Goal: Task Accomplishment & Management: Manage account settings

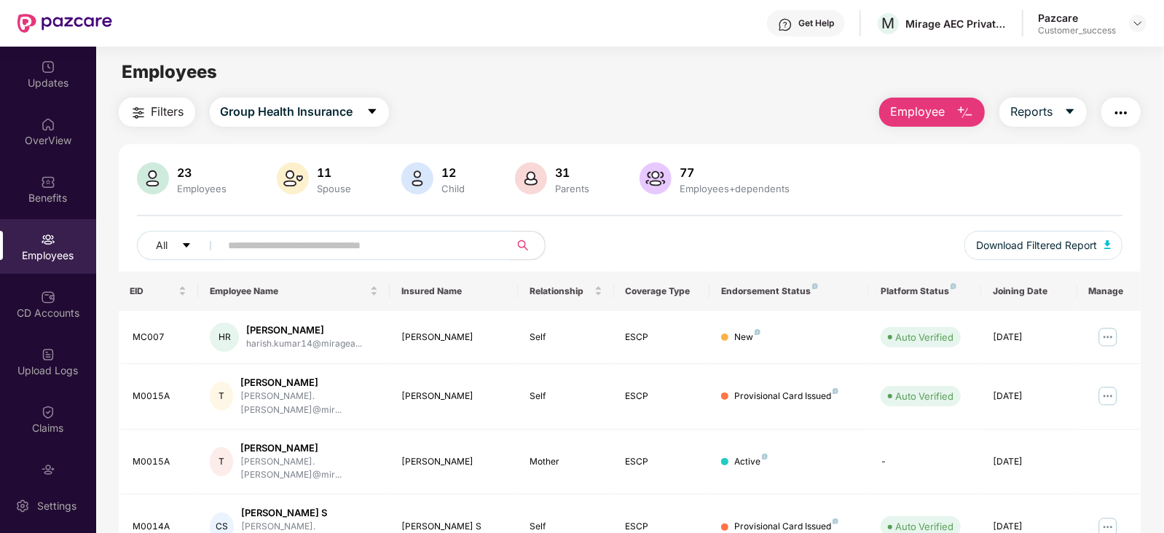
click at [1135, 29] on div at bounding box center [1137, 23] width 17 height 17
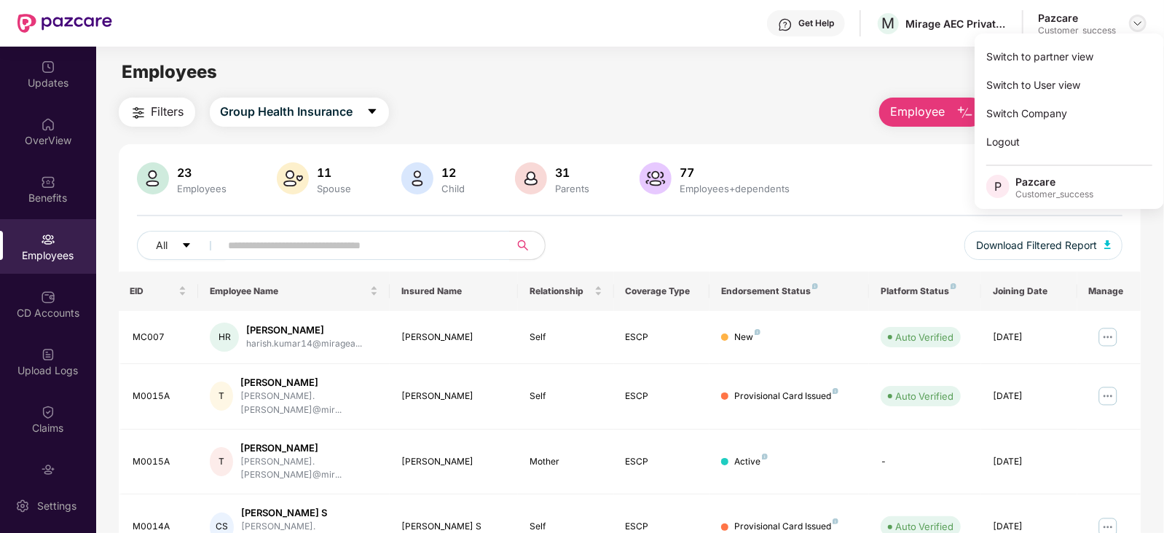
click at [1138, 17] on img at bounding box center [1138, 23] width 12 height 12
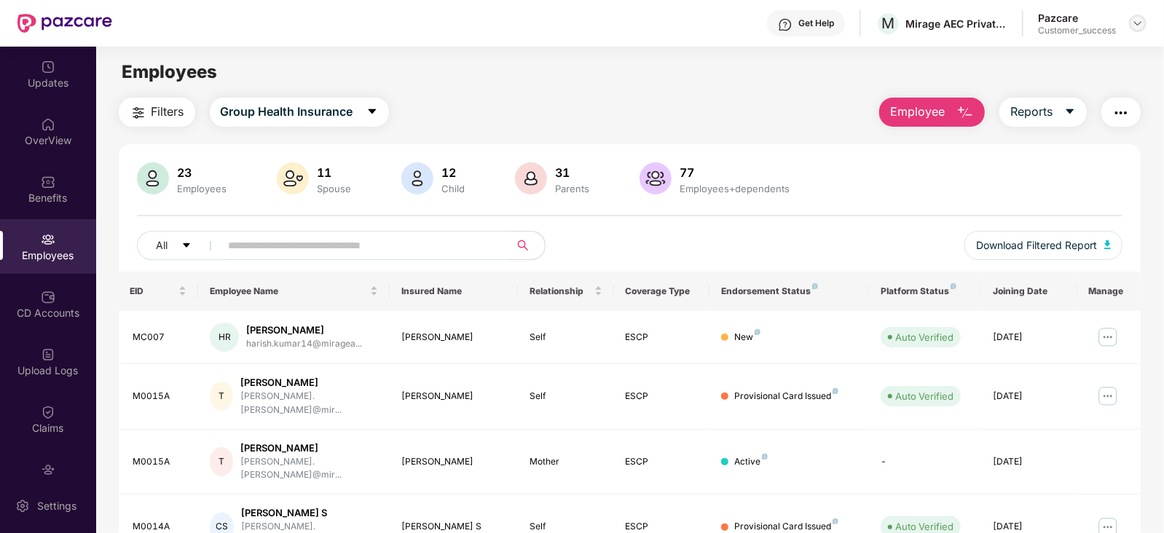
click at [1136, 22] on img at bounding box center [1138, 23] width 12 height 12
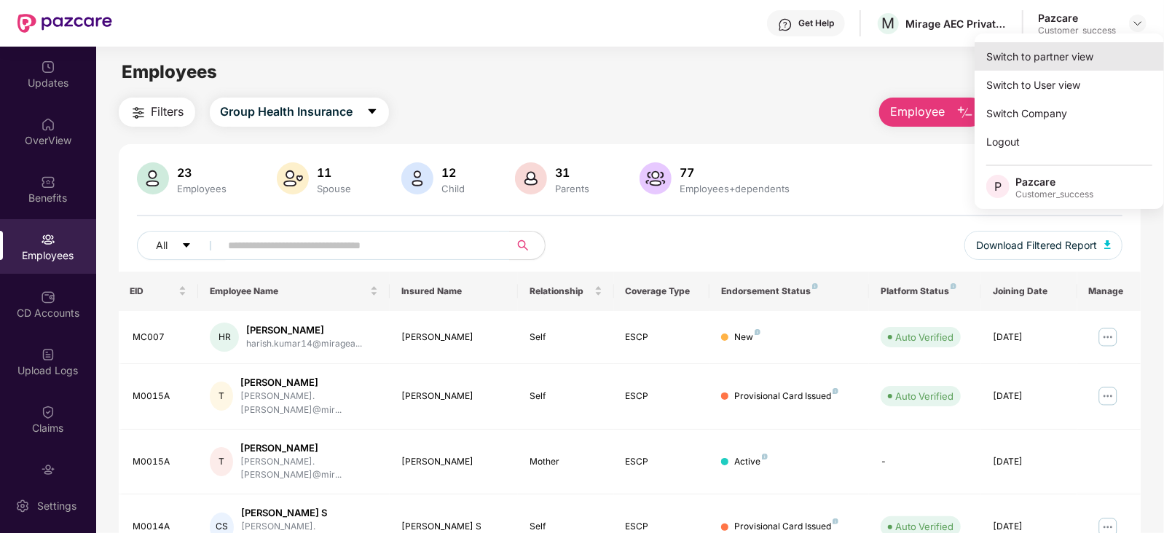
click at [1084, 44] on div "Switch to partner view" at bounding box center [1069, 56] width 189 height 28
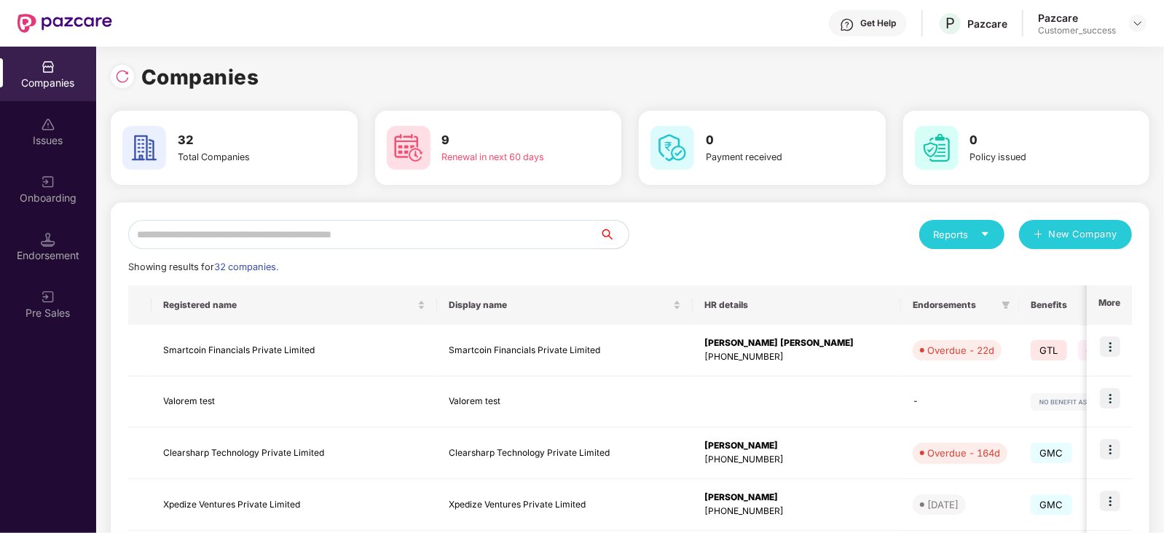
click at [397, 235] on input "text" at bounding box center [363, 234] width 471 height 29
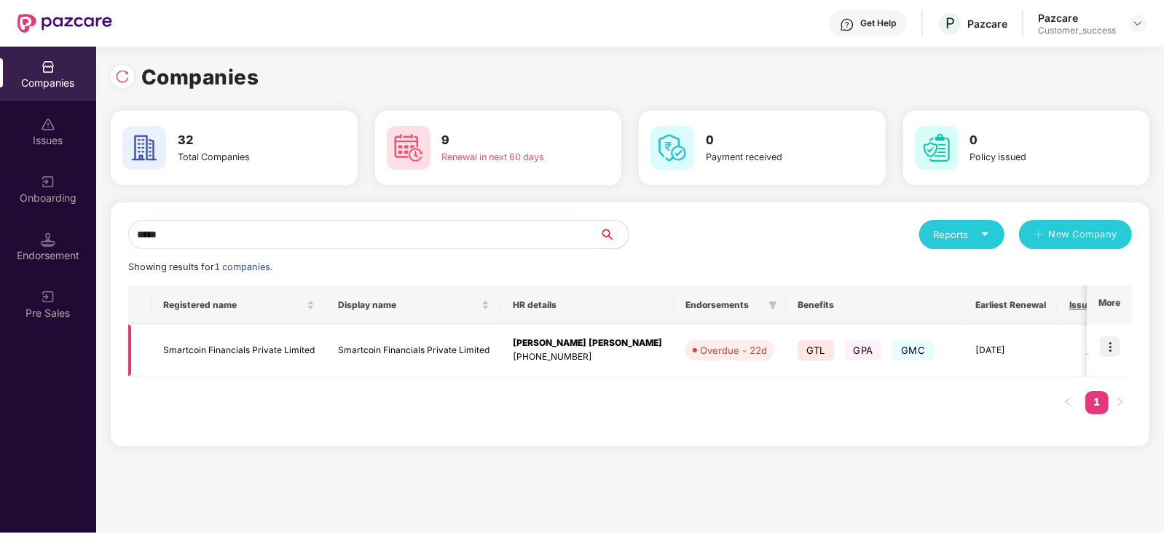
type input "*****"
click at [1111, 346] on img at bounding box center [1110, 346] width 20 height 20
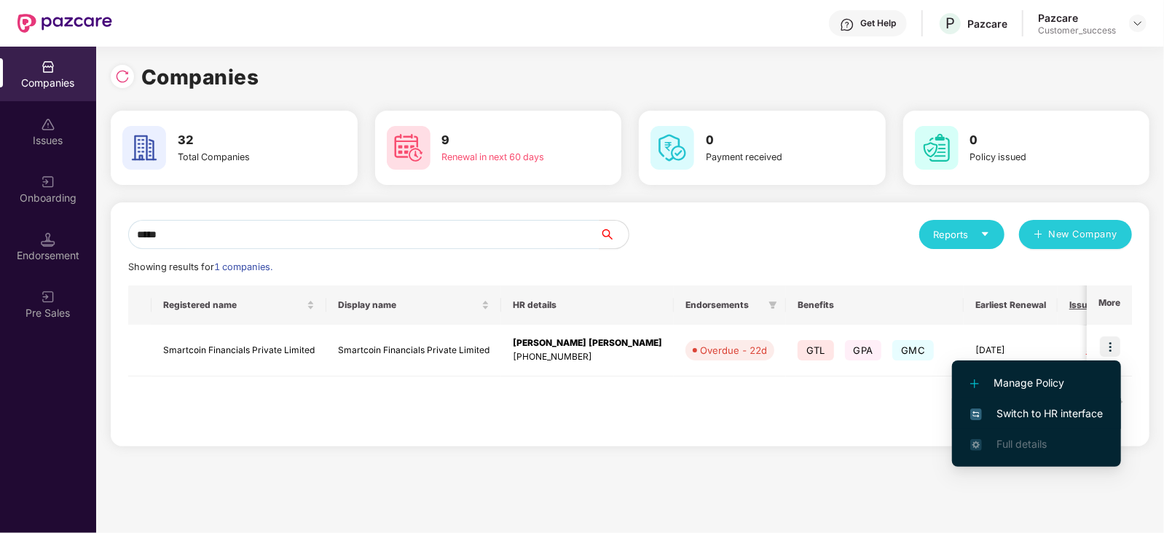
click at [1060, 409] on span "Switch to HR interface" at bounding box center [1036, 414] width 133 height 16
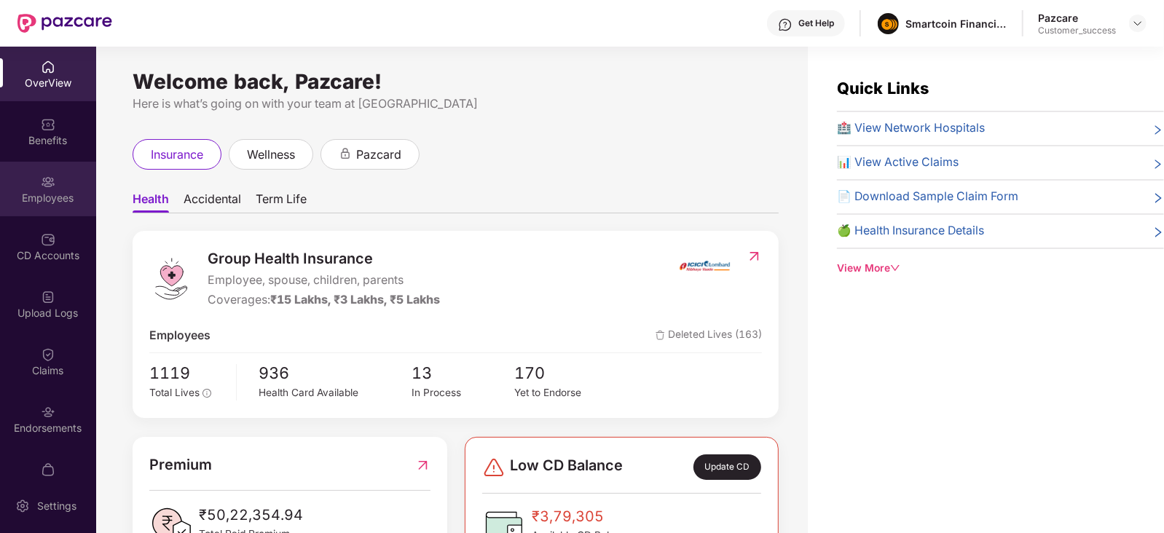
click at [53, 209] on div "Employees" at bounding box center [48, 189] width 96 height 55
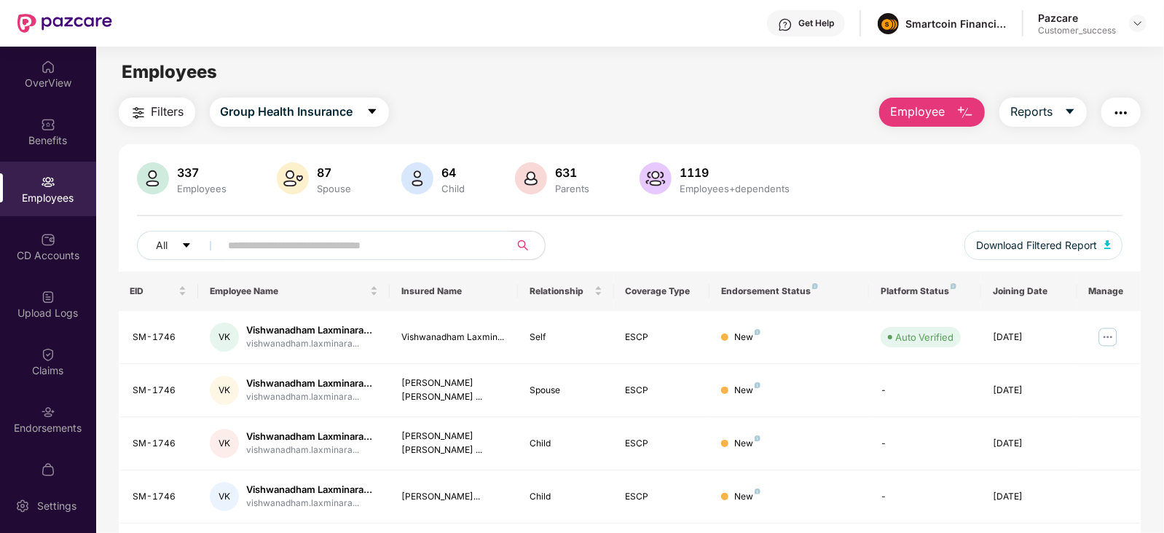
click at [1117, 117] on img "button" at bounding box center [1120, 112] width 17 height 17
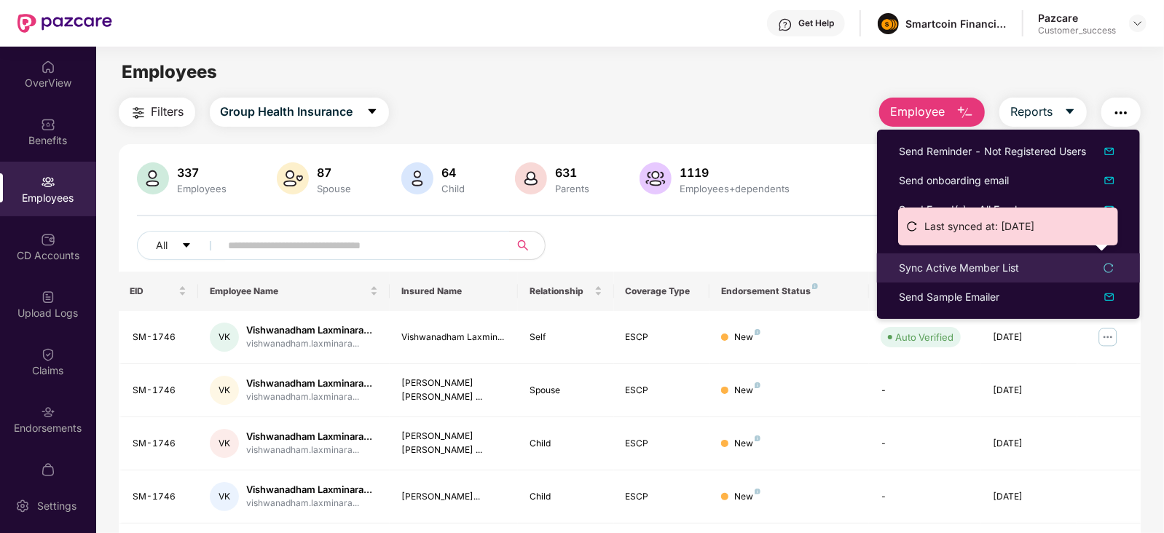
click at [985, 267] on div "Sync Active Member List" at bounding box center [959, 268] width 120 height 16
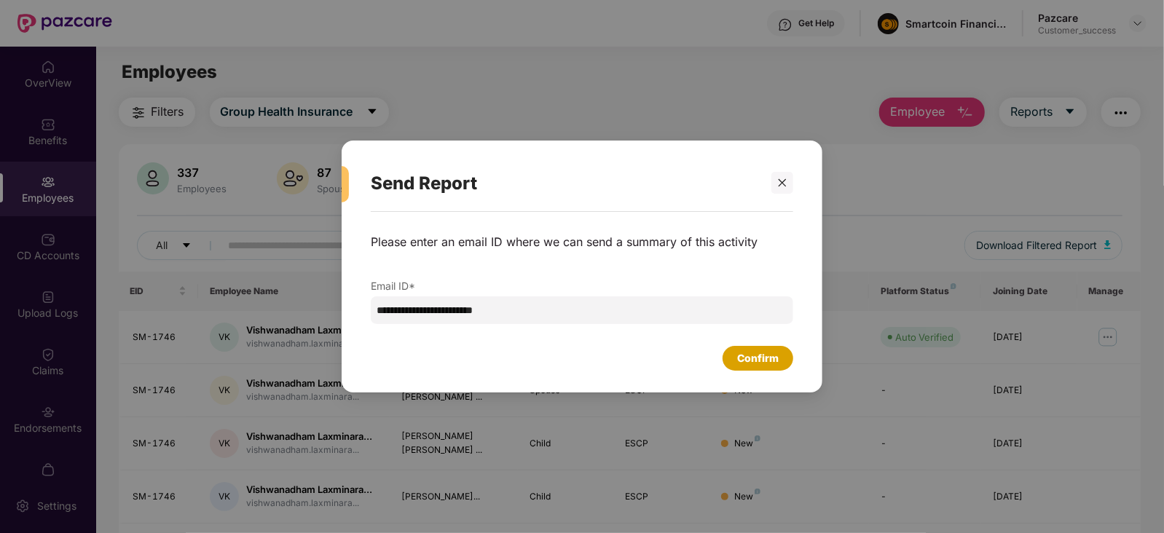
click at [763, 359] on div "Confirm" at bounding box center [758, 358] width 42 height 16
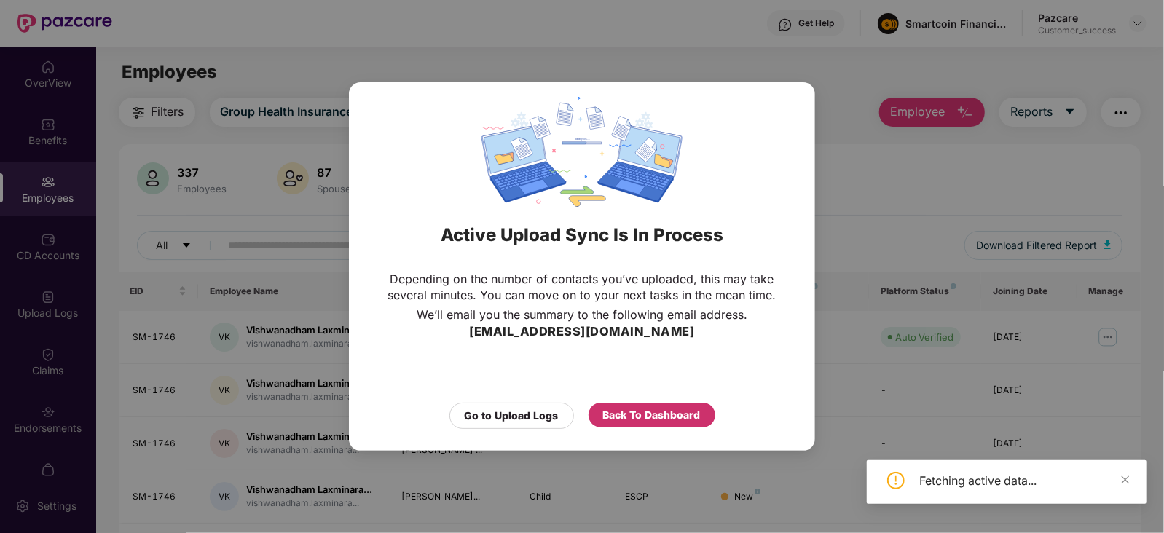
click at [642, 409] on div "Back To Dashboard" at bounding box center [652, 415] width 98 height 16
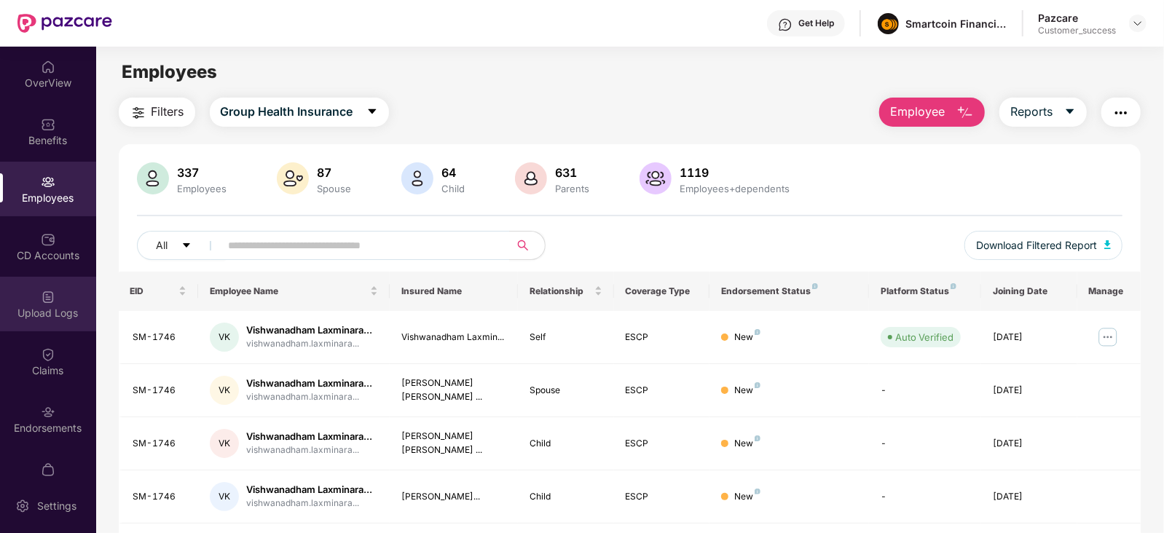
click at [46, 326] on div "Upload Logs" at bounding box center [48, 304] width 96 height 55
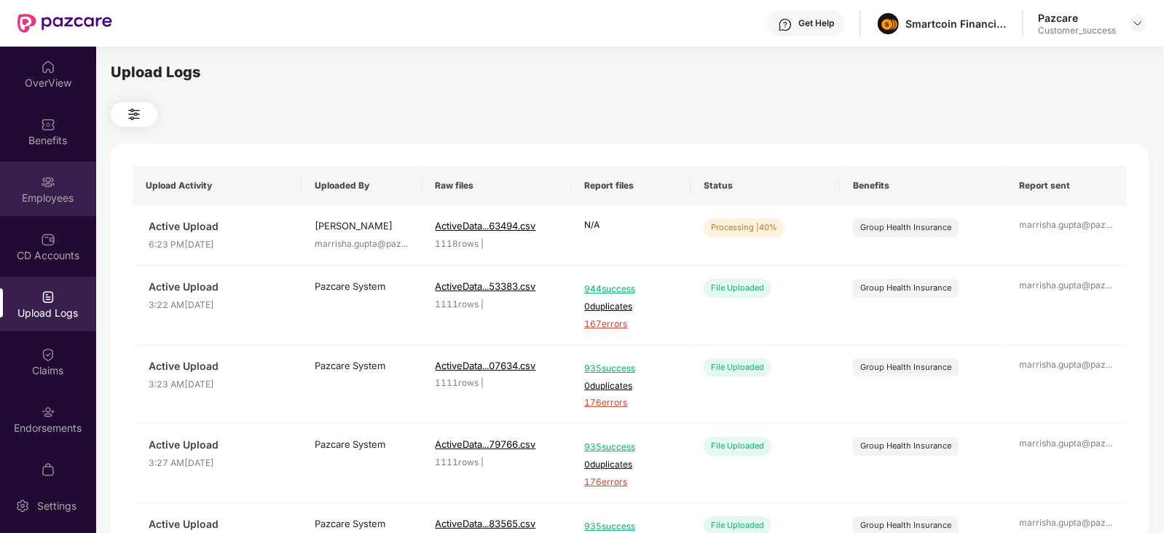
click at [51, 206] on div "Employees" at bounding box center [48, 189] width 96 height 55
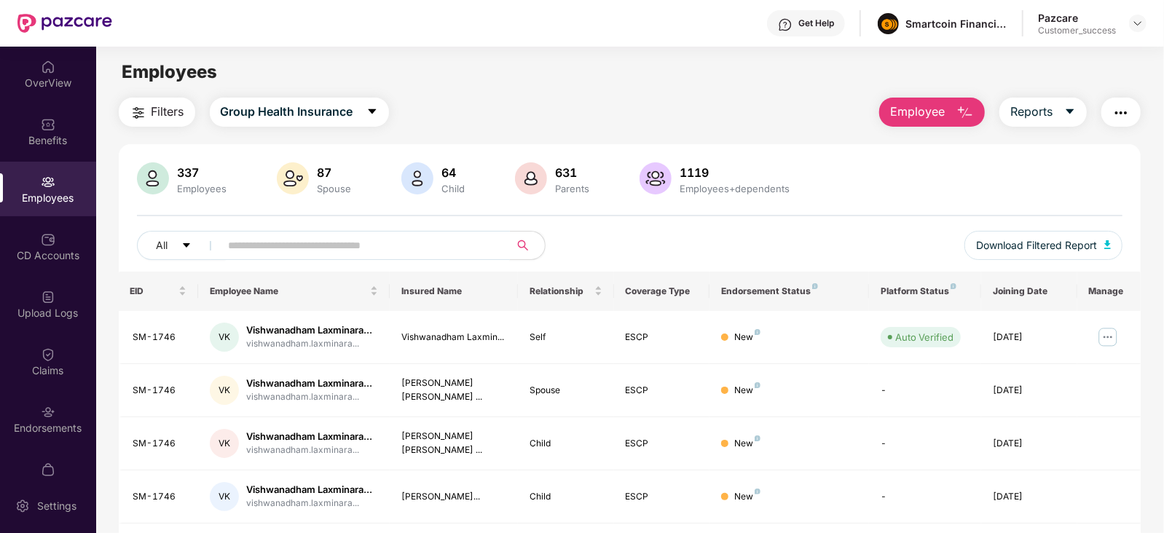
click at [355, 242] on input "text" at bounding box center [359, 246] width 261 height 22
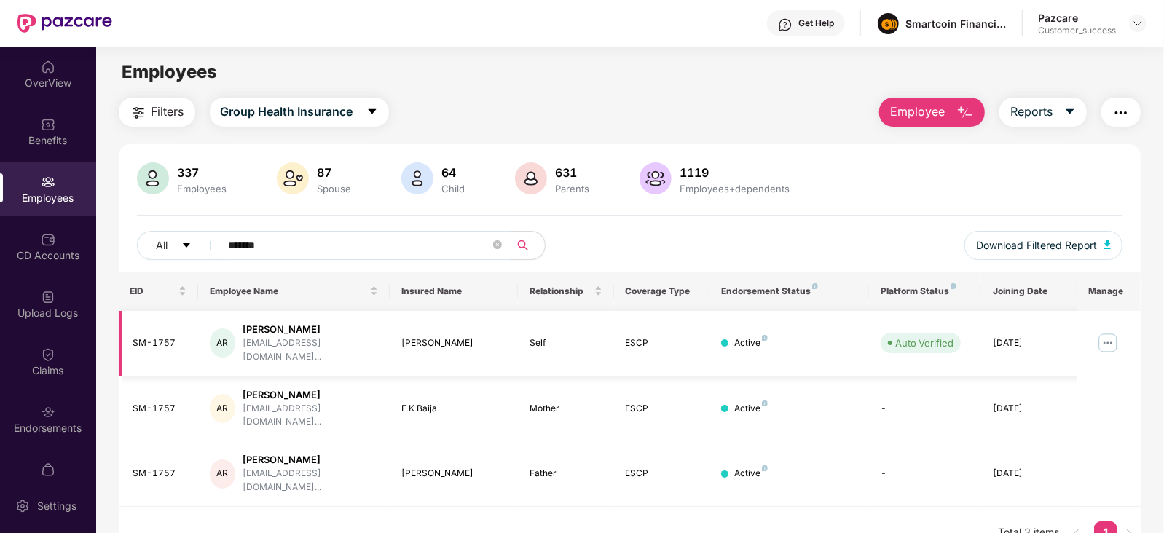
type input "*******"
click at [1109, 337] on img at bounding box center [1107, 342] width 23 height 23
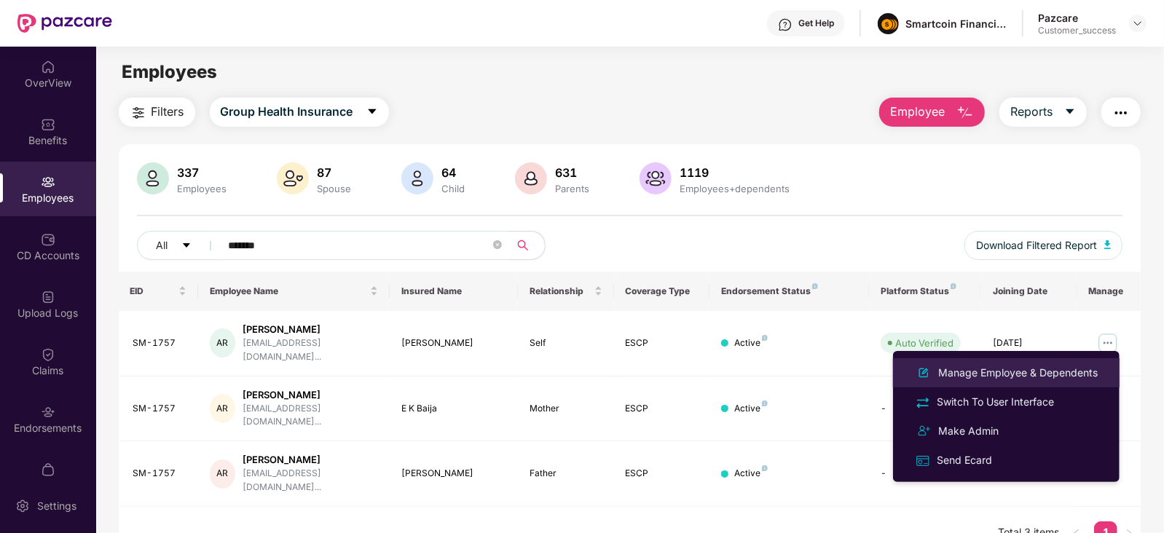
click at [1034, 374] on div "Manage Employee & Dependents" at bounding box center [1017, 373] width 165 height 16
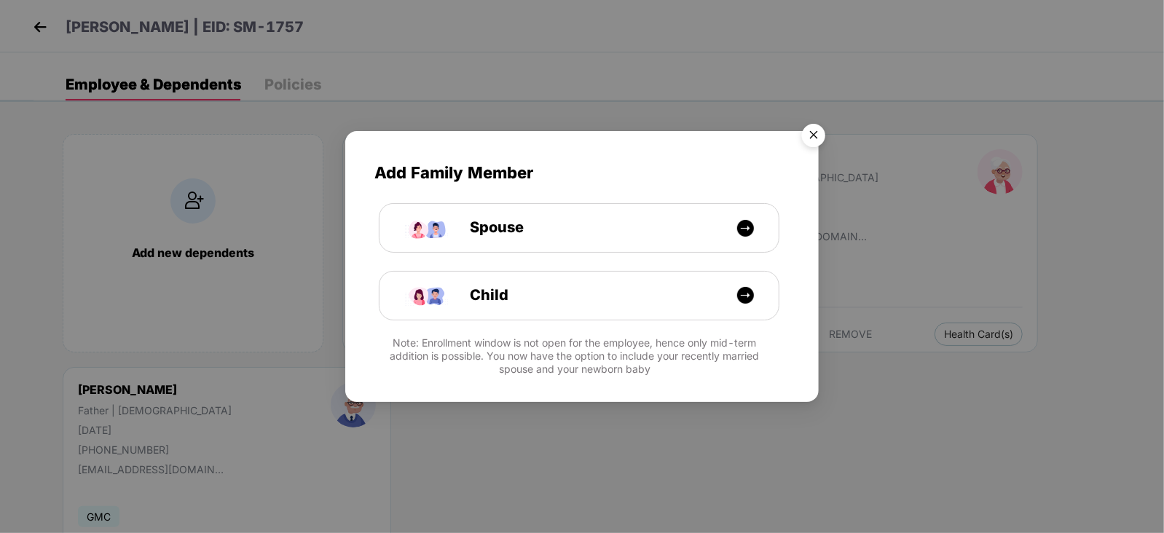
click at [819, 135] on img "Close" at bounding box center [813, 137] width 41 height 41
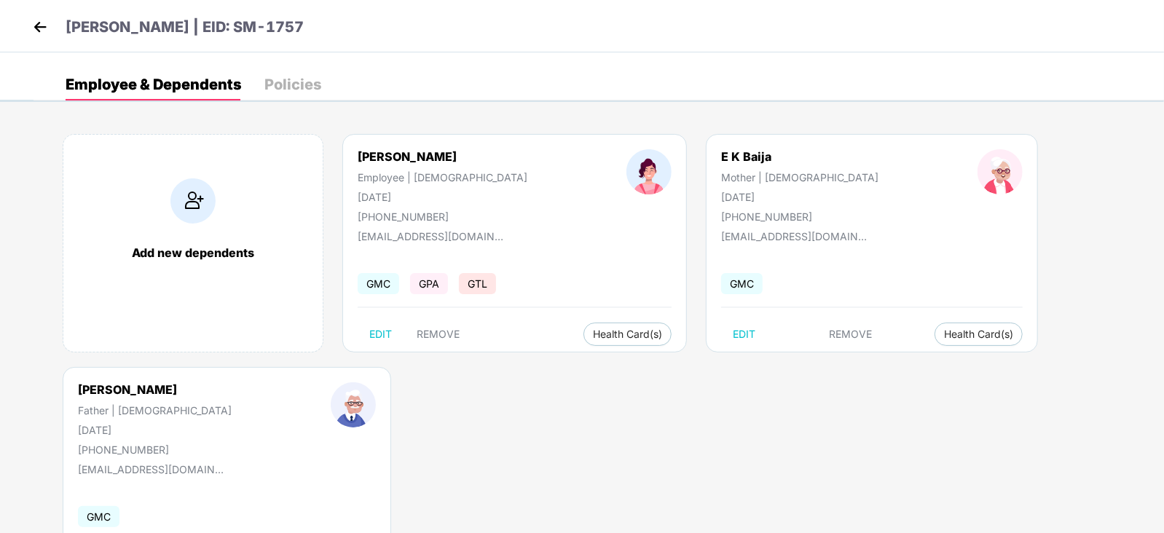
click at [41, 20] on img at bounding box center [40, 27] width 22 height 22
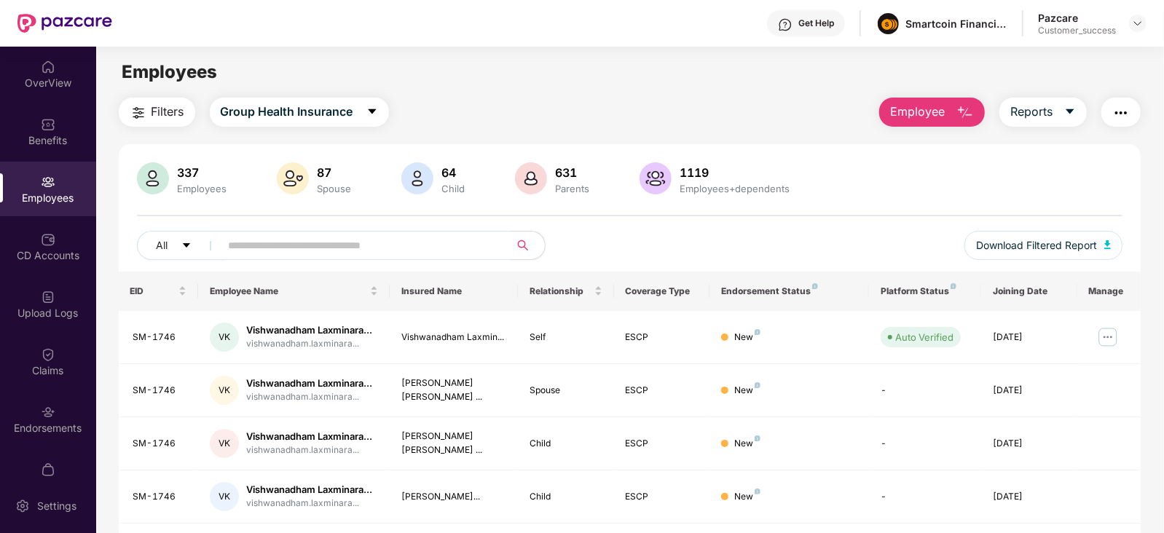
click at [343, 258] on span at bounding box center [360, 245] width 299 height 29
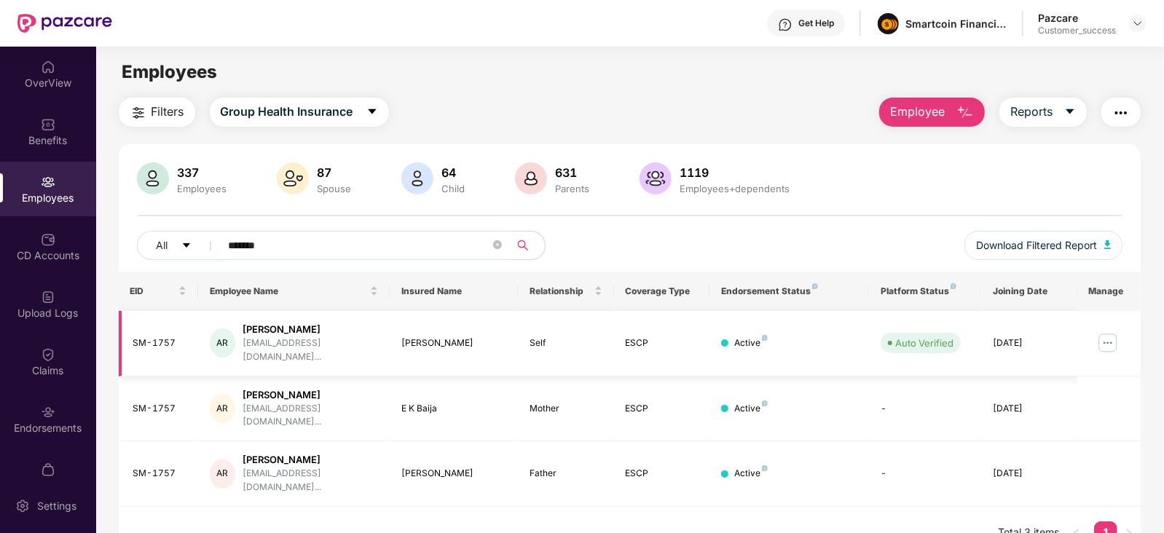
type input "*******"
click at [1096, 336] on img at bounding box center [1107, 342] width 23 height 23
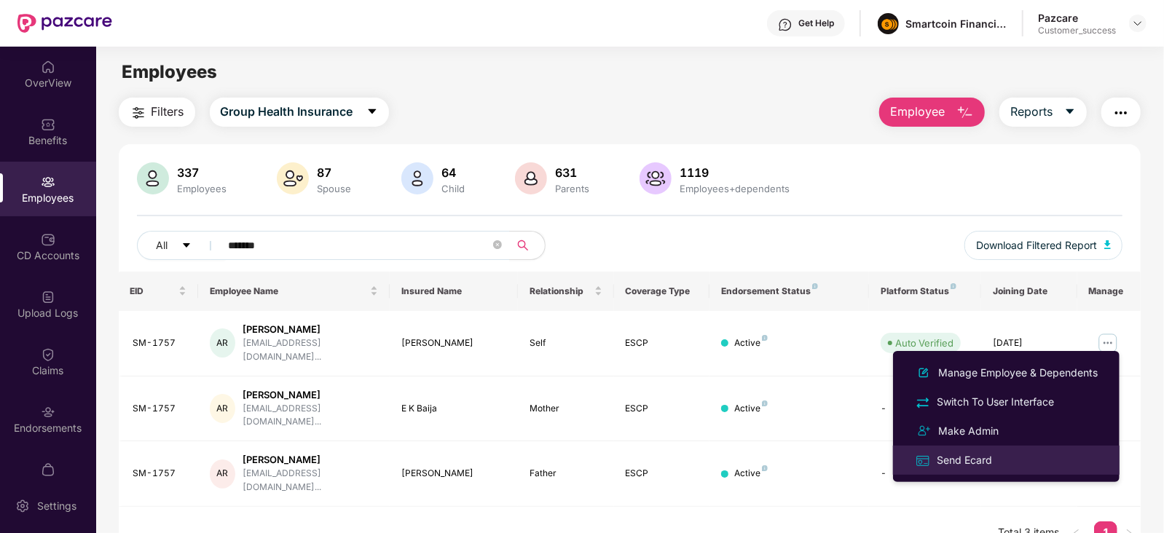
click at [970, 460] on div "Send Ecard" at bounding box center [964, 460] width 61 height 16
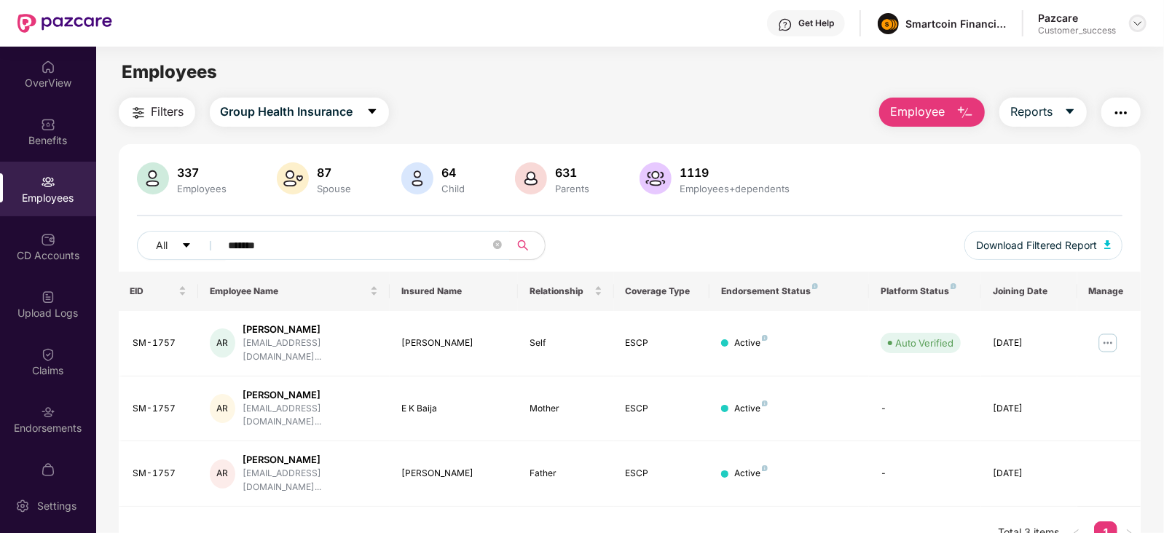
click at [1139, 20] on img at bounding box center [1138, 23] width 12 height 12
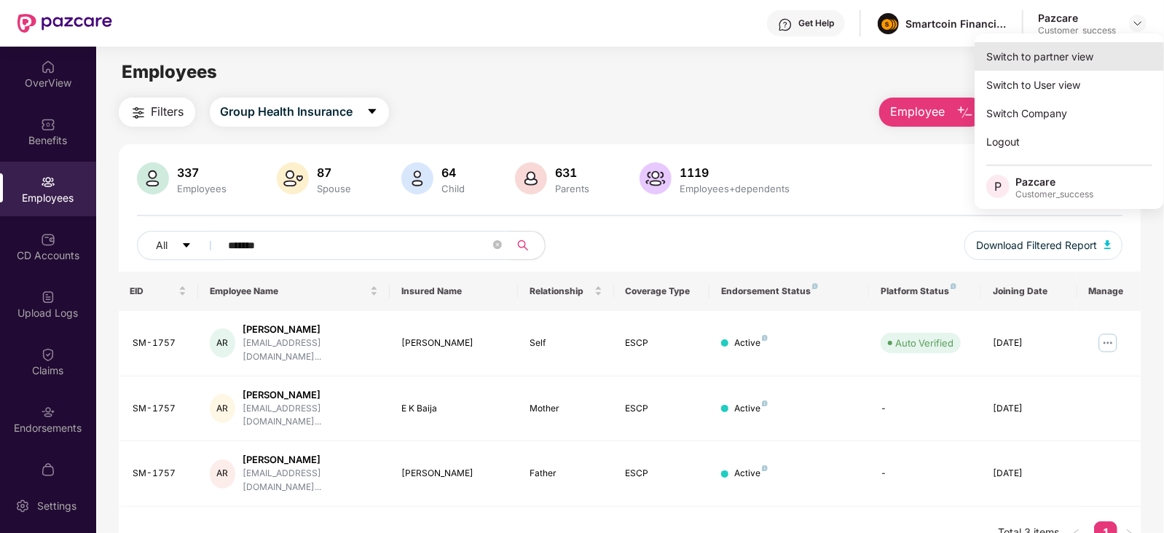
click at [1060, 56] on div "Switch to partner view" at bounding box center [1069, 56] width 189 height 28
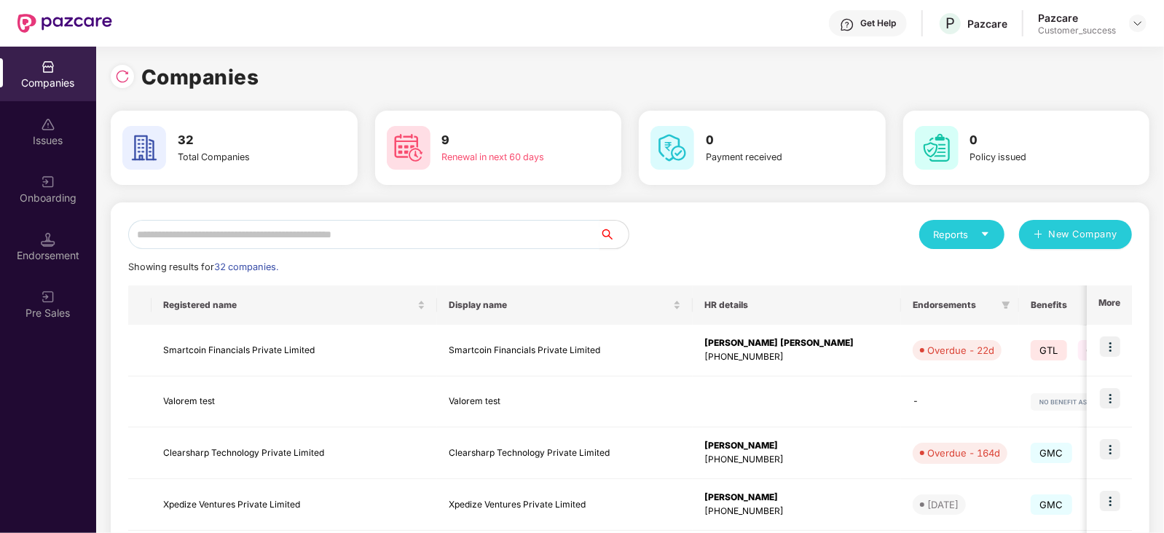
click at [408, 239] on input "text" at bounding box center [363, 234] width 471 height 29
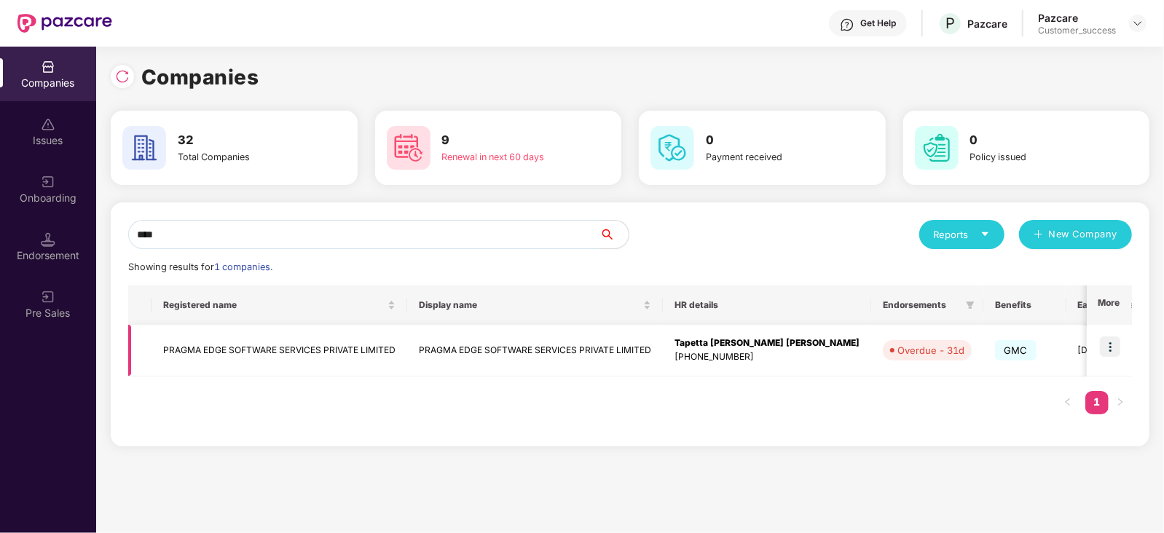
type input "****"
click at [1118, 348] on img at bounding box center [1110, 346] width 20 height 20
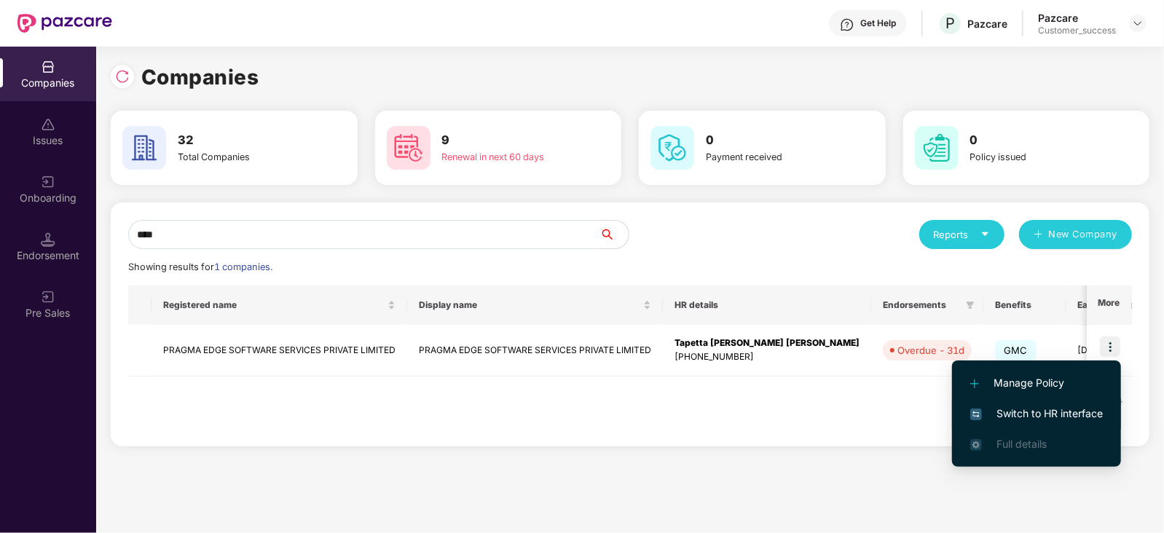
click at [1051, 418] on span "Switch to HR interface" at bounding box center [1036, 414] width 133 height 16
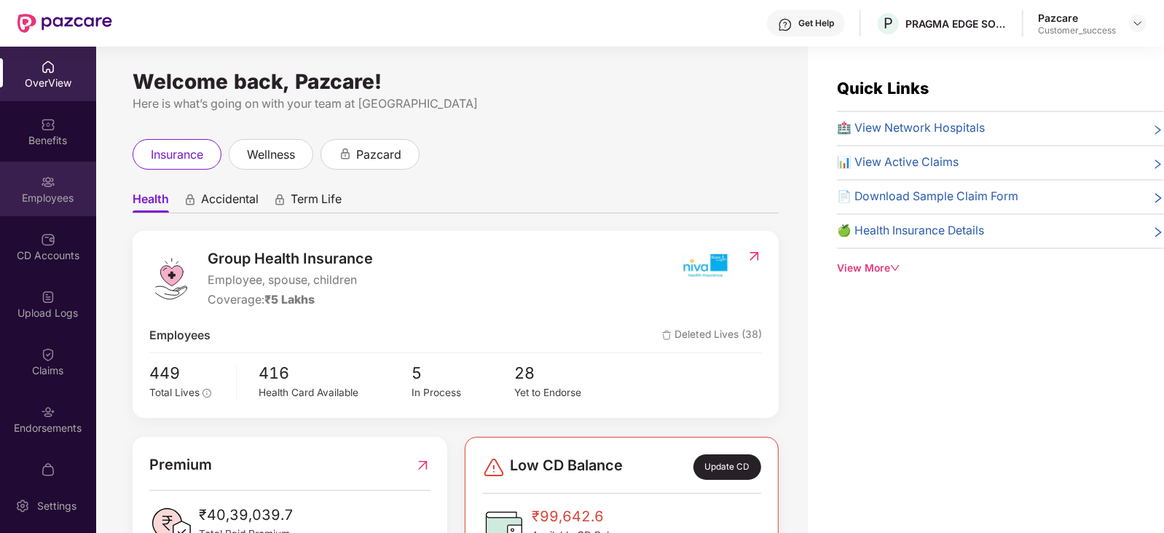
click at [20, 182] on div "Employees" at bounding box center [48, 189] width 96 height 55
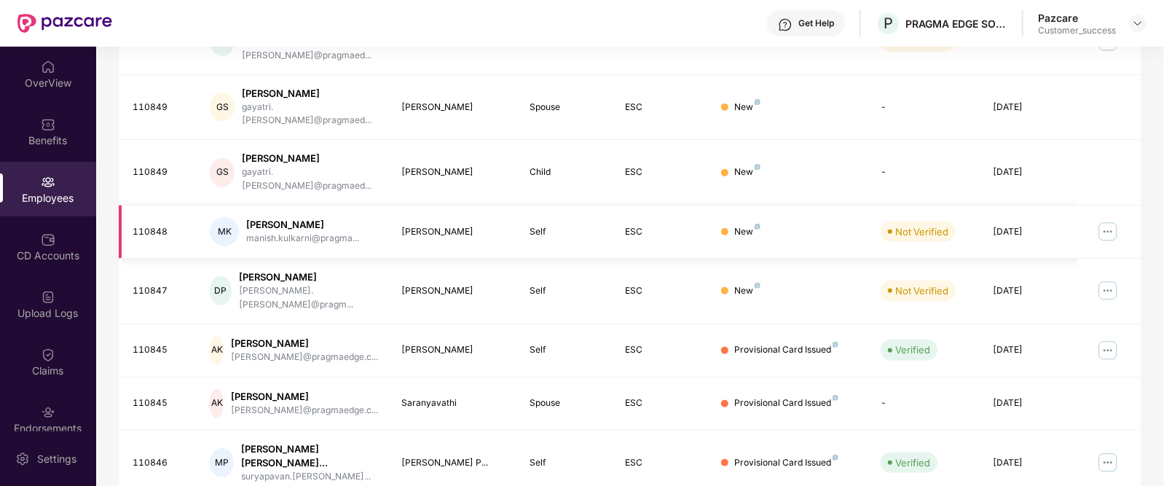
scroll to position [408, 0]
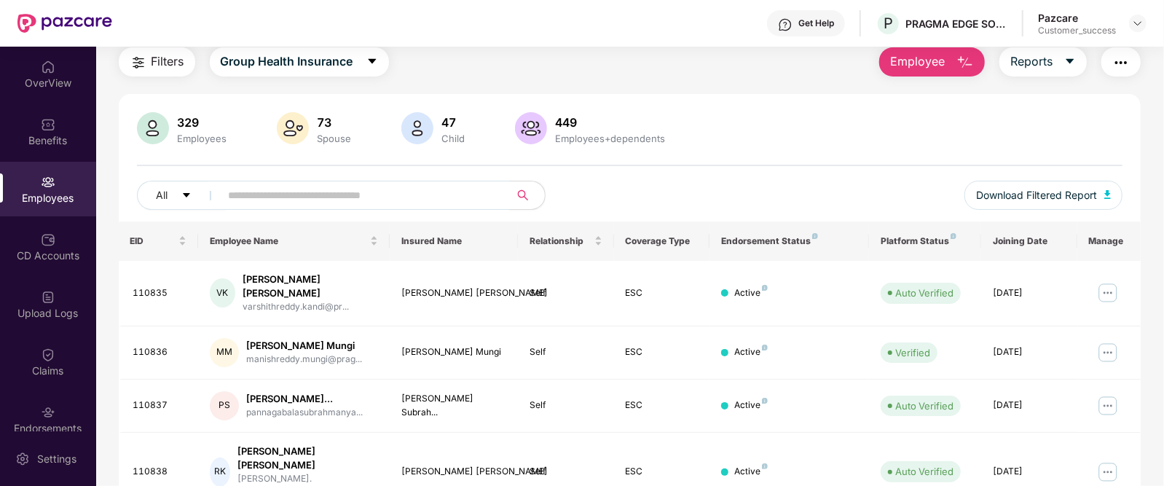
scroll to position [47, 0]
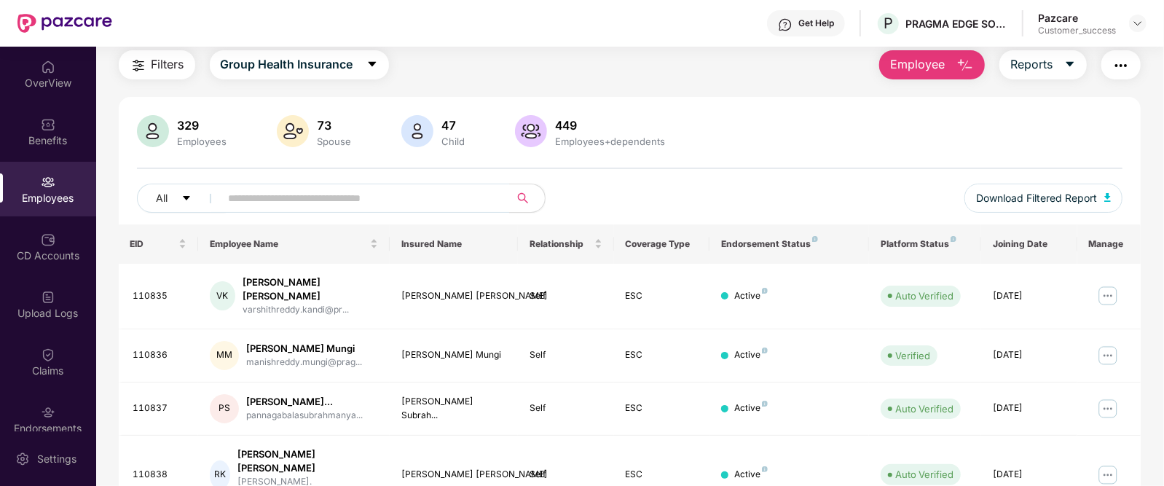
click at [160, 68] on span "Filters" at bounding box center [167, 64] width 33 height 18
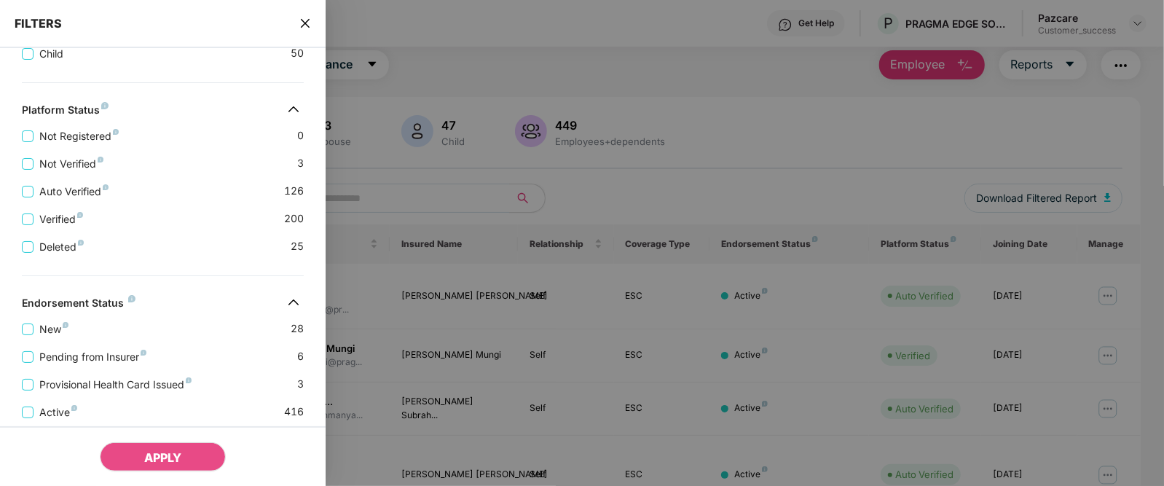
scroll to position [366, 0]
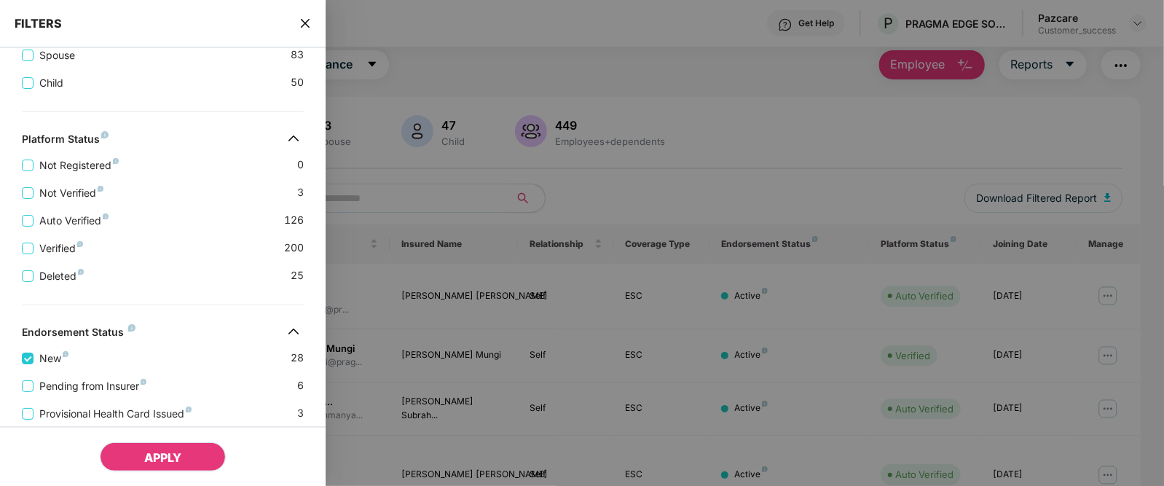
click at [151, 452] on span "APPLY" at bounding box center [162, 457] width 37 height 15
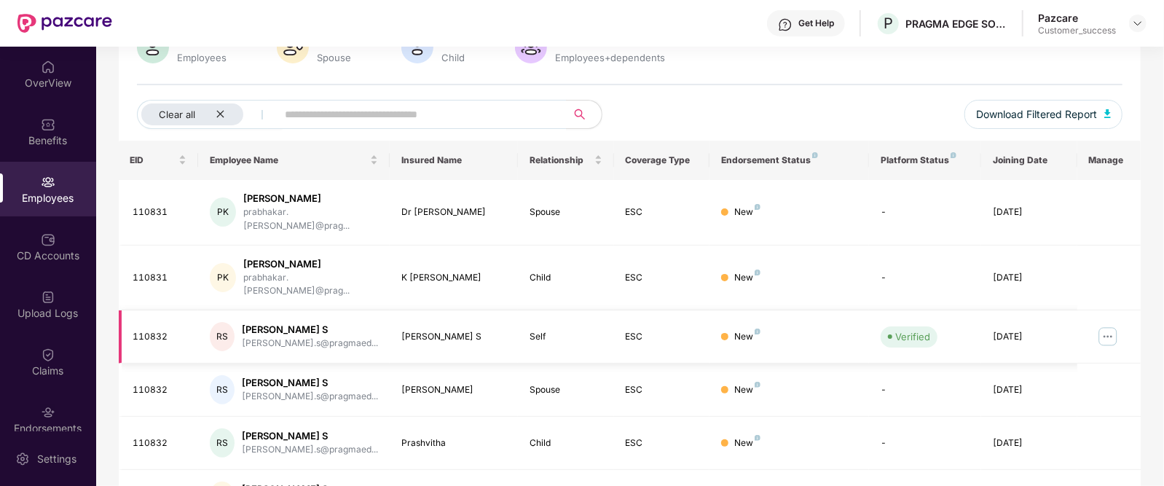
scroll to position [154, 0]
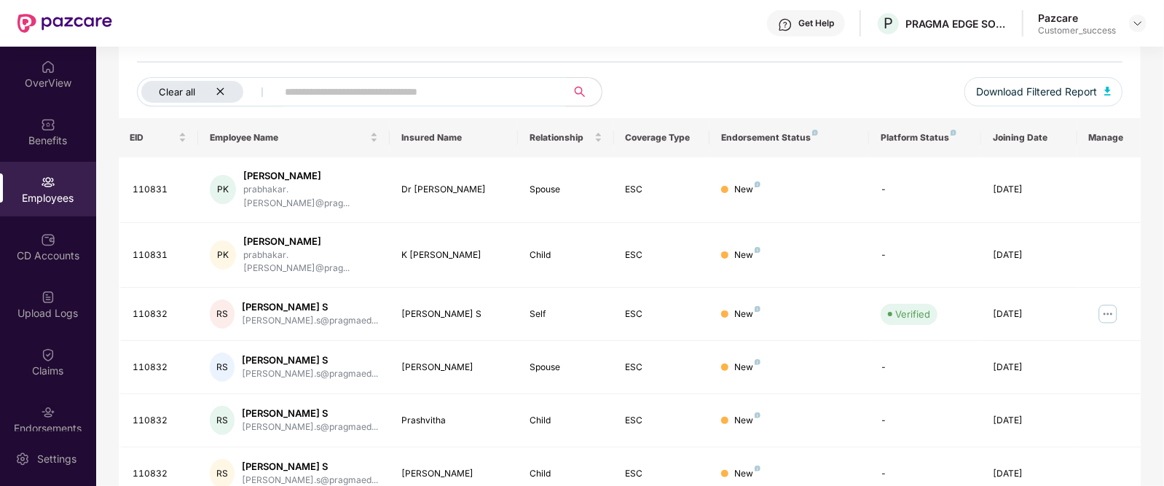
click at [232, 90] on div "Clear all" at bounding box center [192, 92] width 102 height 22
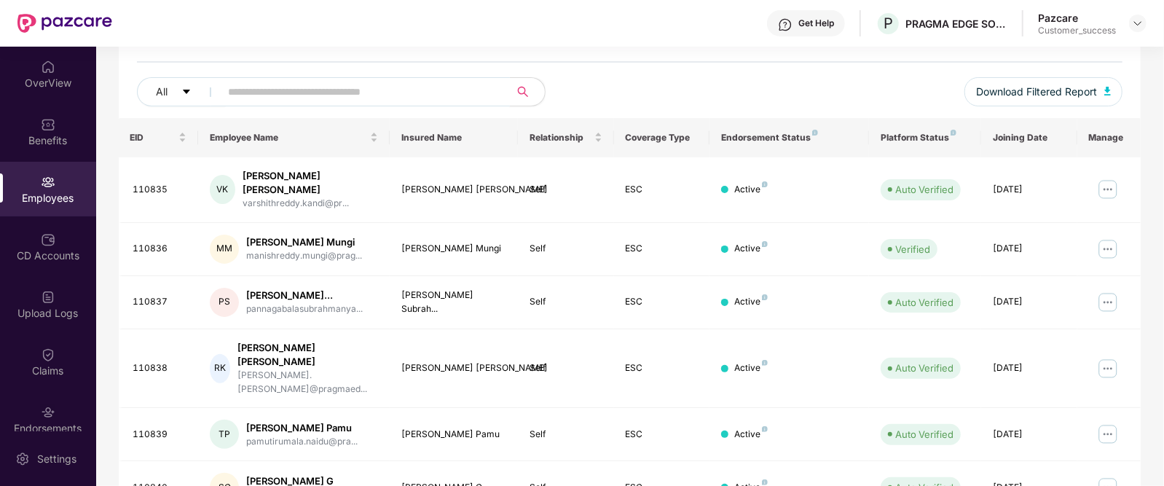
click at [256, 93] on input "text" at bounding box center [359, 92] width 261 height 22
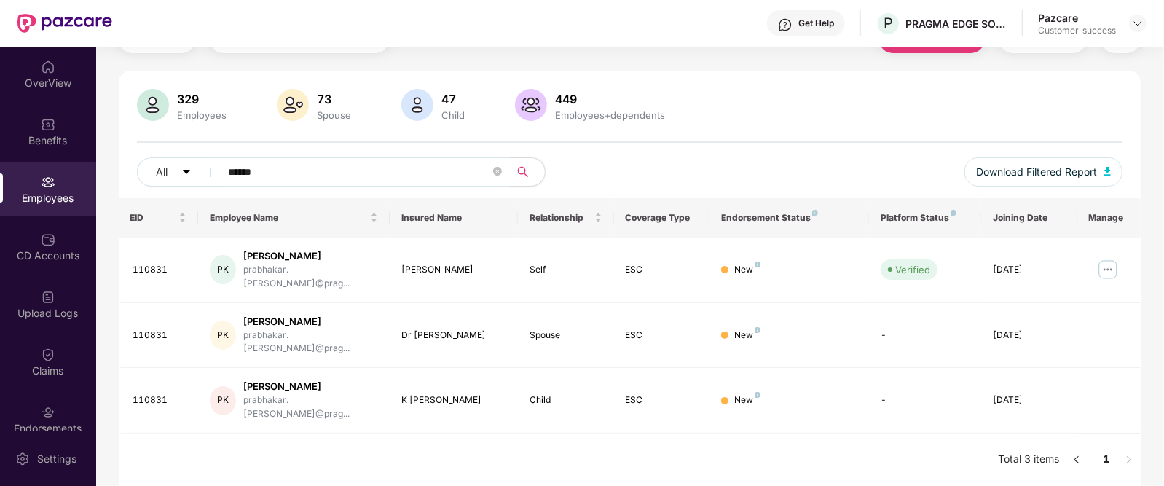
scroll to position [47, 0]
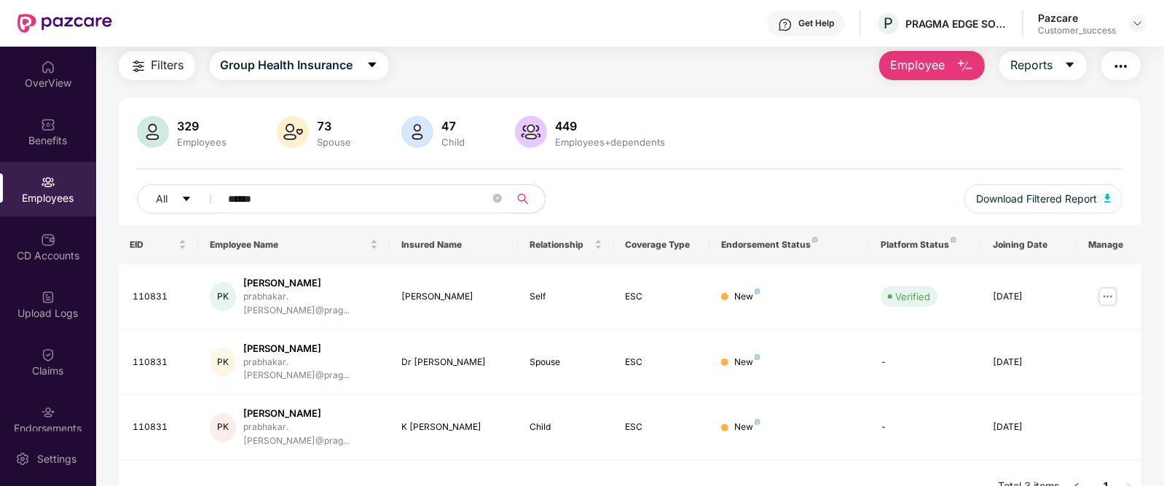
click at [159, 62] on span "Filters" at bounding box center [167, 65] width 33 height 18
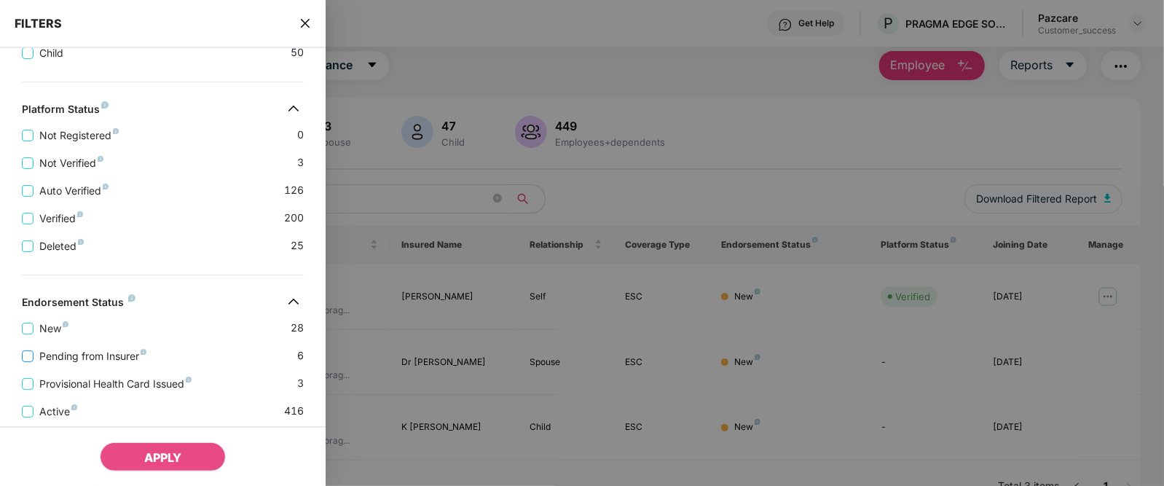
scroll to position [433, 0]
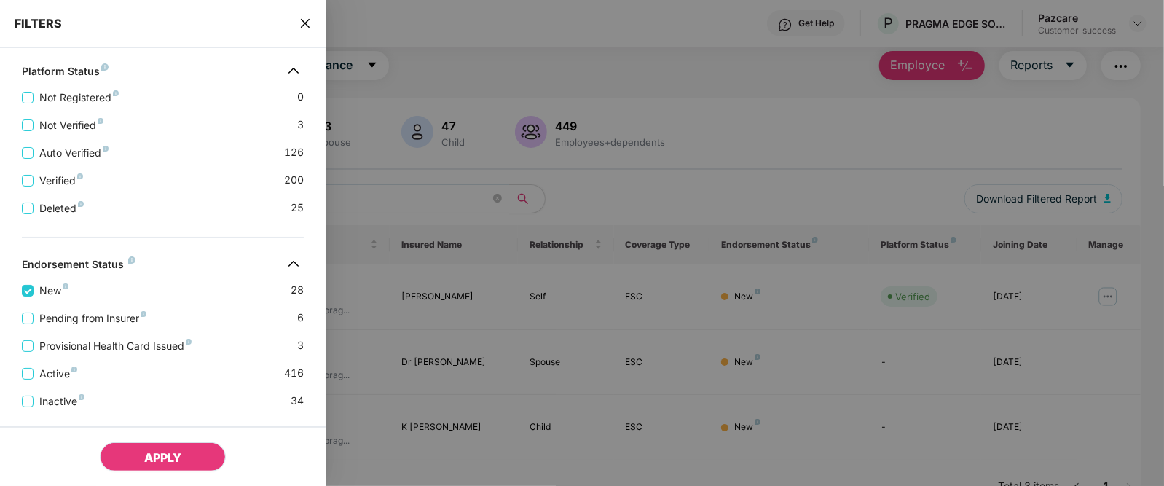
click at [165, 450] on span "APPLY" at bounding box center [162, 457] width 37 height 15
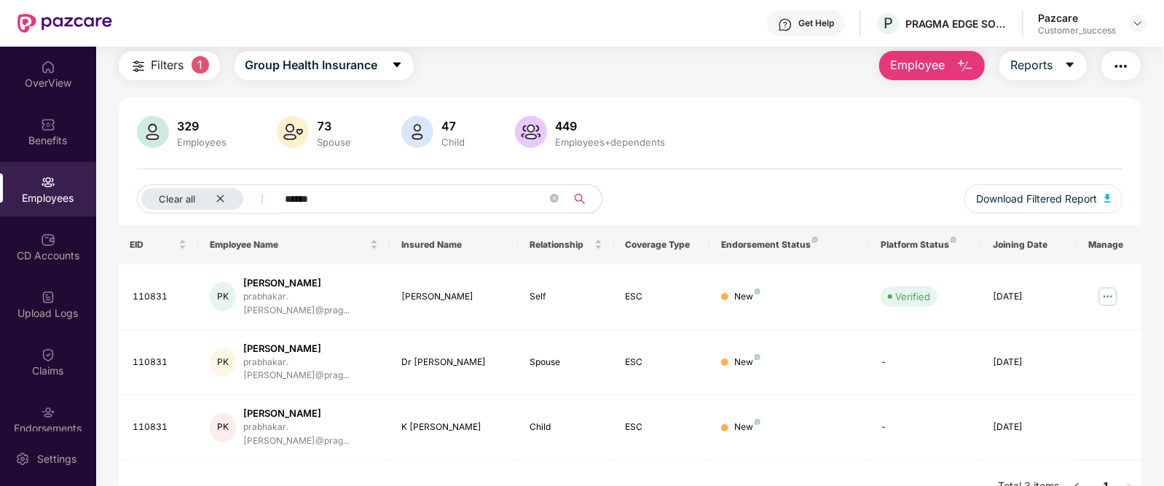
click at [399, 196] on input "******" at bounding box center [416, 199] width 261 height 22
type input "*"
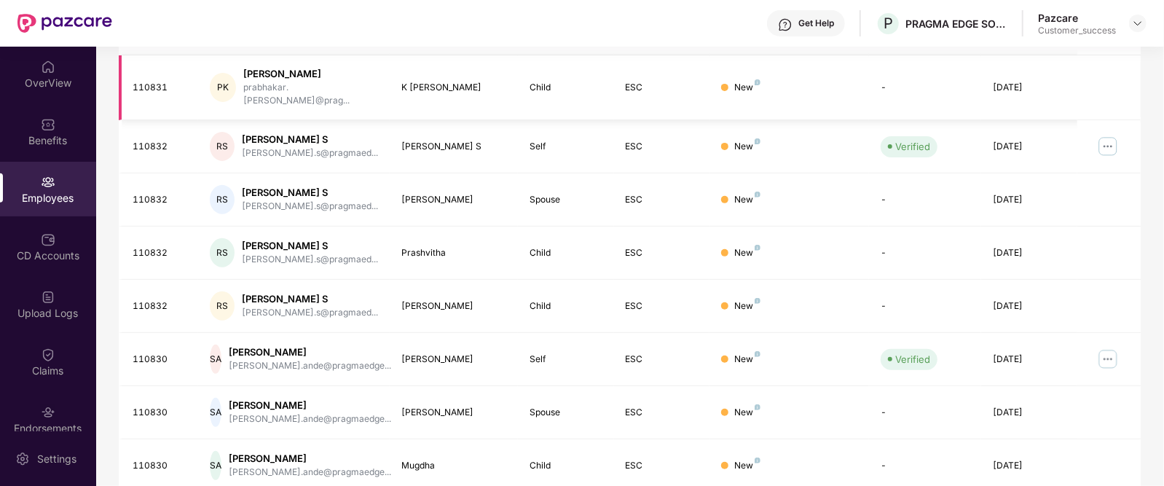
scroll to position [408, 0]
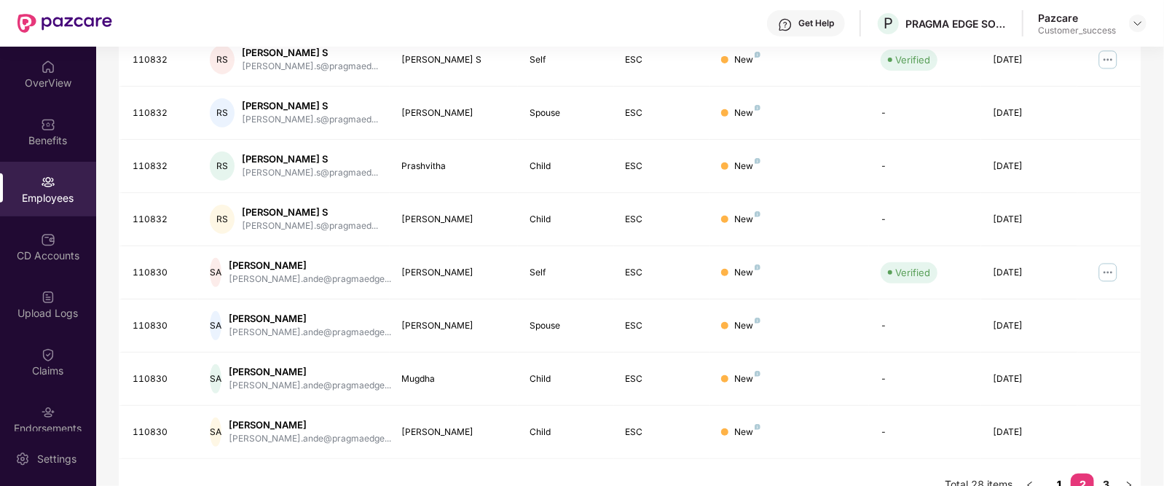
click at [1056, 473] on link "1" at bounding box center [1058, 484] width 23 height 22
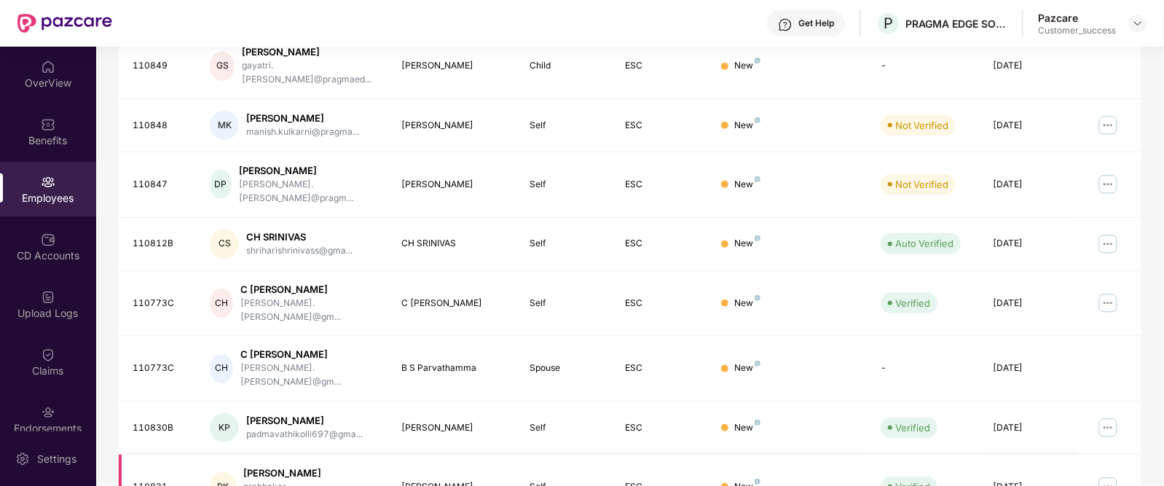
scroll to position [393, 0]
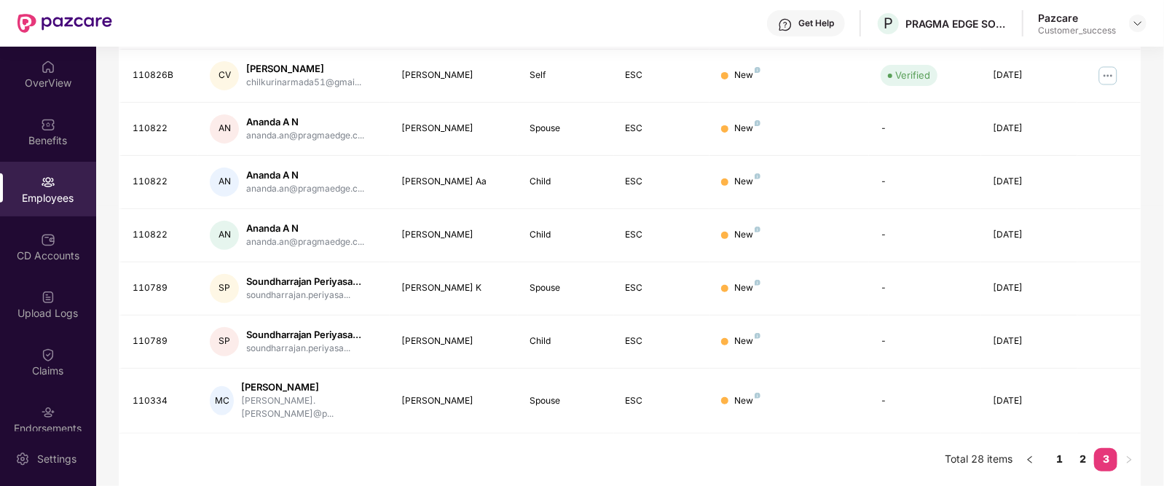
scroll to position [302, 0]
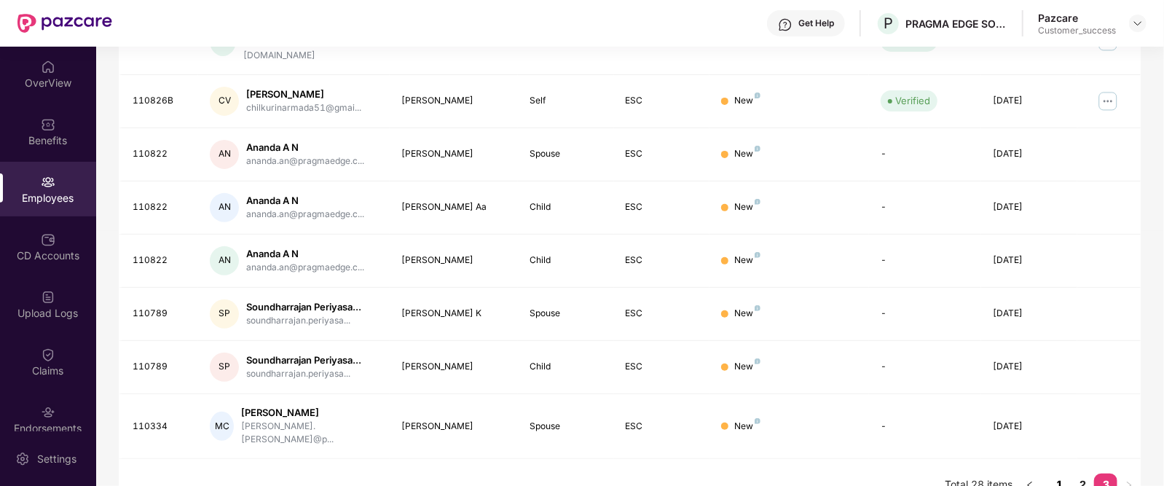
click at [1069, 473] on link "1" at bounding box center [1058, 484] width 23 height 22
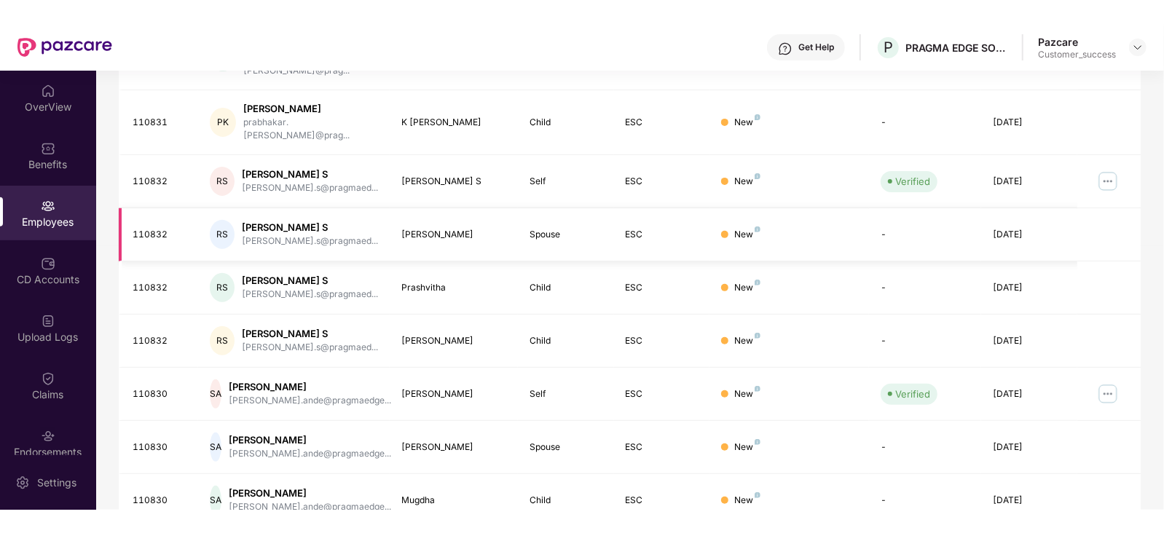
scroll to position [0, 0]
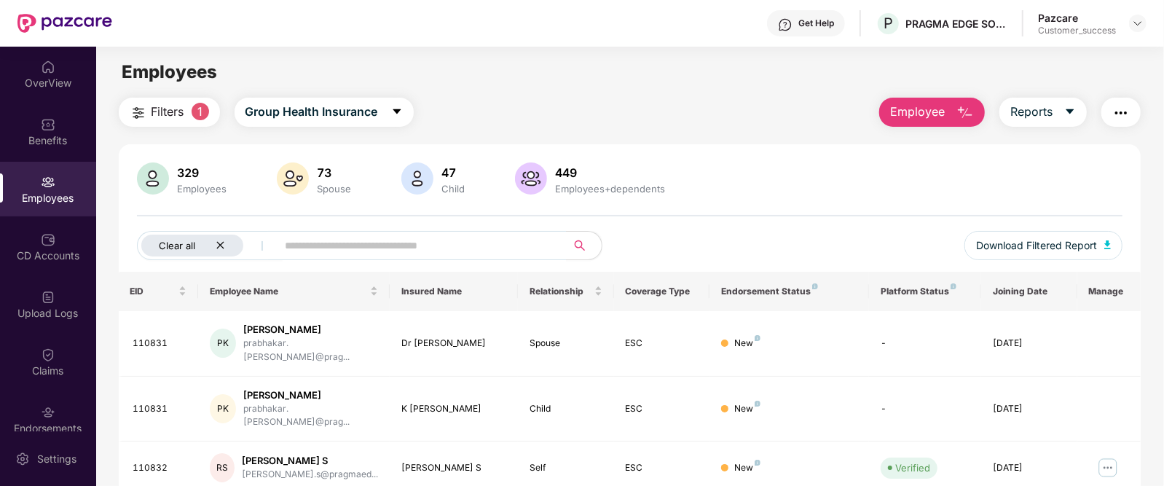
click at [214, 242] on div "Clear all" at bounding box center [192, 246] width 102 height 22
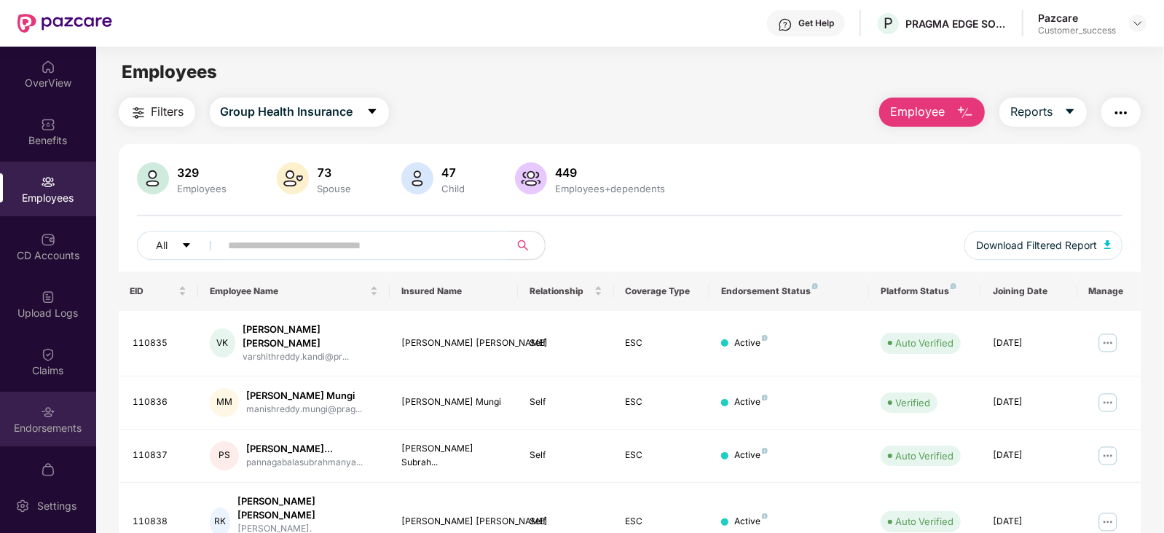
click at [54, 417] on div "Endorsements" at bounding box center [48, 419] width 96 height 55
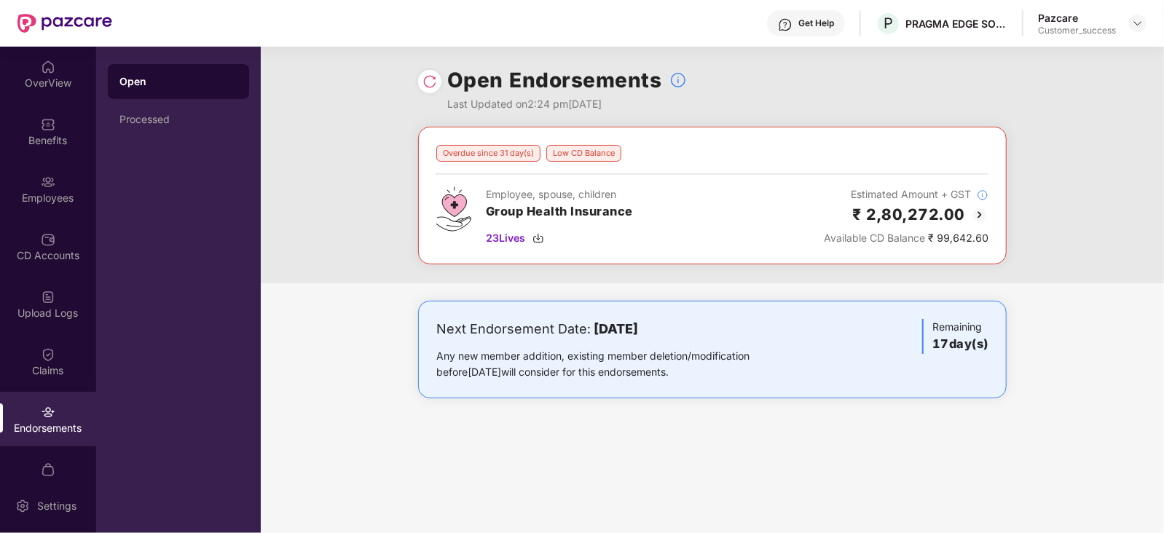
click at [984, 219] on img at bounding box center [979, 214] width 17 height 17
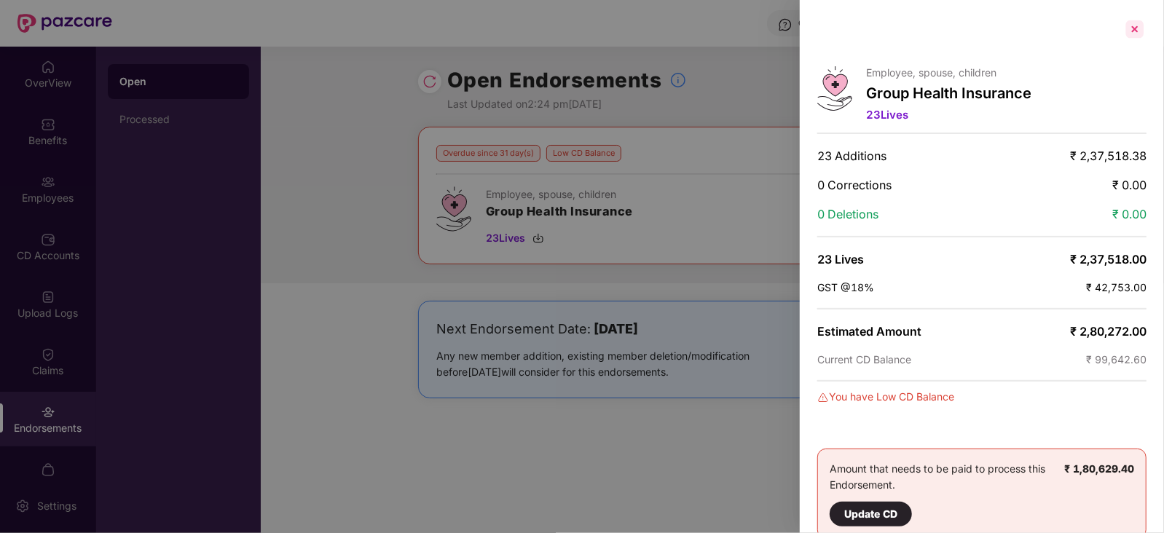
click at [1130, 33] on div at bounding box center [1134, 28] width 23 height 23
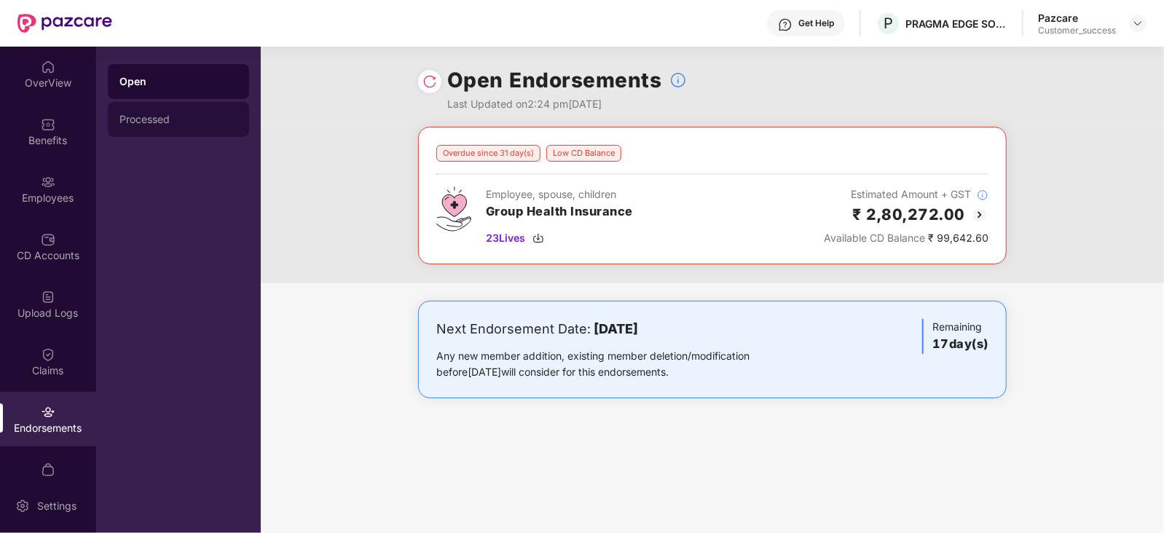
click at [197, 127] on div "Processed" at bounding box center [178, 119] width 141 height 35
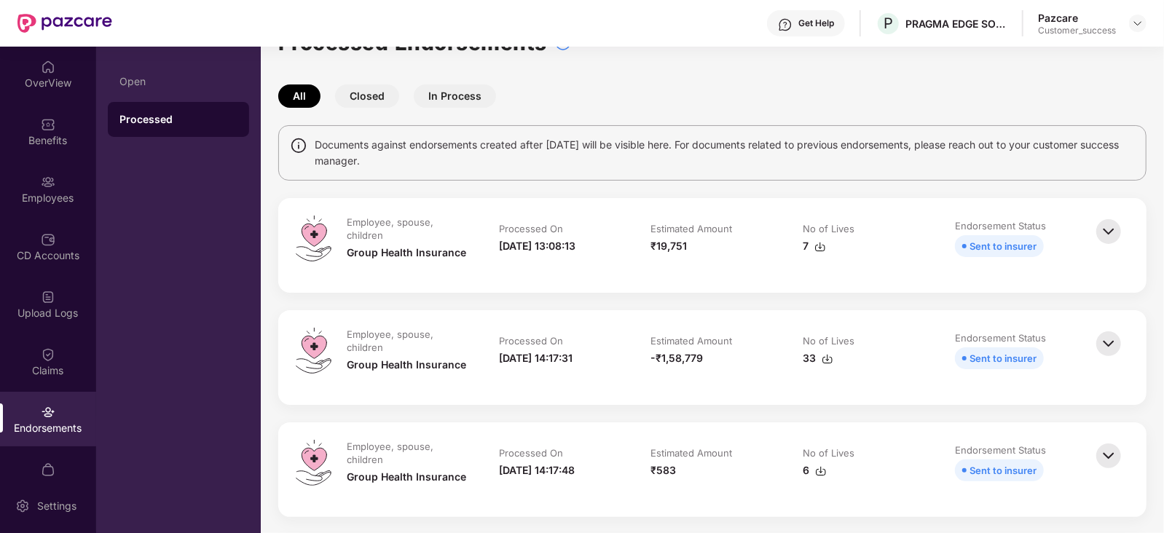
scroll to position [38, 0]
click at [193, 95] on div "Open" at bounding box center [178, 81] width 141 height 35
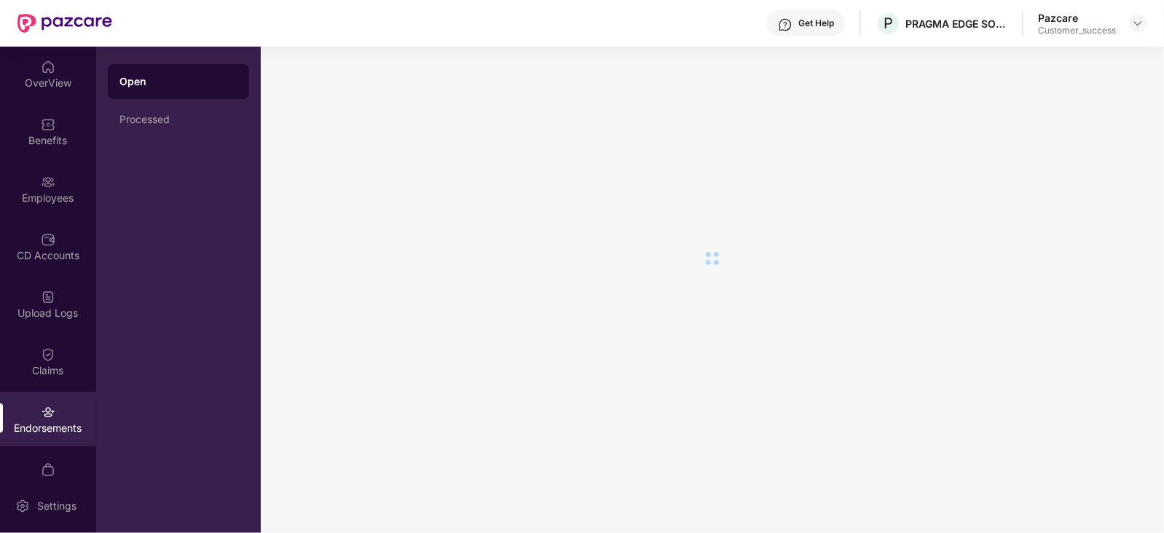
scroll to position [0, 0]
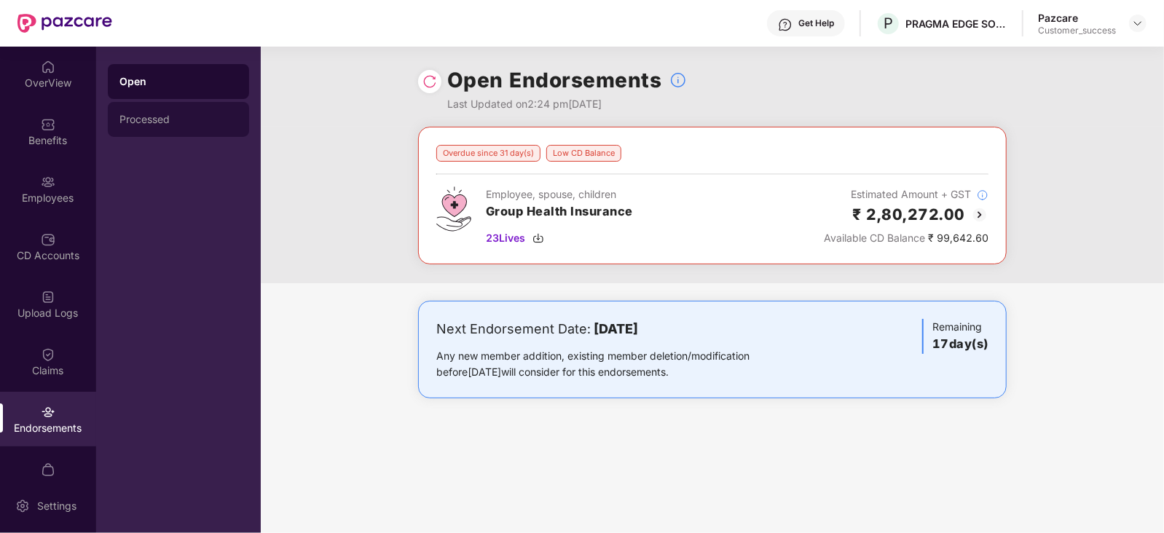
click at [194, 132] on div "Processed" at bounding box center [178, 119] width 141 height 35
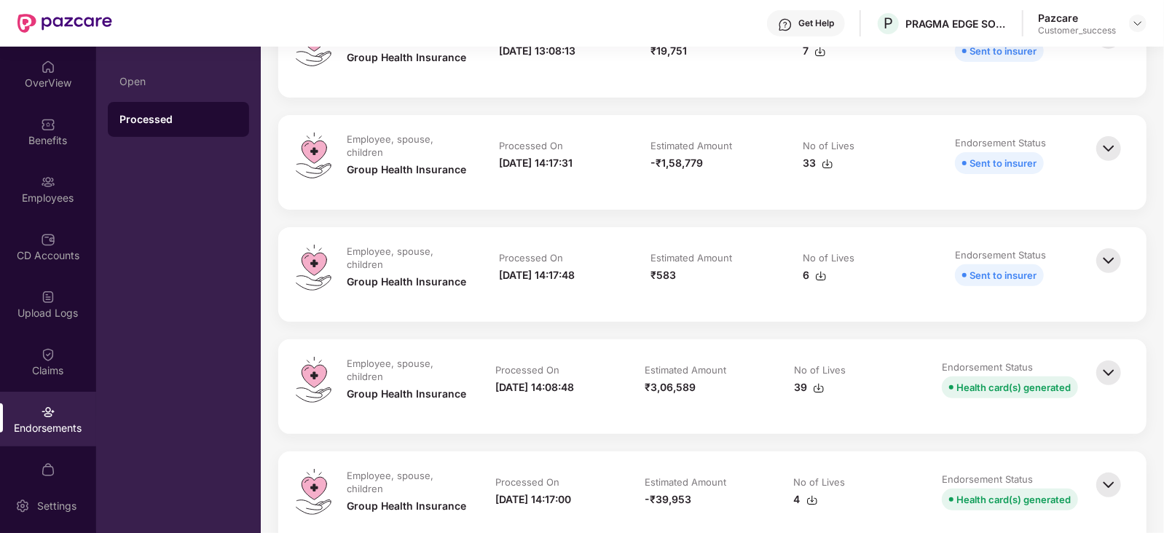
scroll to position [234, 0]
click at [1114, 375] on img at bounding box center [1108, 371] width 32 height 32
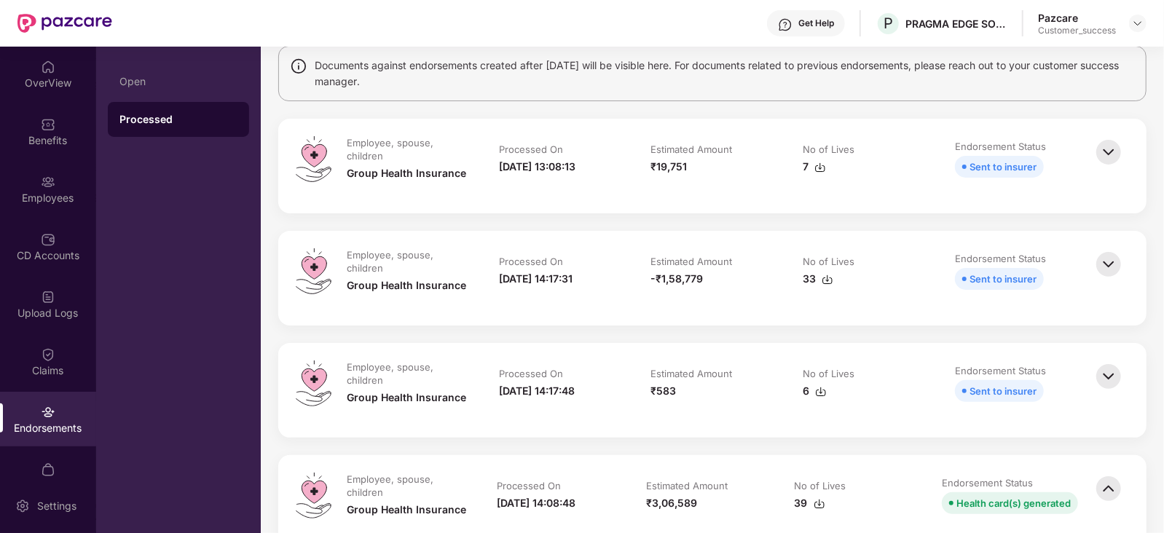
scroll to position [0, 0]
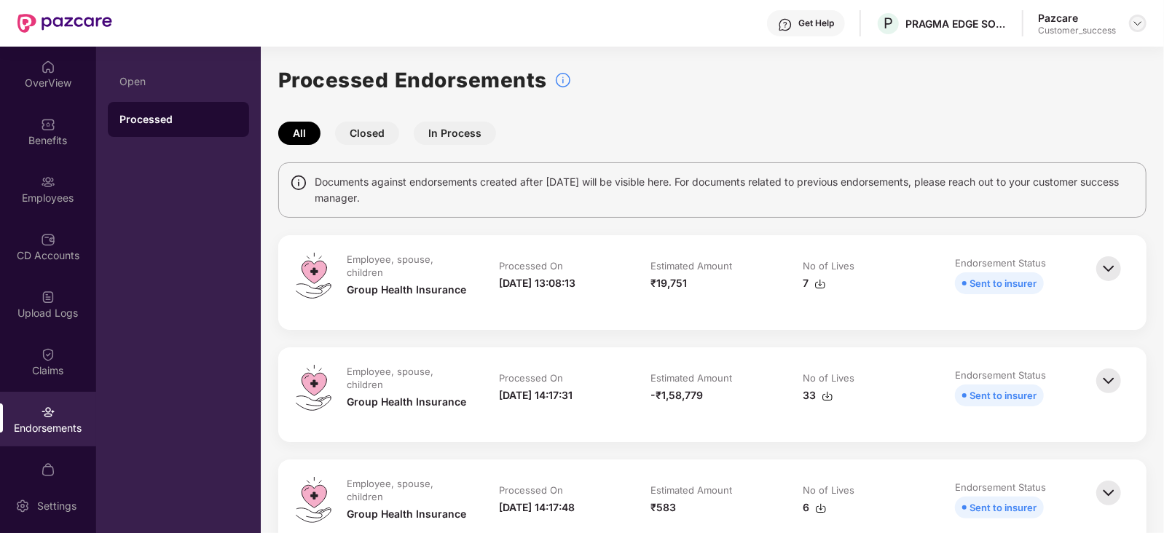
click at [1134, 20] on img at bounding box center [1138, 23] width 12 height 12
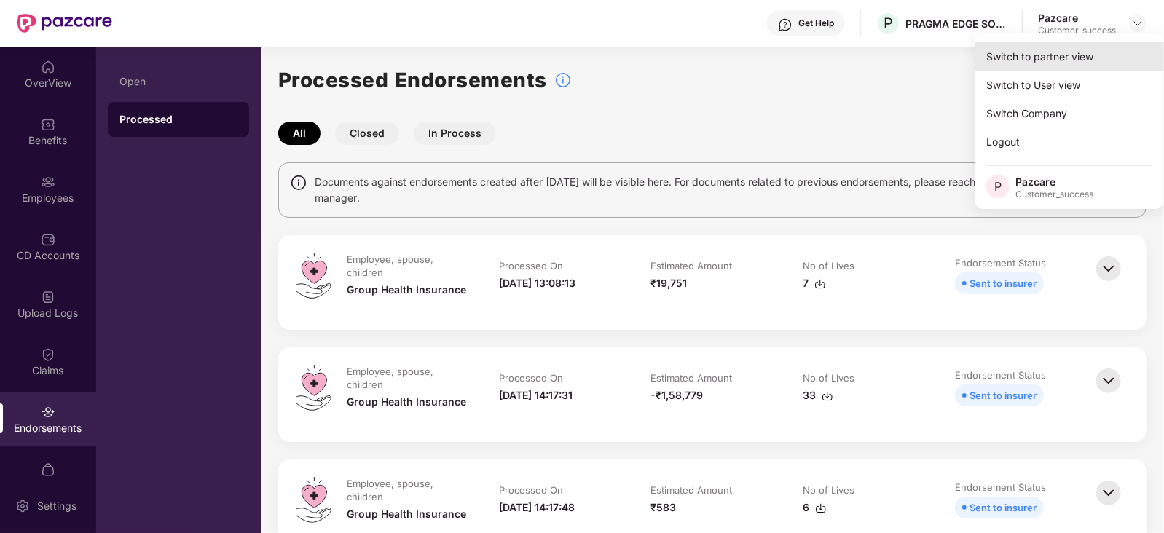
click at [1020, 49] on div "Switch to partner view" at bounding box center [1069, 56] width 189 height 28
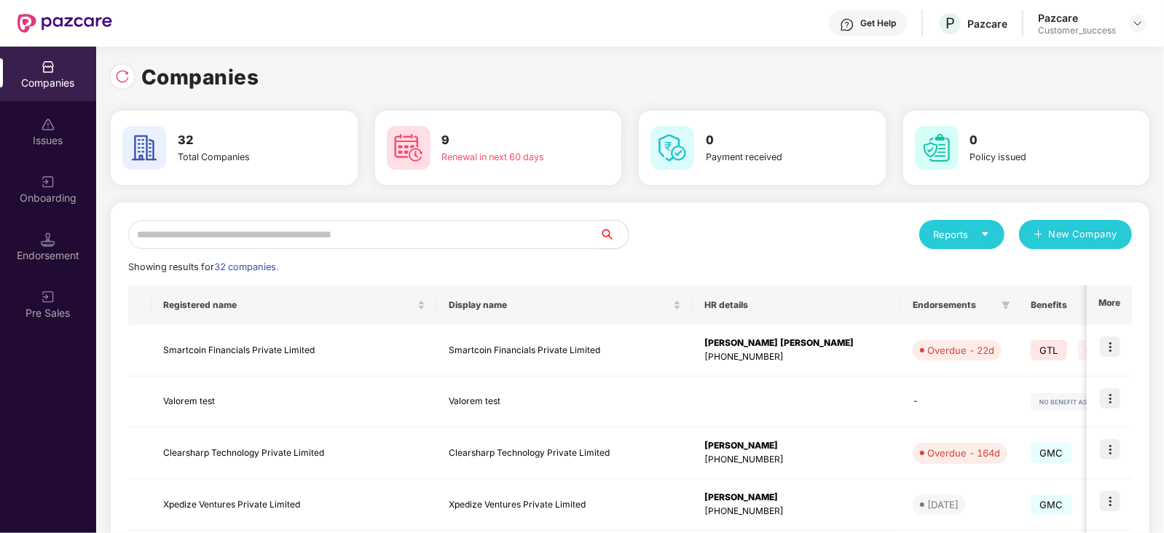
click at [429, 229] on input "text" at bounding box center [363, 234] width 471 height 29
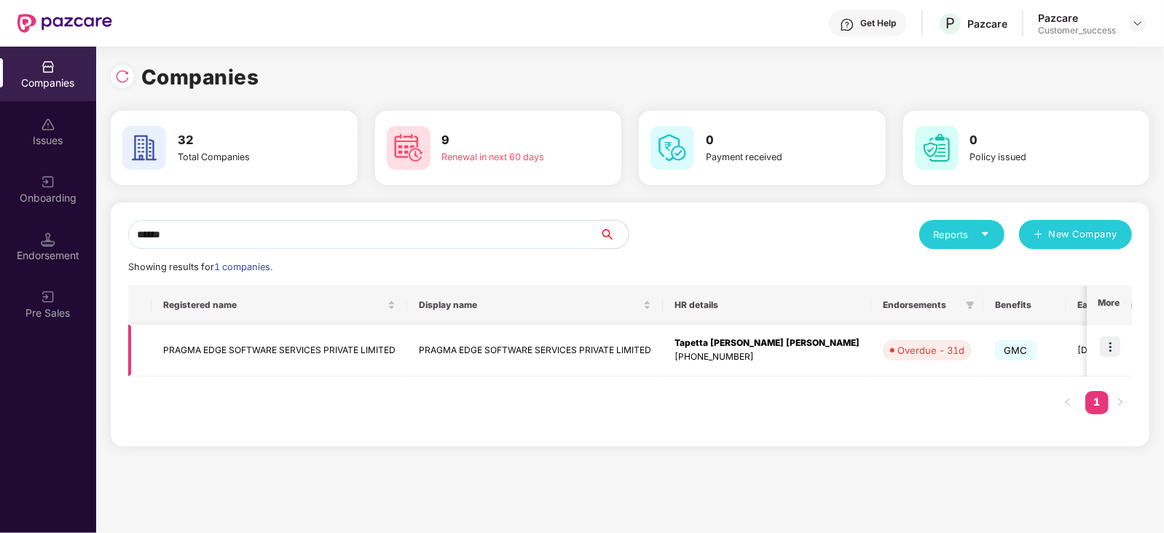
type input "******"
click at [297, 329] on td "PRAGMA EDGE SOFTWARE SERVICES PRIVATE LIMITED" at bounding box center [279, 351] width 256 height 52
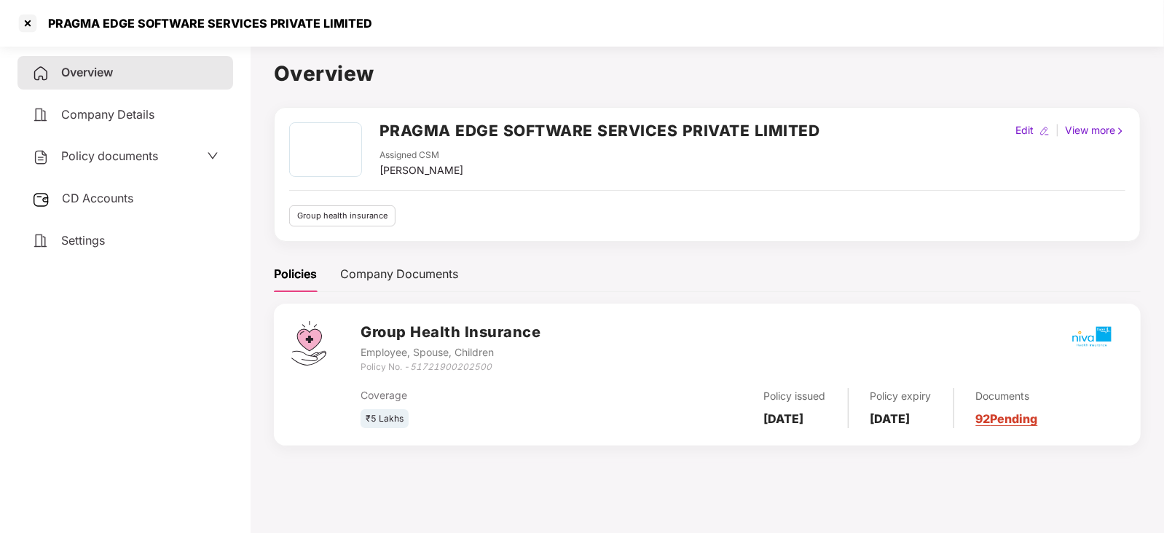
click at [199, 165] on div "Policy documents" at bounding box center [125, 156] width 186 height 19
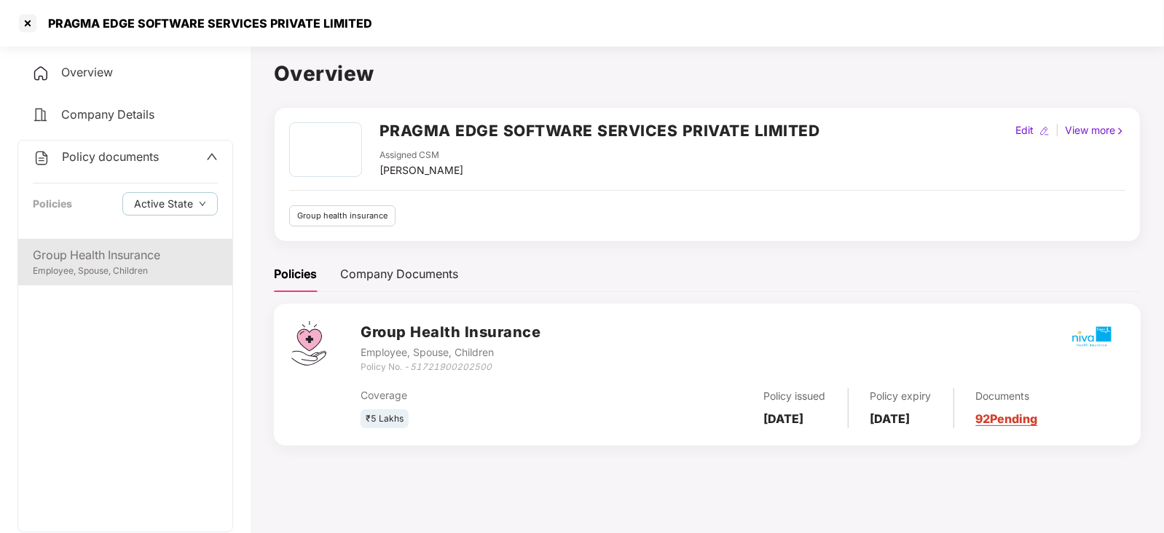
click at [80, 260] on div "Group Health Insurance" at bounding box center [125, 255] width 185 height 18
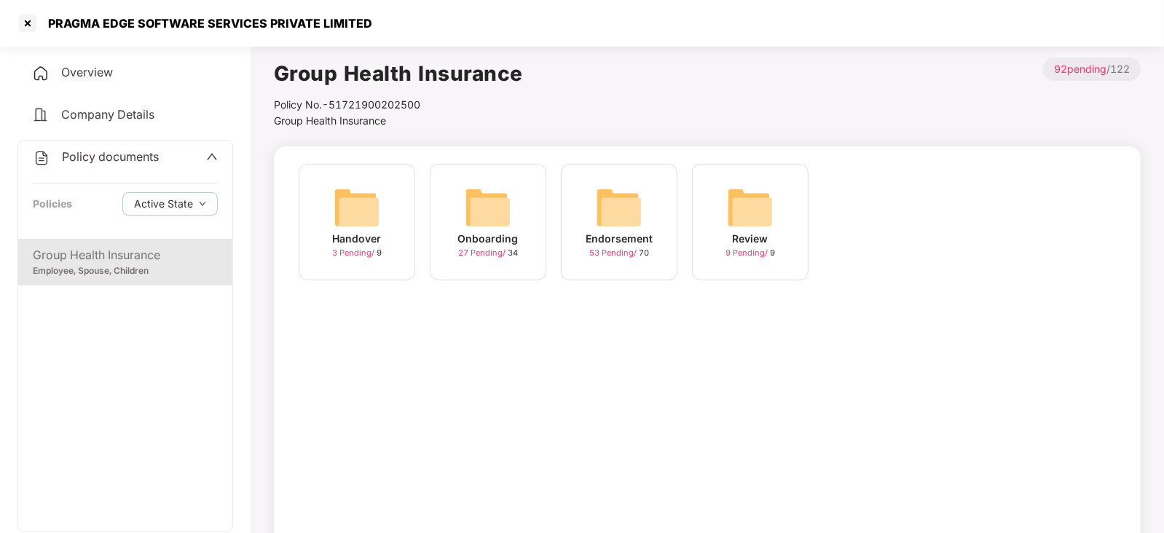
click at [594, 193] on div "Endorsement 53 Pending / 70" at bounding box center [619, 222] width 117 height 117
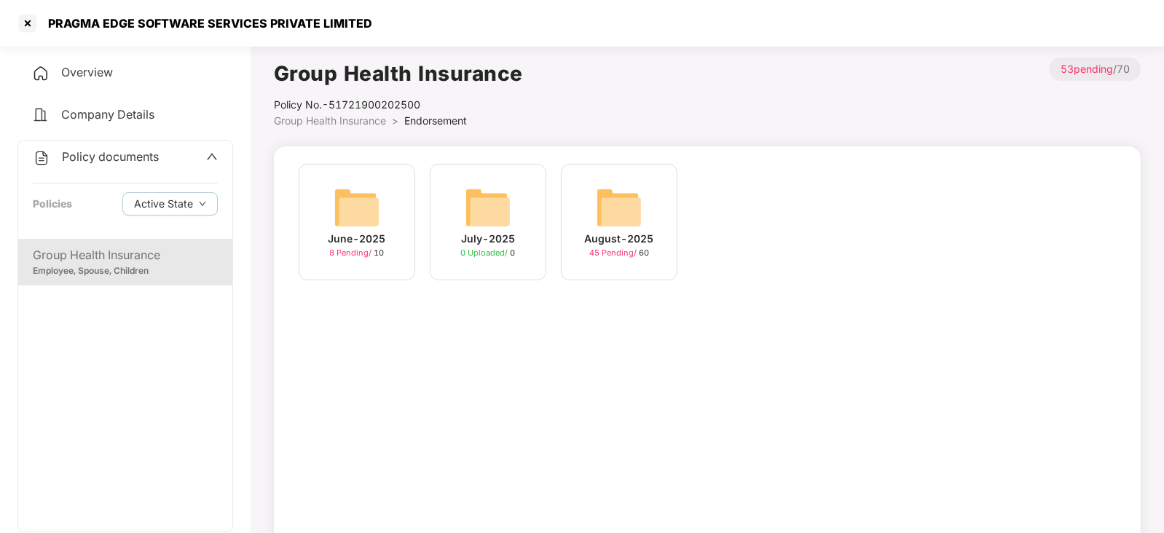
click at [594, 193] on div "August-2025 45 Pending / 60" at bounding box center [619, 222] width 117 height 117
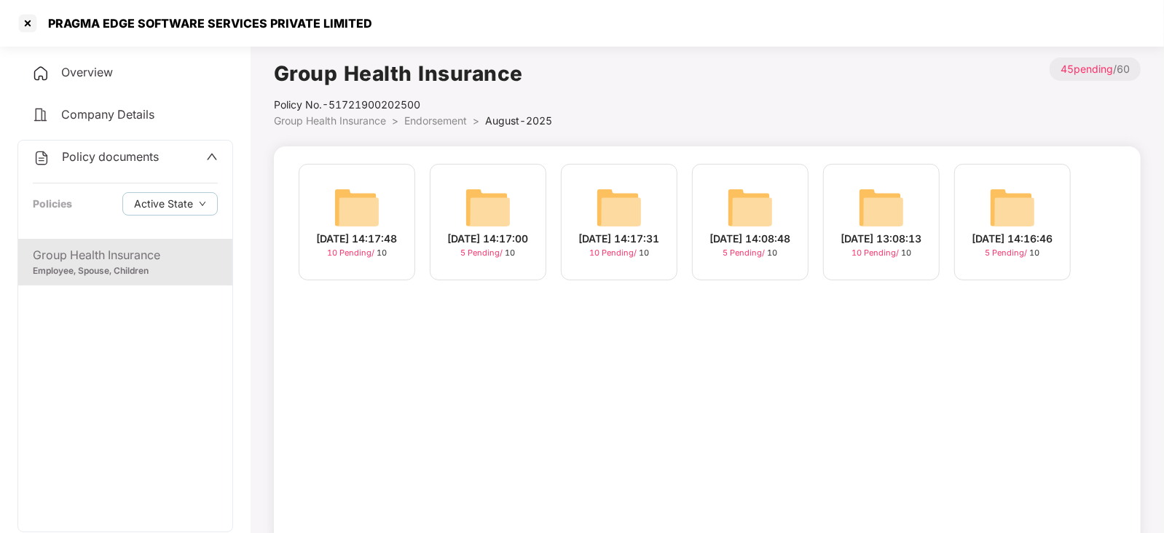
click at [998, 245] on div "[DATE] 14:16:46" at bounding box center [1012, 239] width 81 height 16
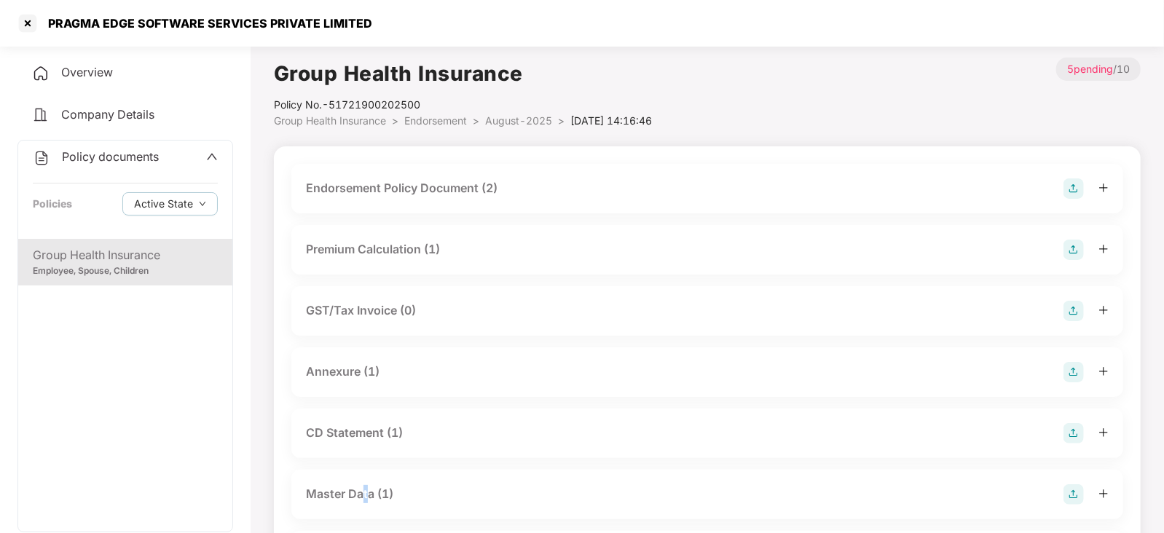
click at [368, 503] on div "Master Data (1)" at bounding box center [707, 495] width 832 height 50
click at [368, 503] on div "Master Data (1)" at bounding box center [349, 494] width 87 height 18
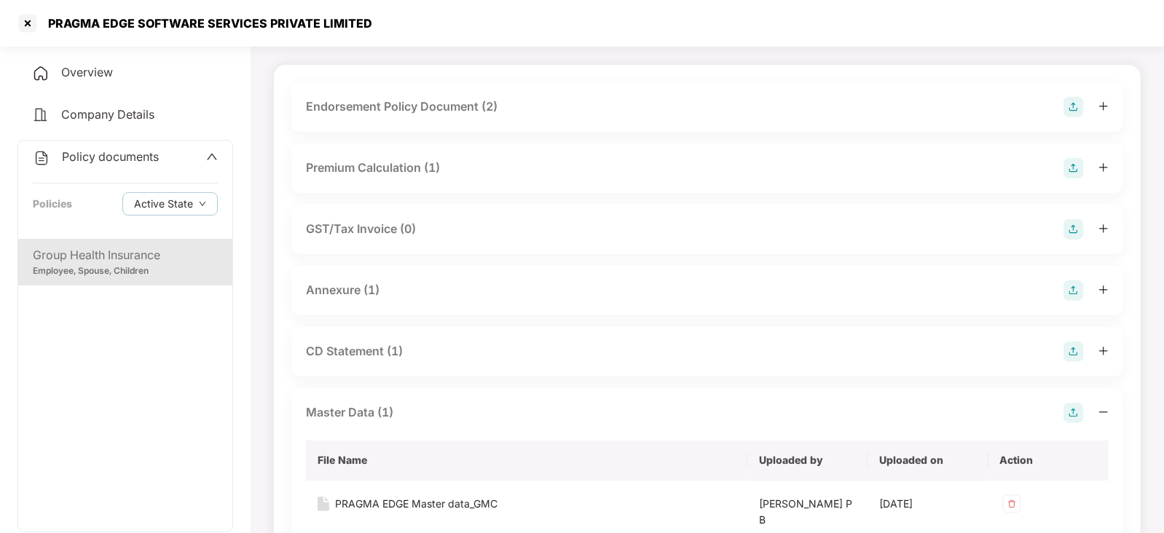
scroll to position [176, 0]
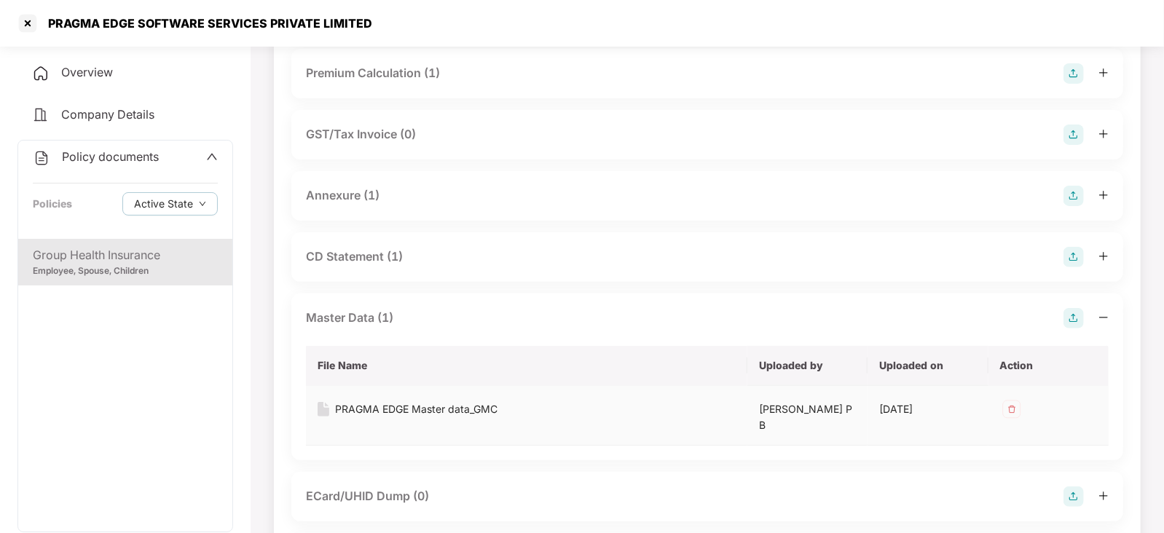
click at [381, 407] on div "PRAGMA EDGE Master data_GMC" at bounding box center [416, 409] width 162 height 16
click at [114, 460] on div "Group Health Insurance Employee, Spouse, Children" at bounding box center [125, 385] width 214 height 293
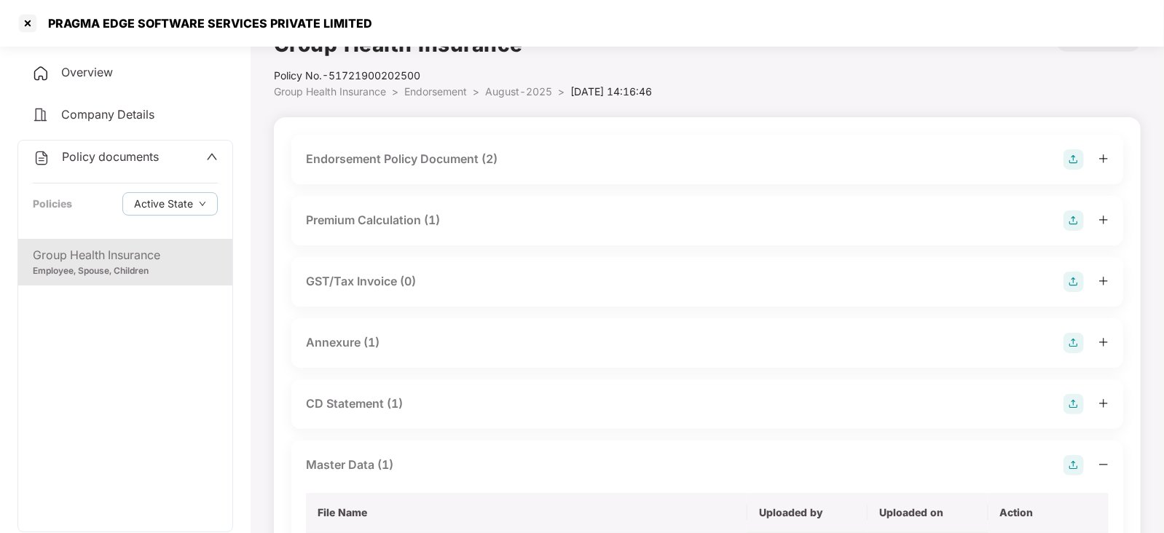
click at [391, 406] on div "CD Statement (1)" at bounding box center [354, 404] width 97 height 18
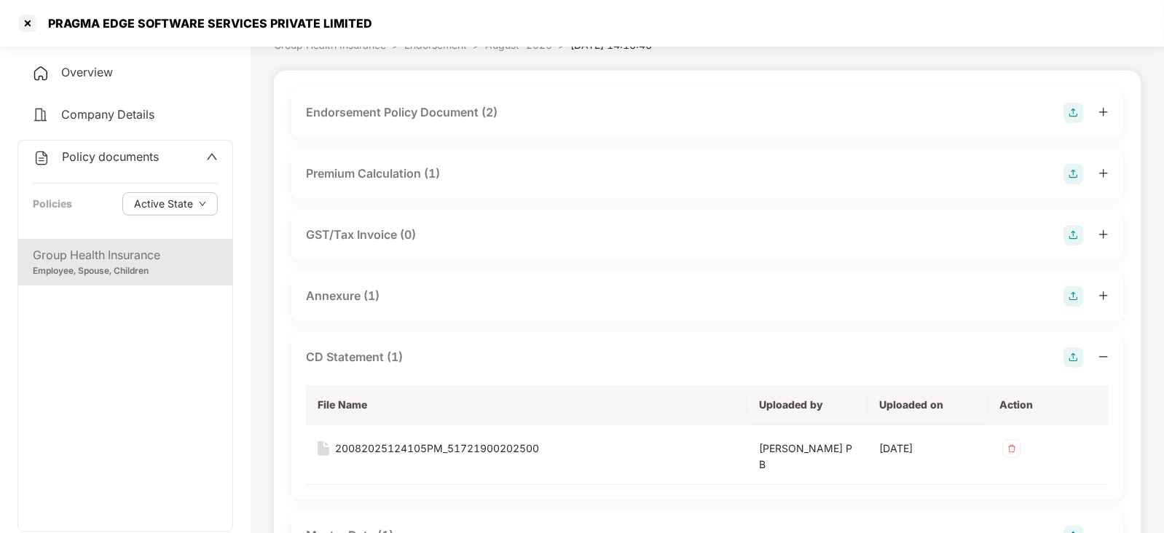
scroll to position [125, 0]
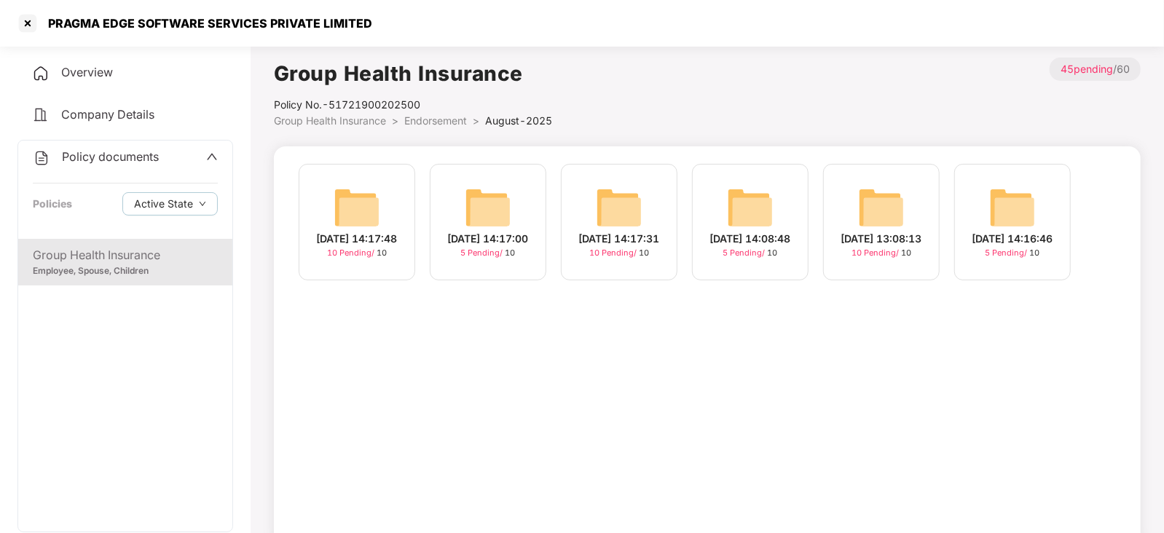
click at [731, 199] on img at bounding box center [750, 207] width 47 height 47
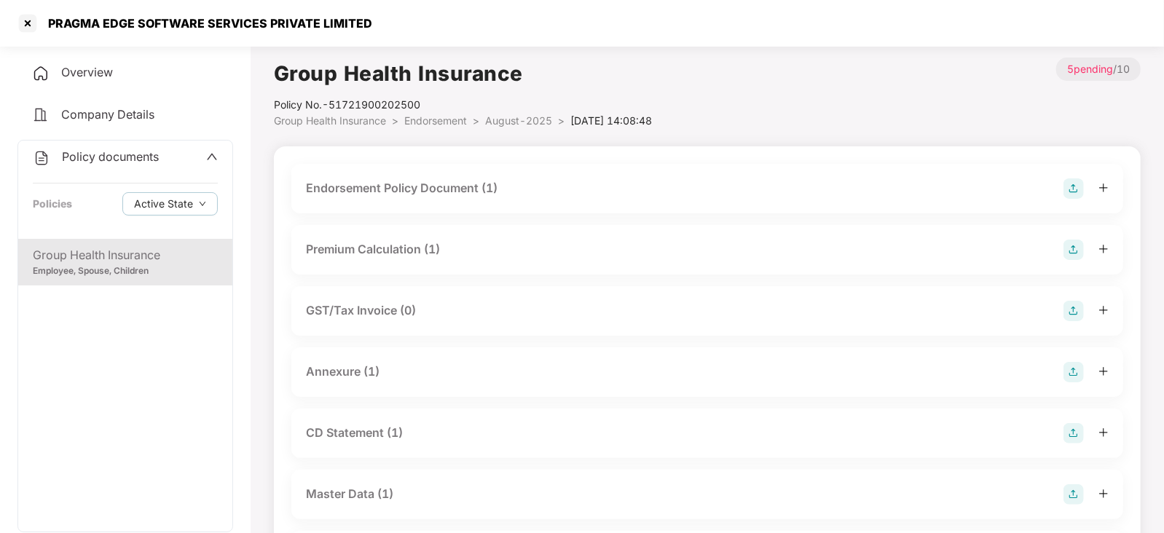
click at [344, 428] on div "CD Statement (1)" at bounding box center [354, 433] width 97 height 18
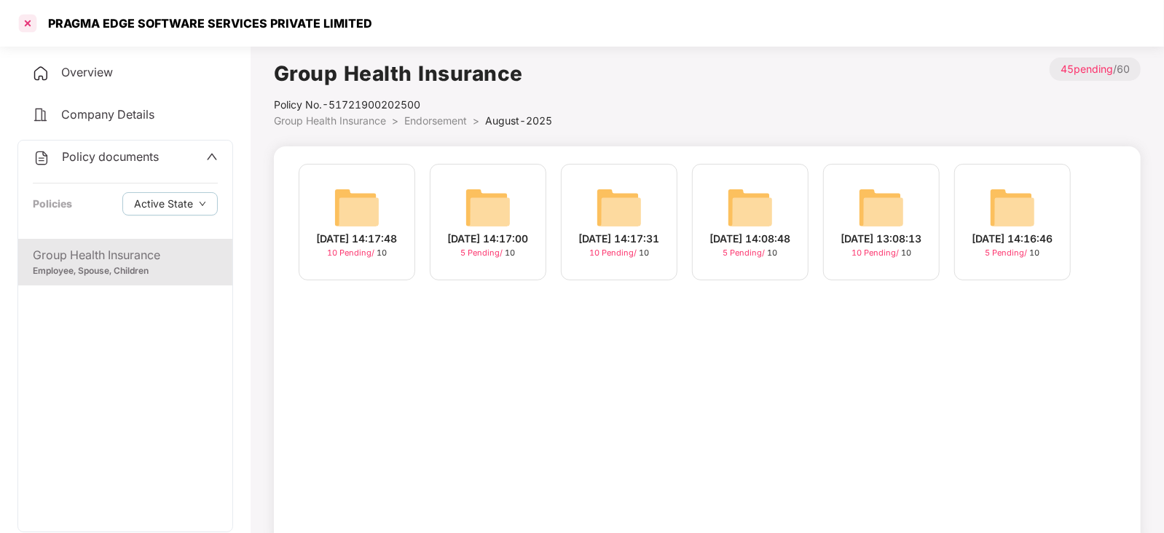
click at [19, 27] on div at bounding box center [27, 23] width 23 height 23
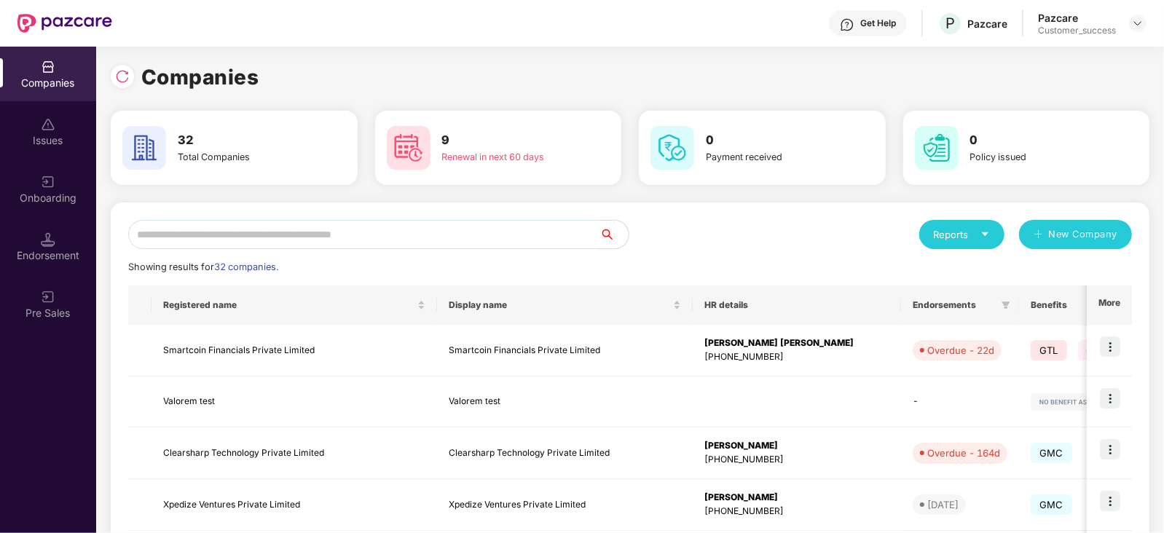
click at [433, 235] on input "text" at bounding box center [363, 234] width 471 height 29
click at [714, 61] on div "Companies" at bounding box center [630, 77] width 1039 height 32
click at [433, 231] on input "text" at bounding box center [363, 234] width 471 height 29
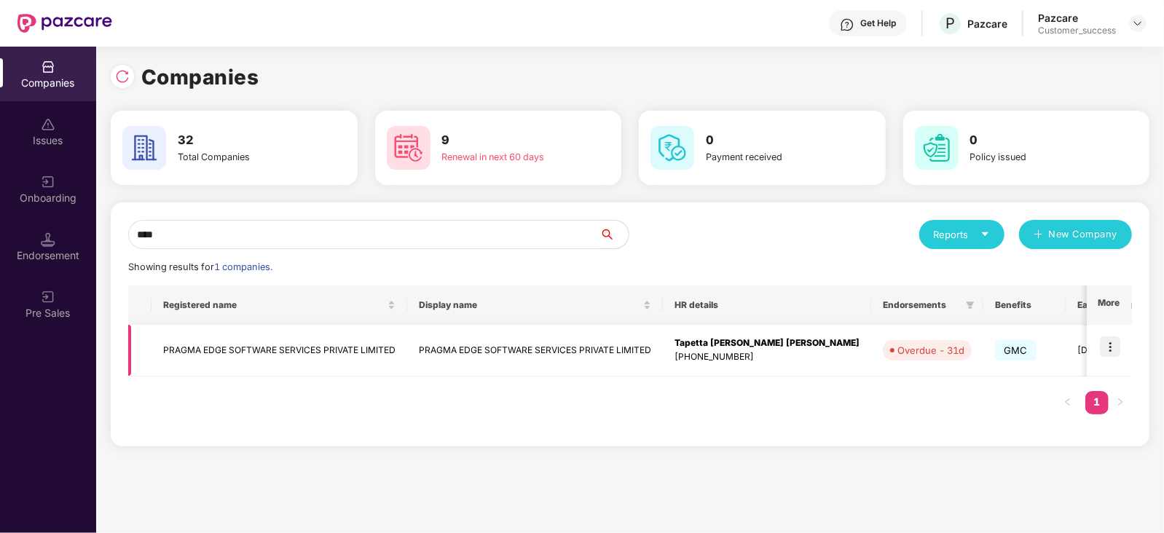
type input "****"
click at [1103, 353] on img at bounding box center [1110, 346] width 20 height 20
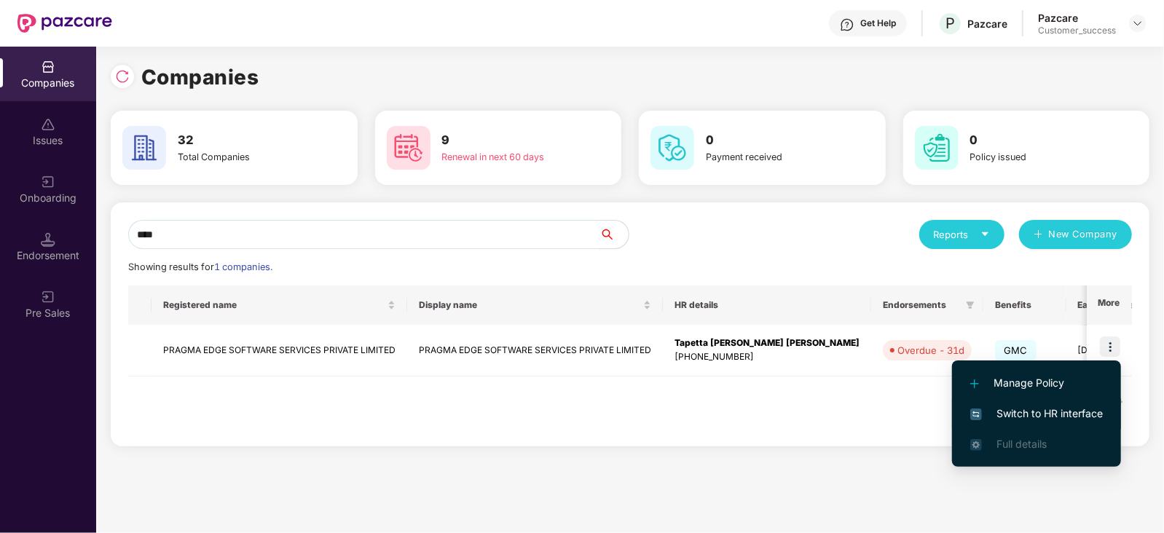
click at [1060, 407] on span "Switch to HR interface" at bounding box center [1036, 414] width 133 height 16
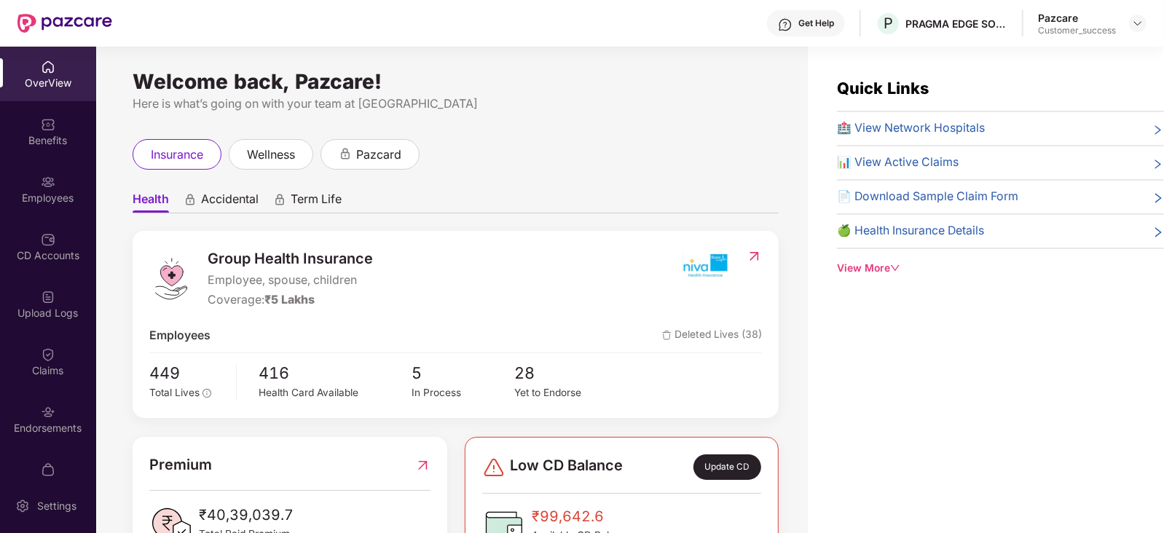
click at [43, 213] on div "Employees" at bounding box center [48, 189] width 96 height 55
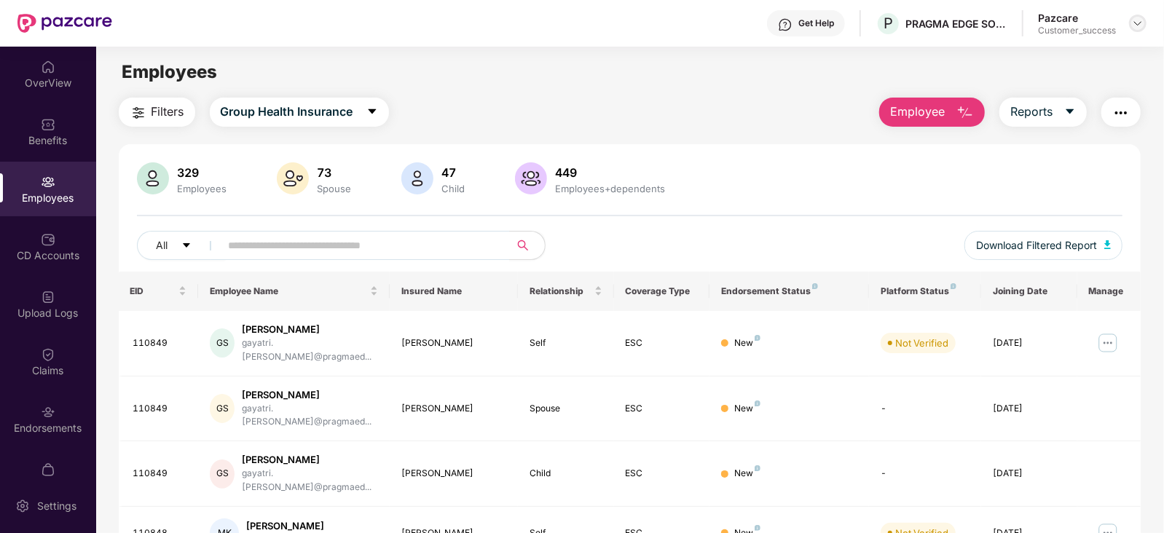
click at [1140, 23] on img at bounding box center [1138, 23] width 12 height 12
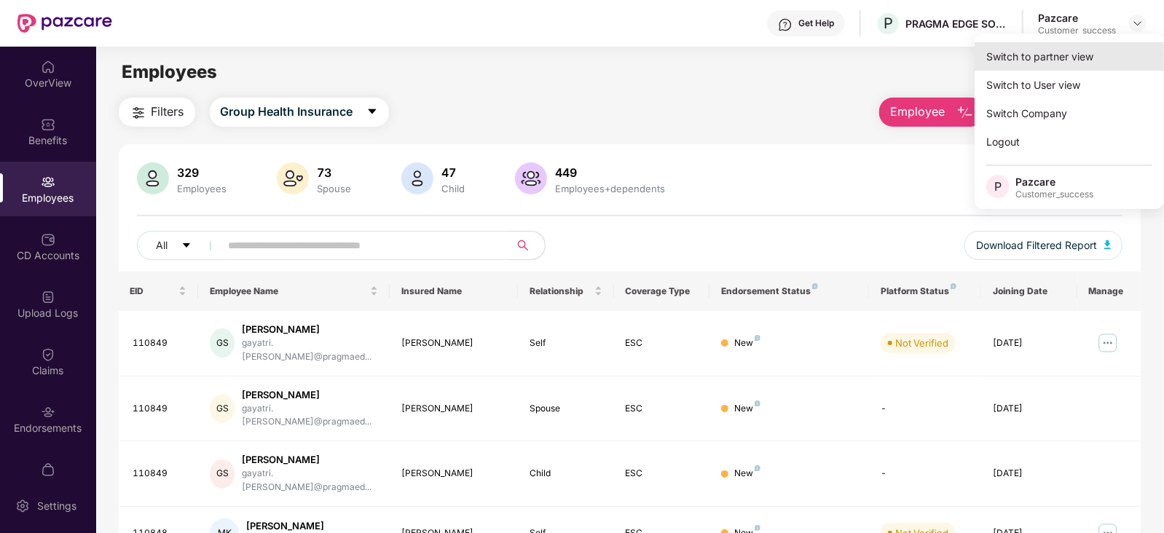
click at [1068, 56] on div "Switch to partner view" at bounding box center [1069, 56] width 189 height 28
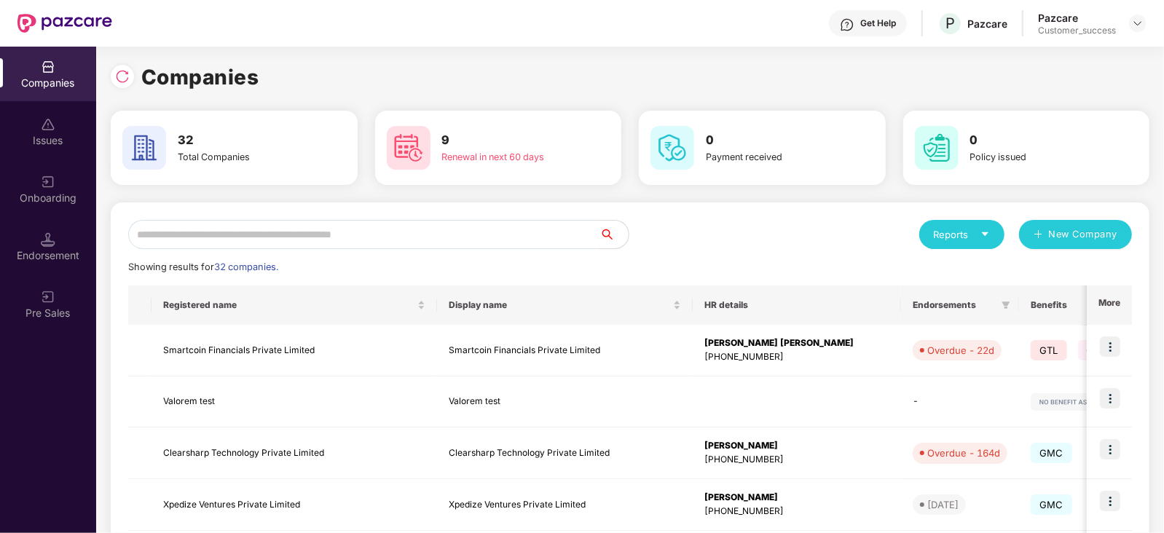
click at [448, 241] on input "text" at bounding box center [363, 234] width 471 height 29
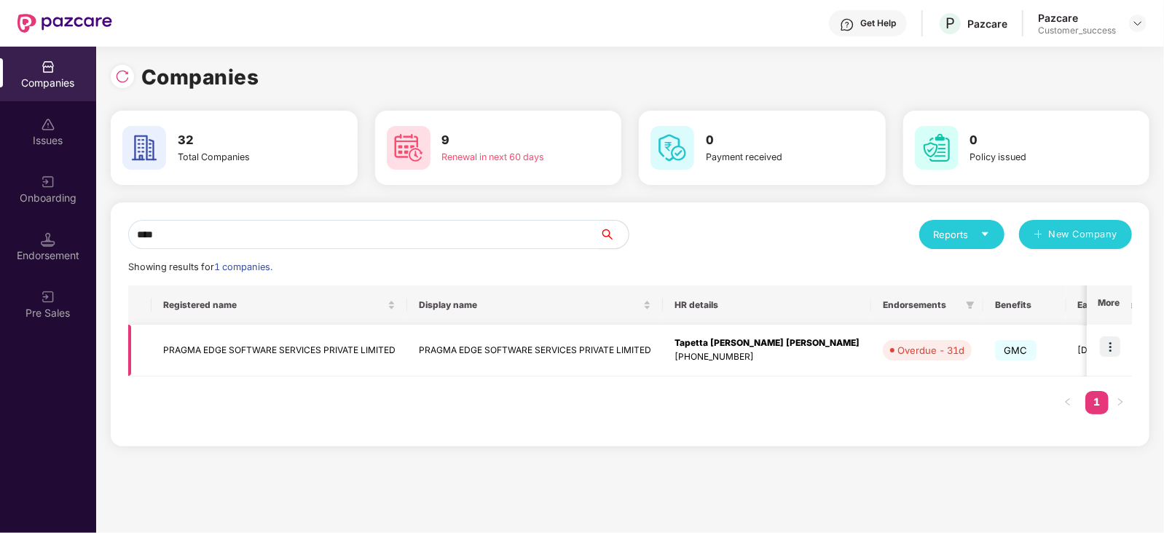
type input "****"
click at [1120, 351] on img at bounding box center [1110, 346] width 20 height 20
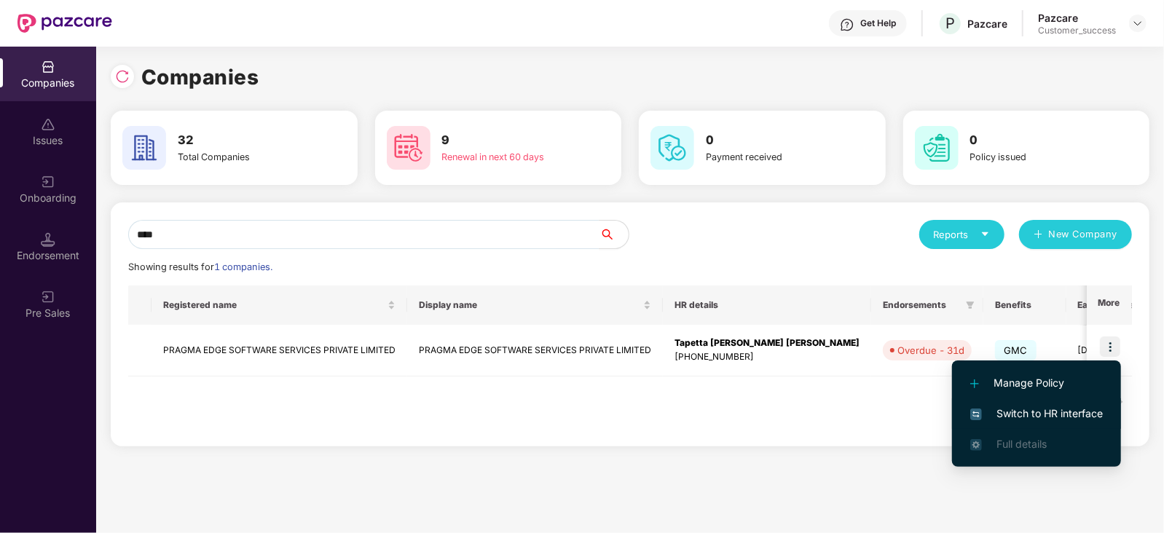
click at [1019, 419] on span "Switch to HR interface" at bounding box center [1036, 414] width 133 height 16
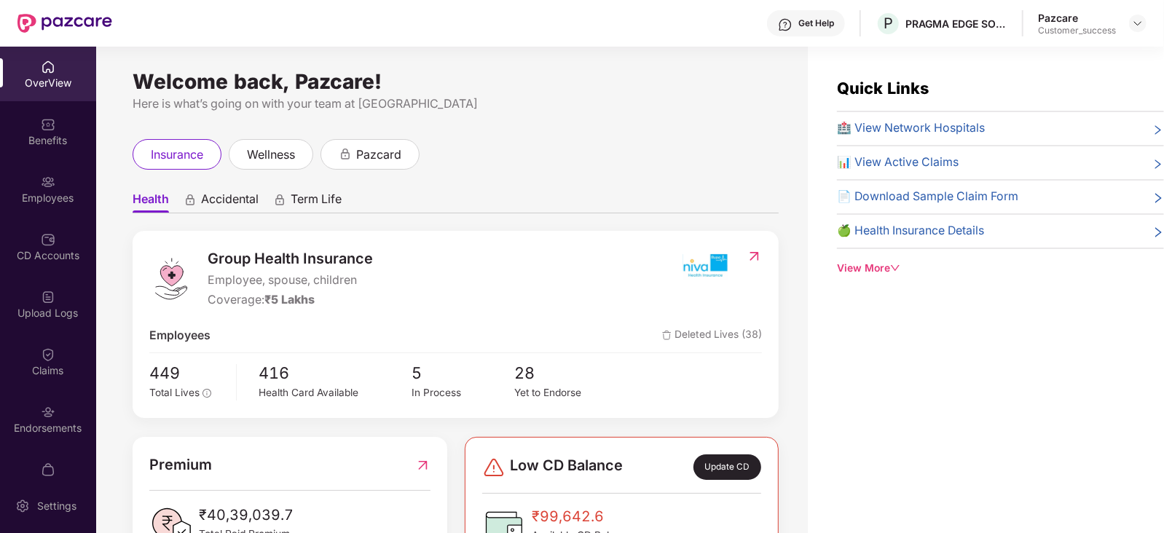
click at [42, 194] on div "Employees" at bounding box center [48, 198] width 96 height 15
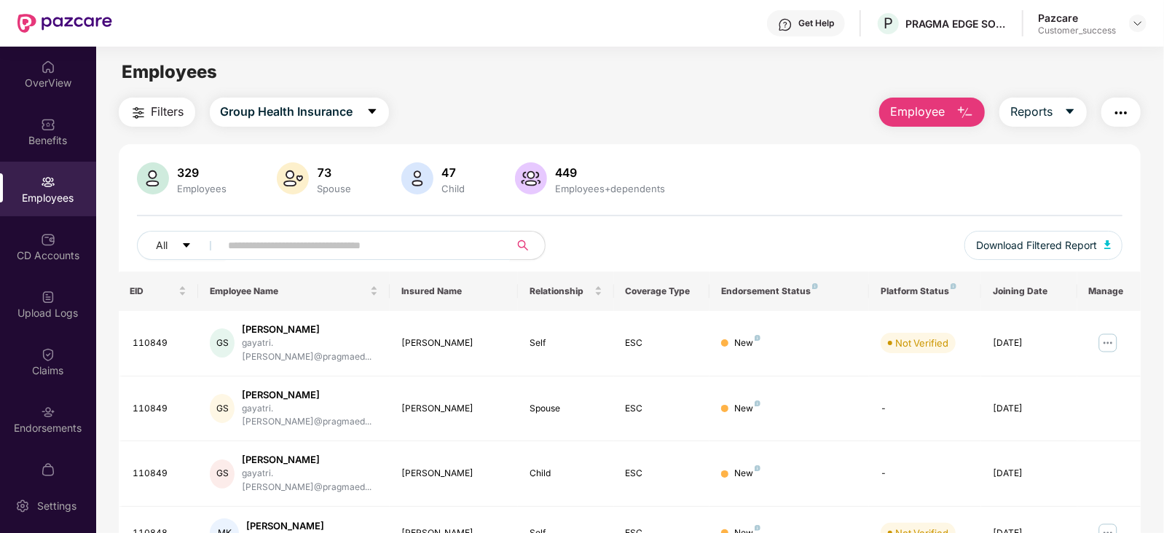
click at [342, 253] on input "text" at bounding box center [359, 246] width 261 height 22
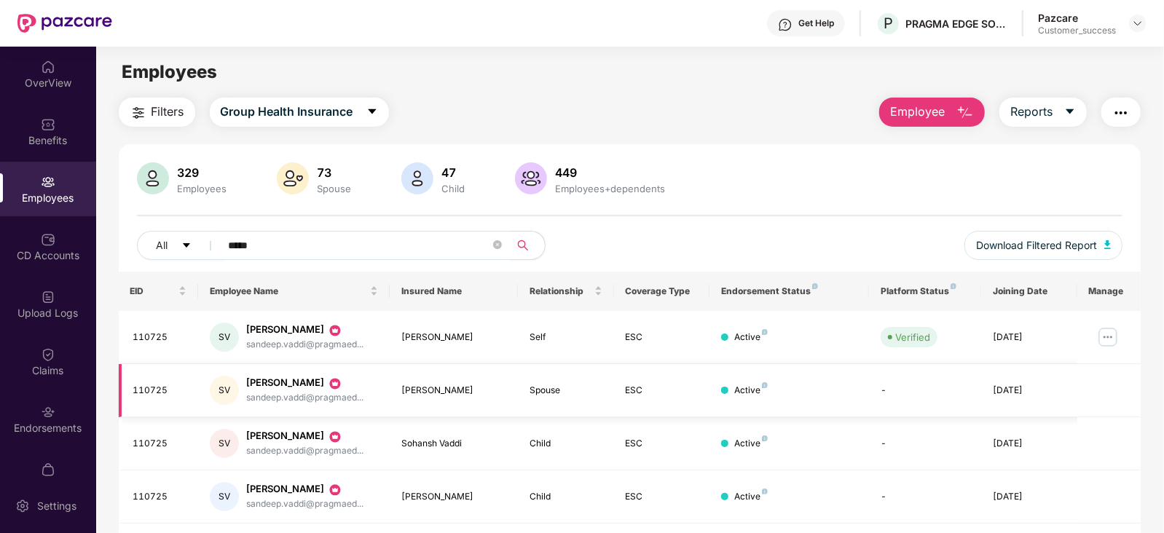
scroll to position [47, 0]
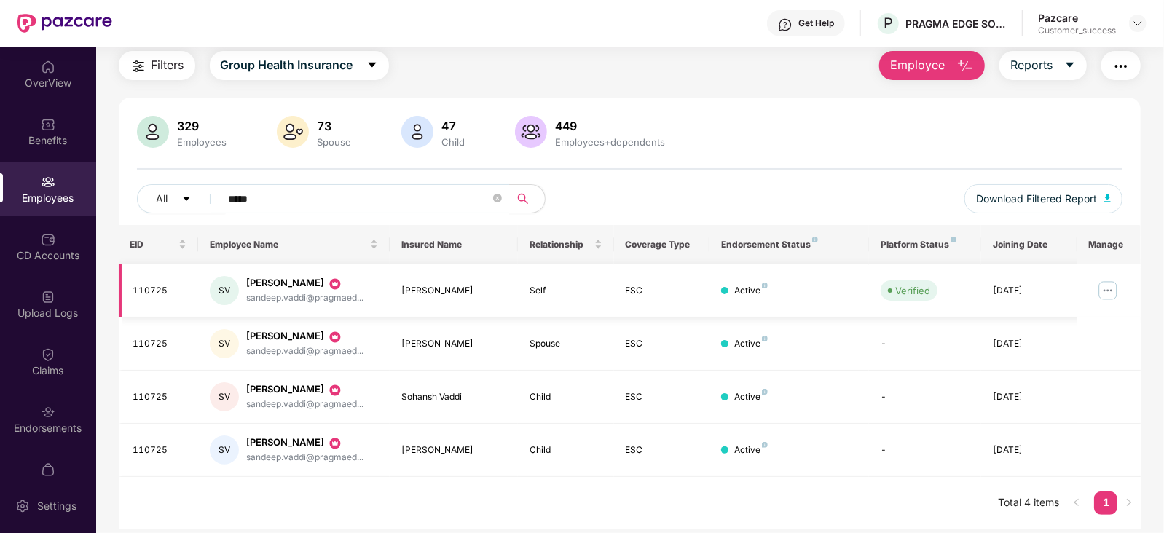
click at [1107, 286] on img at bounding box center [1107, 290] width 23 height 23
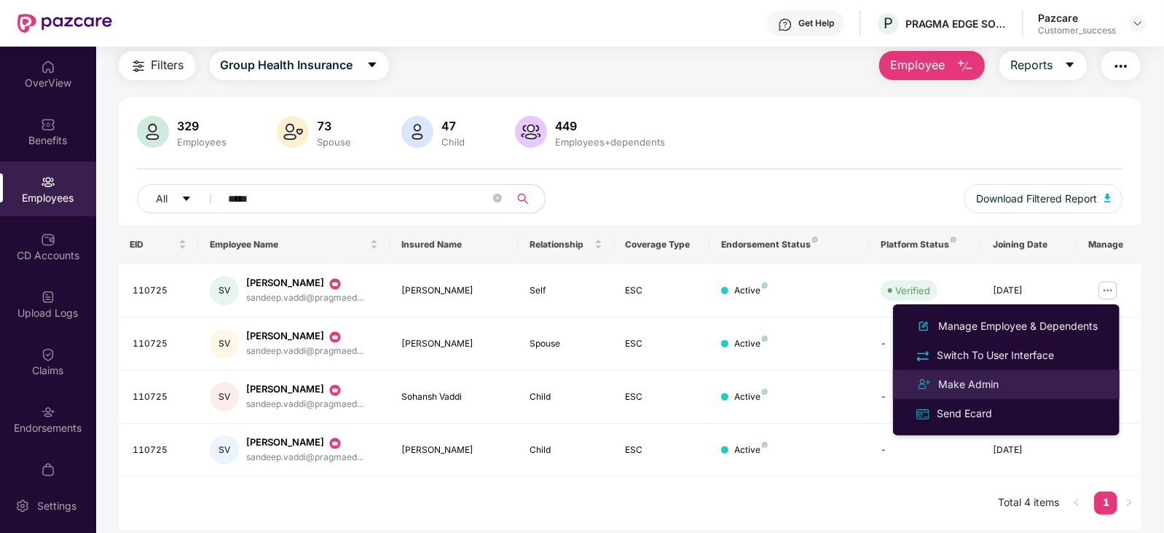
click at [932, 380] on div at bounding box center [923, 384] width 23 height 17
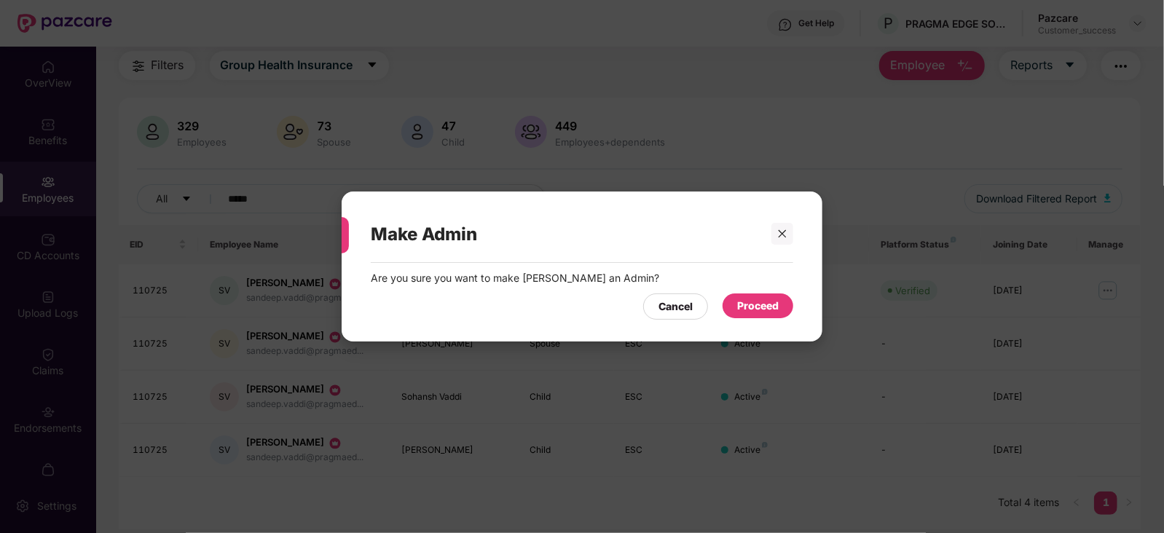
click at [733, 297] on div "Proceed" at bounding box center [758, 306] width 71 height 25
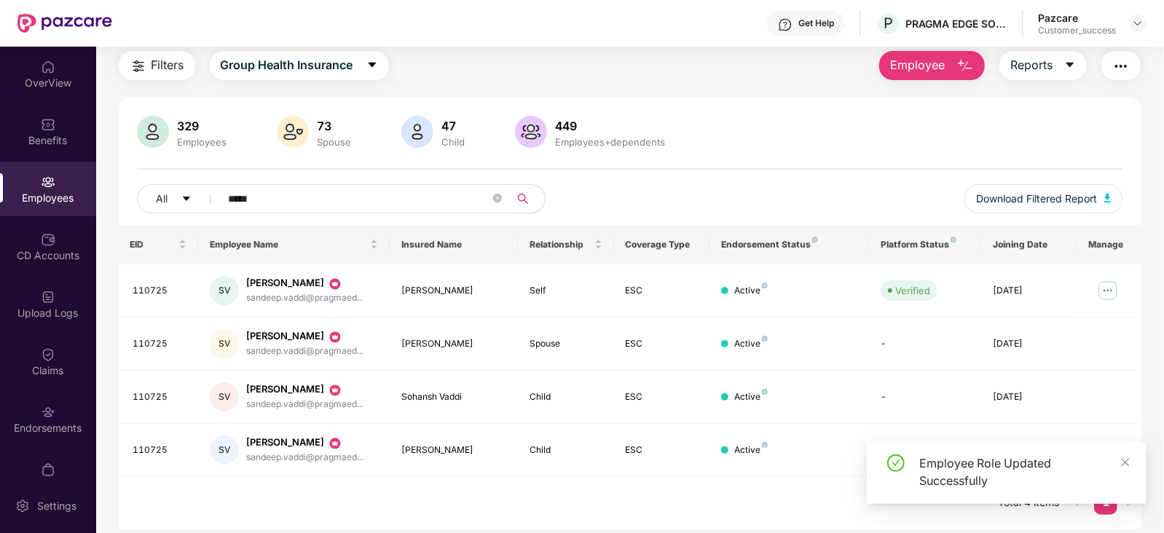
click at [393, 202] on input "*****" at bounding box center [359, 199] width 261 height 22
type input "*"
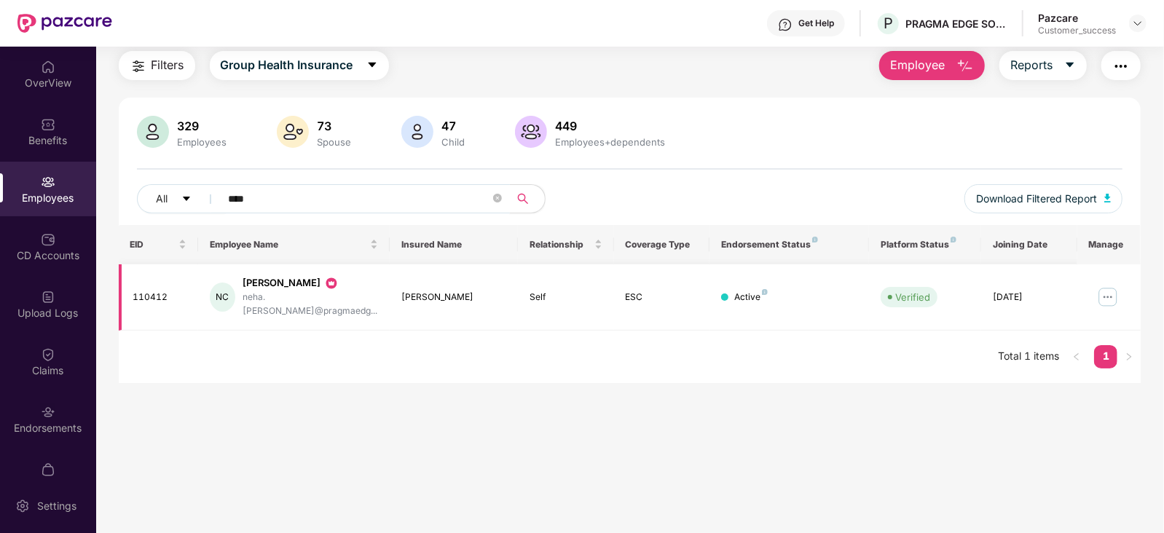
type input "****"
click at [1106, 291] on img at bounding box center [1107, 297] width 23 height 23
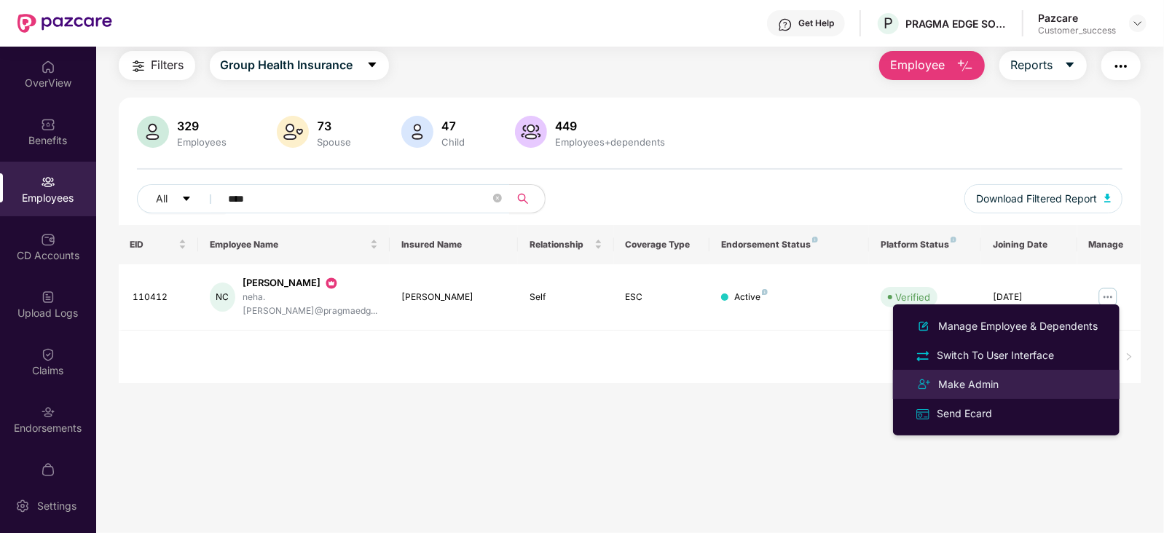
click at [980, 377] on div "Make Admin" at bounding box center [968, 385] width 66 height 16
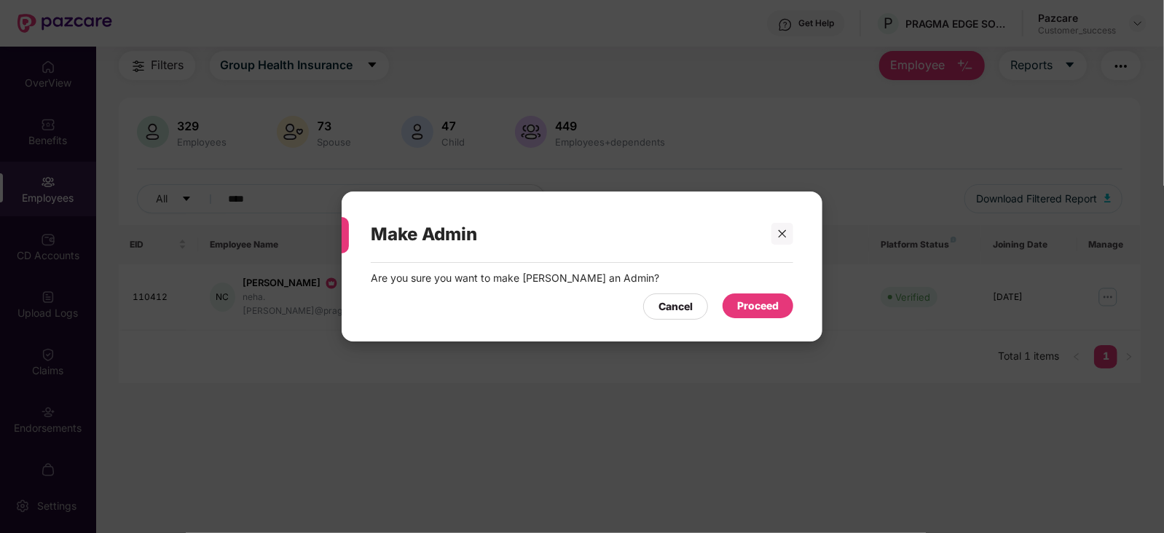
click at [740, 295] on div "Proceed" at bounding box center [758, 306] width 71 height 25
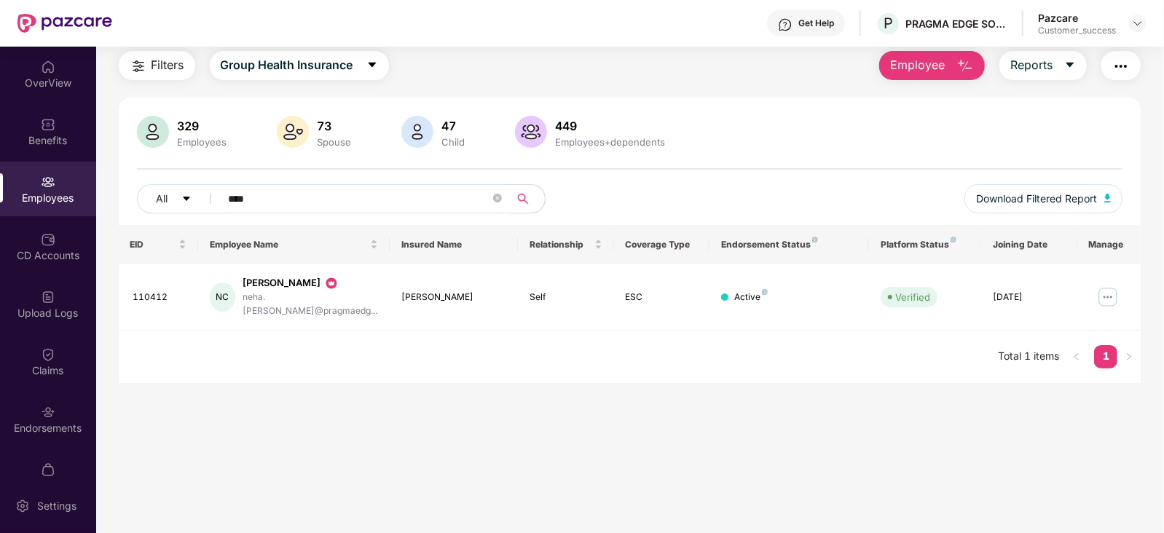
click at [309, 205] on input "****" at bounding box center [359, 199] width 261 height 22
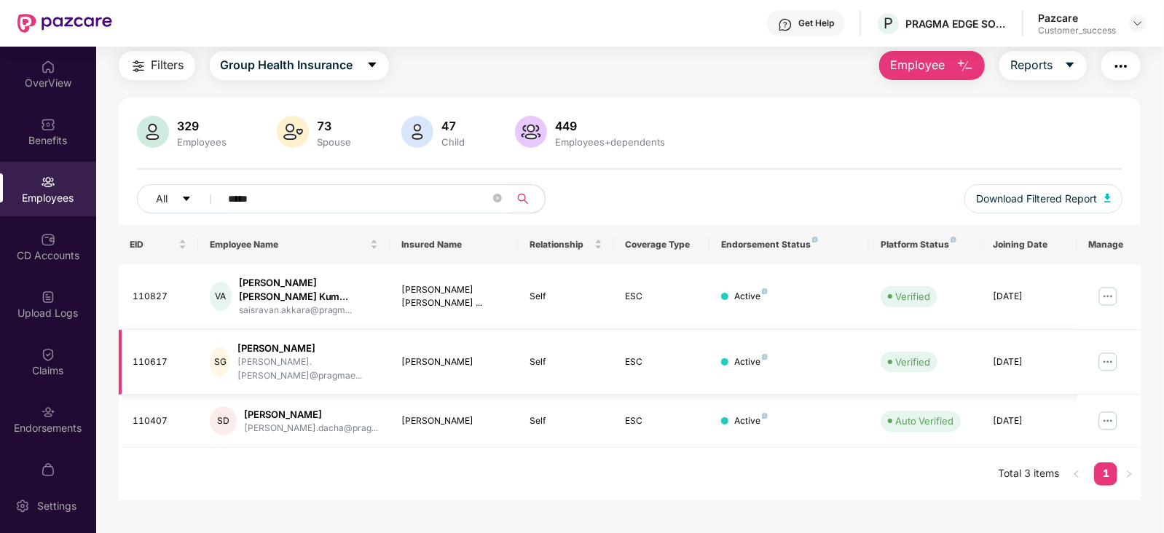
click at [1111, 350] on img at bounding box center [1107, 361] width 23 height 23
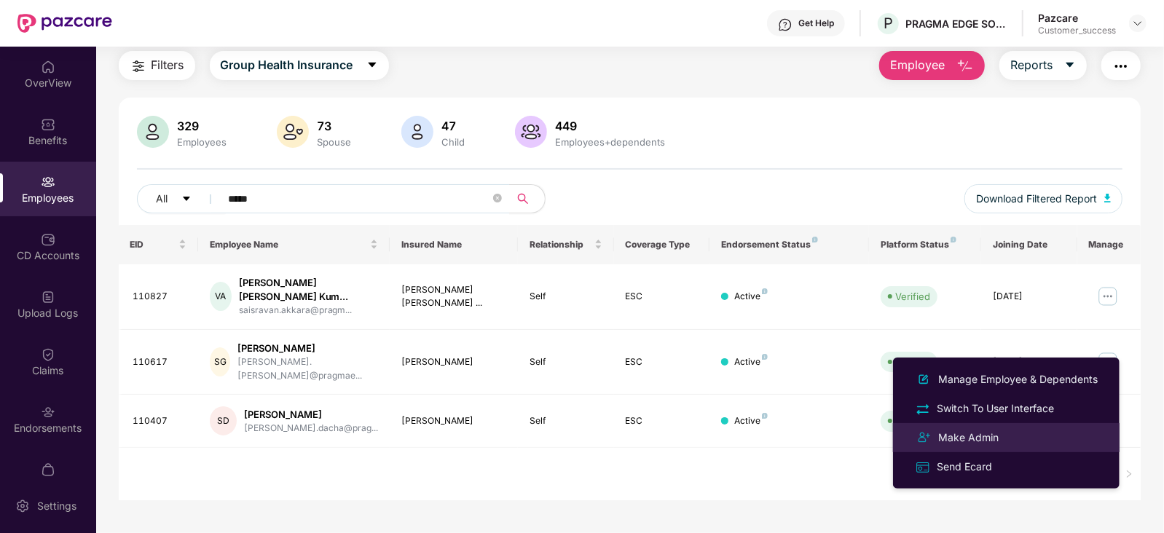
click at [1025, 431] on div "Make Admin" at bounding box center [1006, 437] width 189 height 17
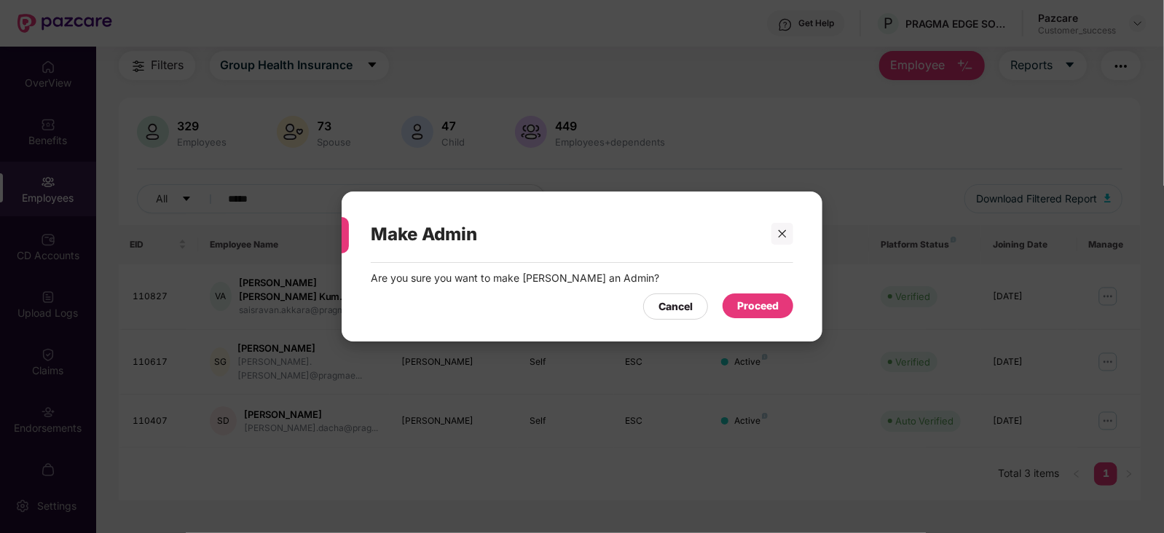
click at [768, 311] on div "Proceed" at bounding box center [758, 306] width 42 height 16
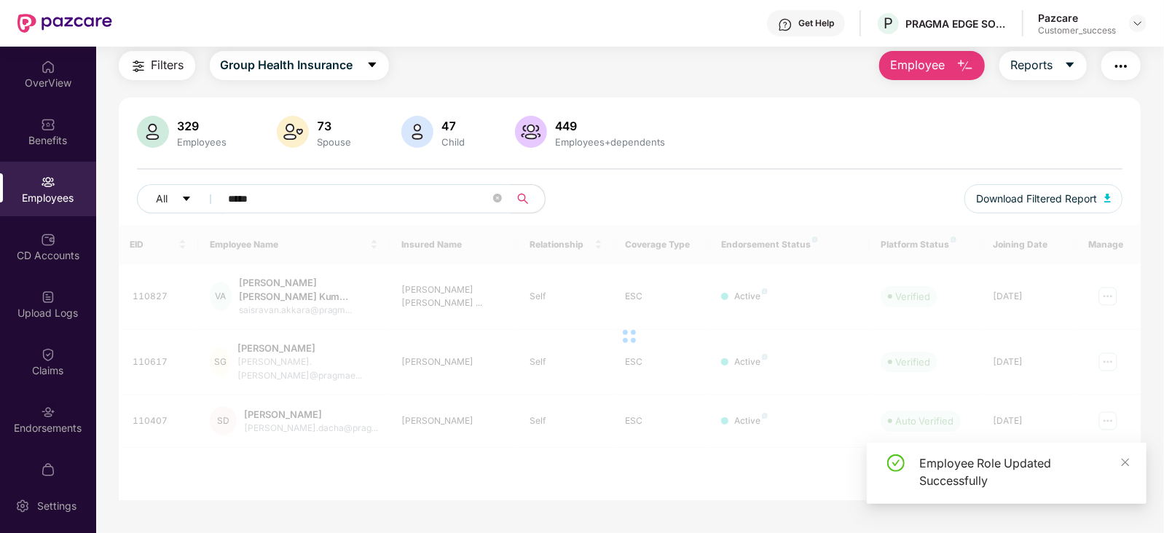
click at [405, 188] on input "*****" at bounding box center [359, 199] width 261 height 22
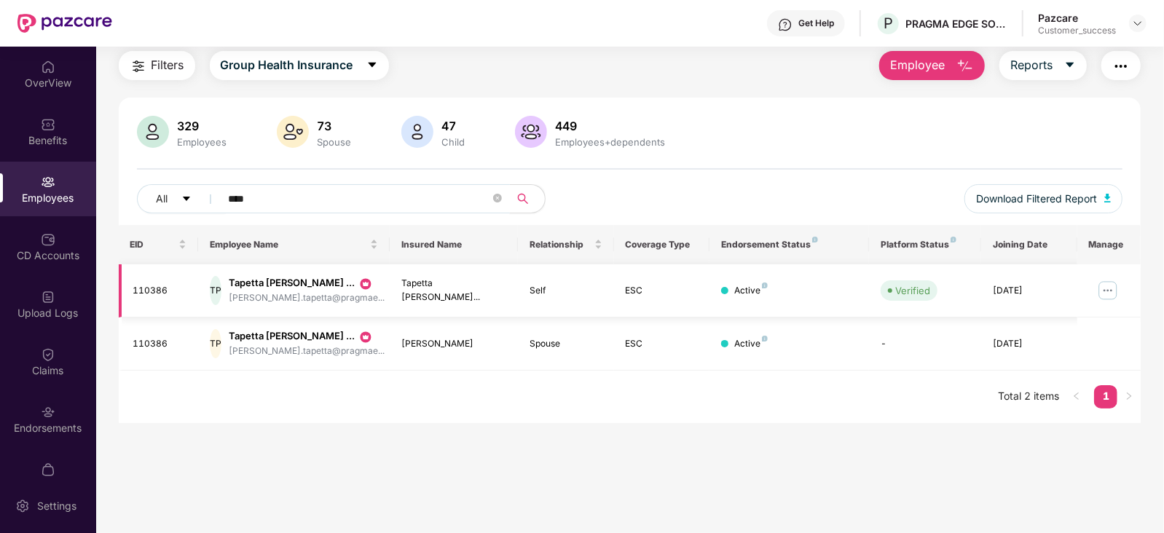
type input "****"
click at [1096, 290] on img at bounding box center [1107, 290] width 23 height 23
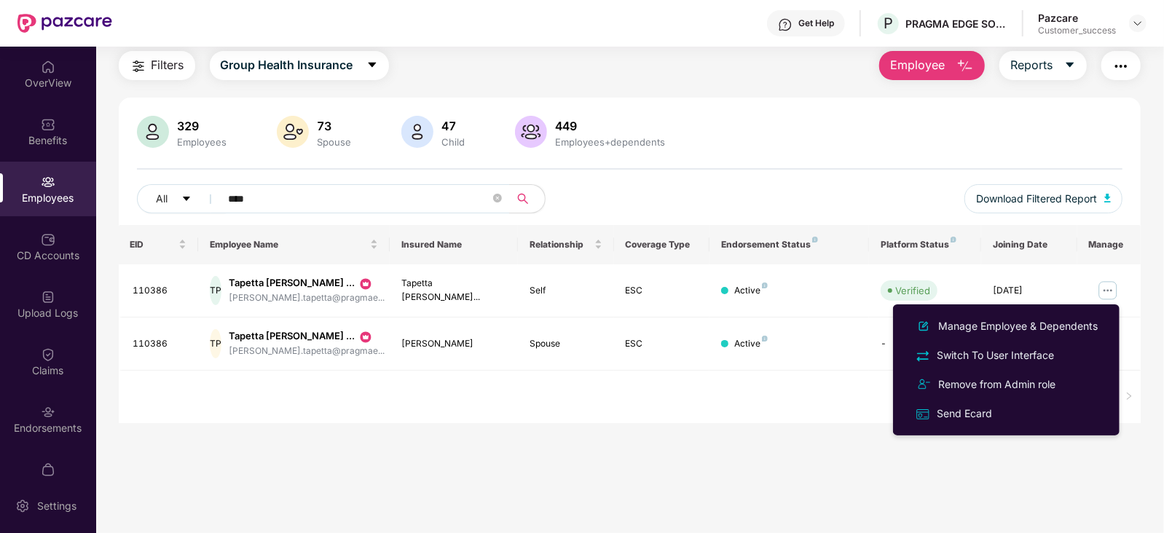
click at [664, 165] on div "329 Employees 73 Spouse 47 Child 449 Employees+dependents All **** Download Fil…" at bounding box center [630, 170] width 1023 height 109
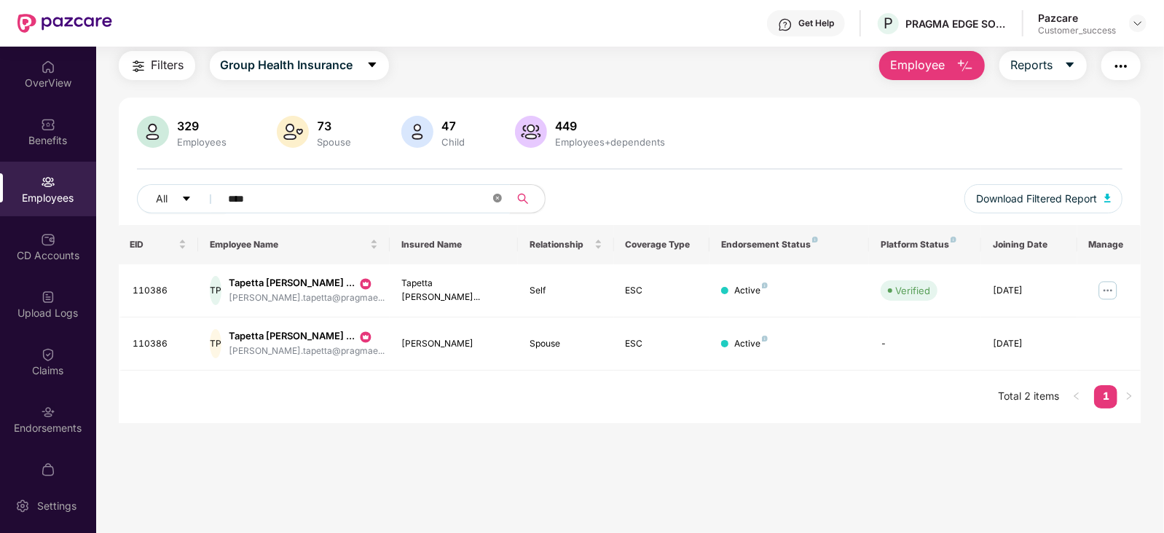
click at [493, 200] on icon "close-circle" at bounding box center [497, 198] width 9 height 9
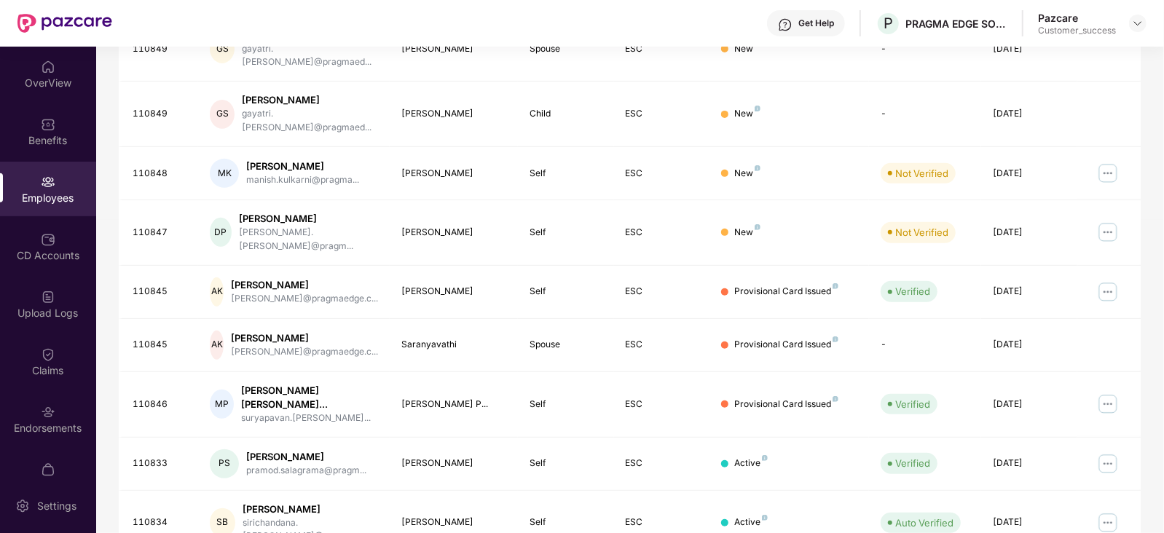
scroll to position [0, 0]
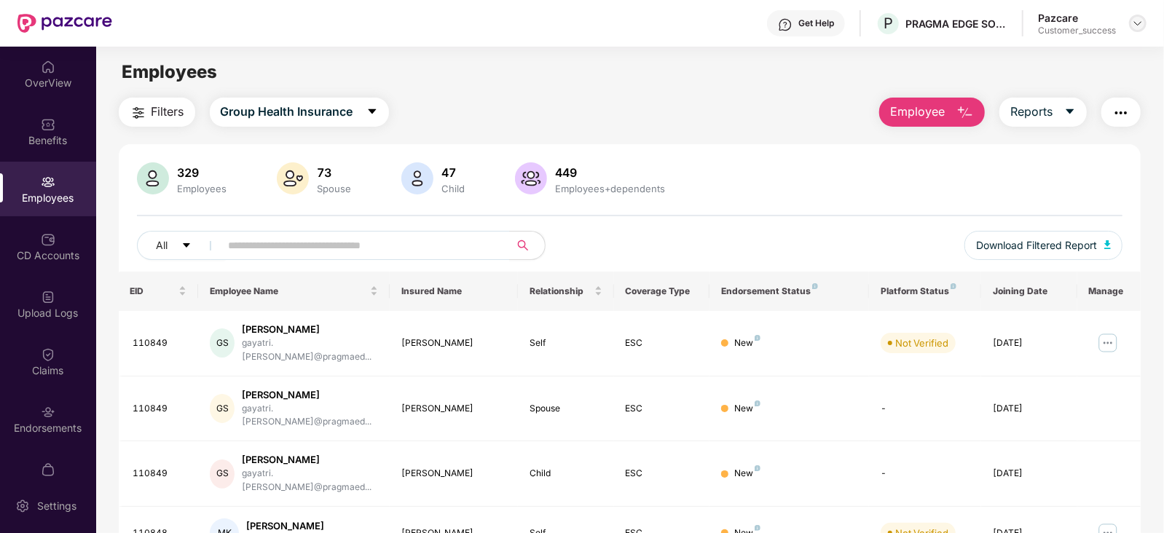
click at [1135, 23] on img at bounding box center [1138, 23] width 12 height 12
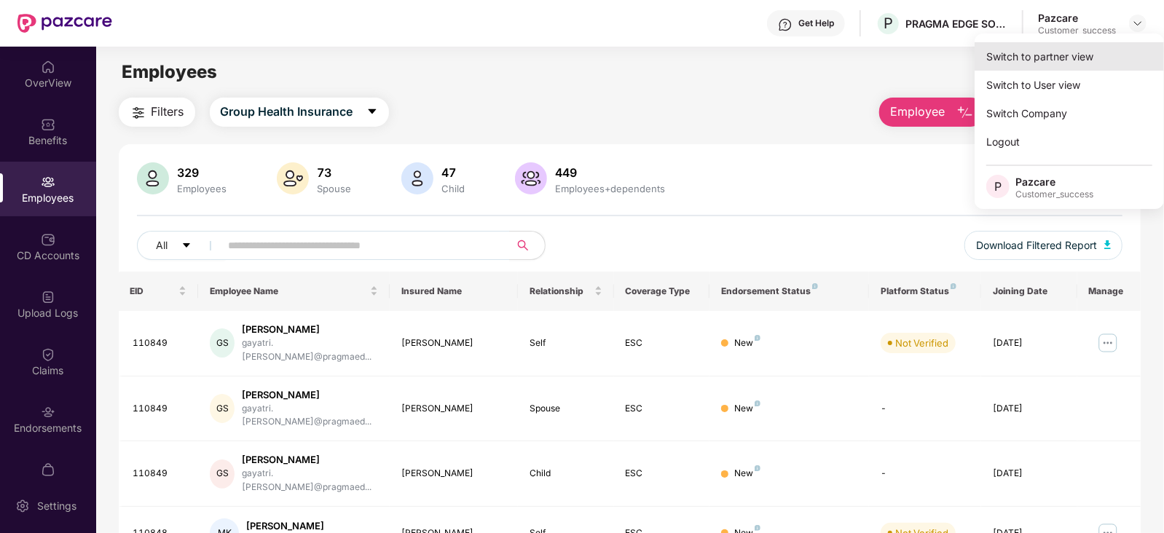
click at [1027, 54] on div "Switch to partner view" at bounding box center [1069, 56] width 189 height 28
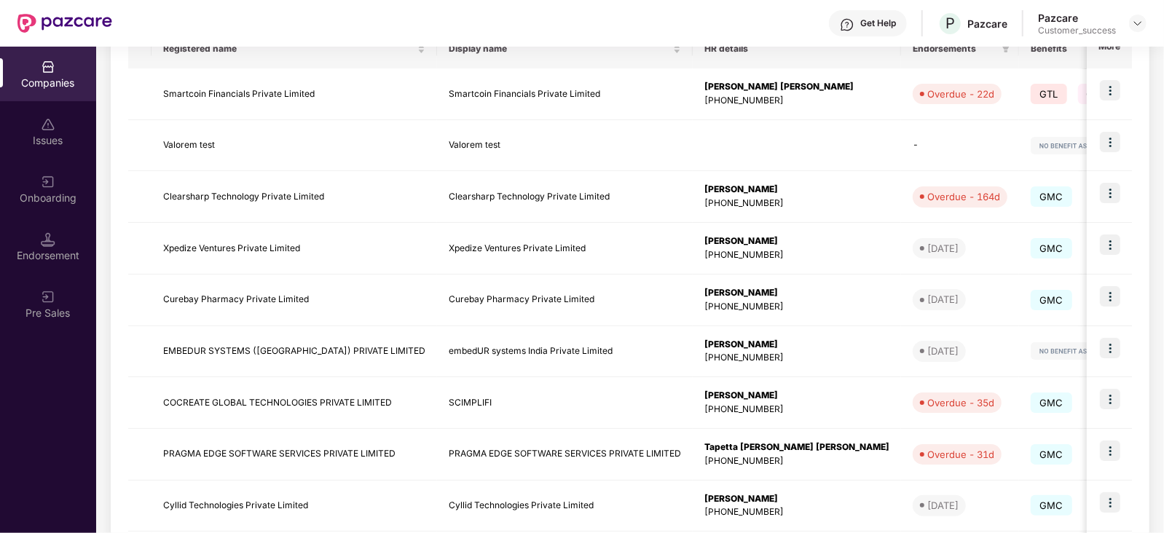
scroll to position [259, 0]
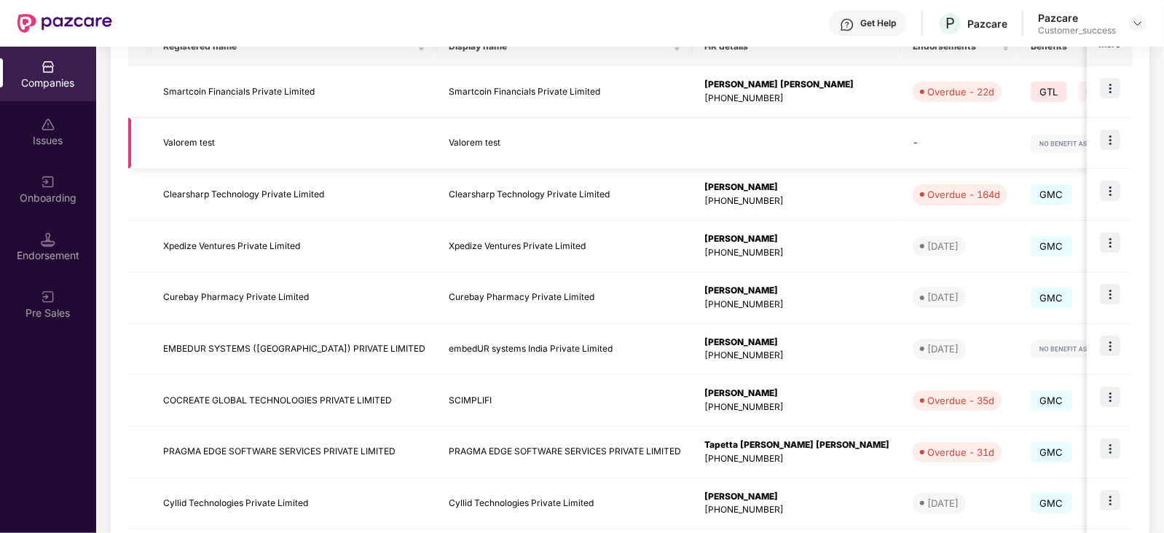
click at [536, 134] on td "Valorem test" at bounding box center [565, 144] width 256 height 52
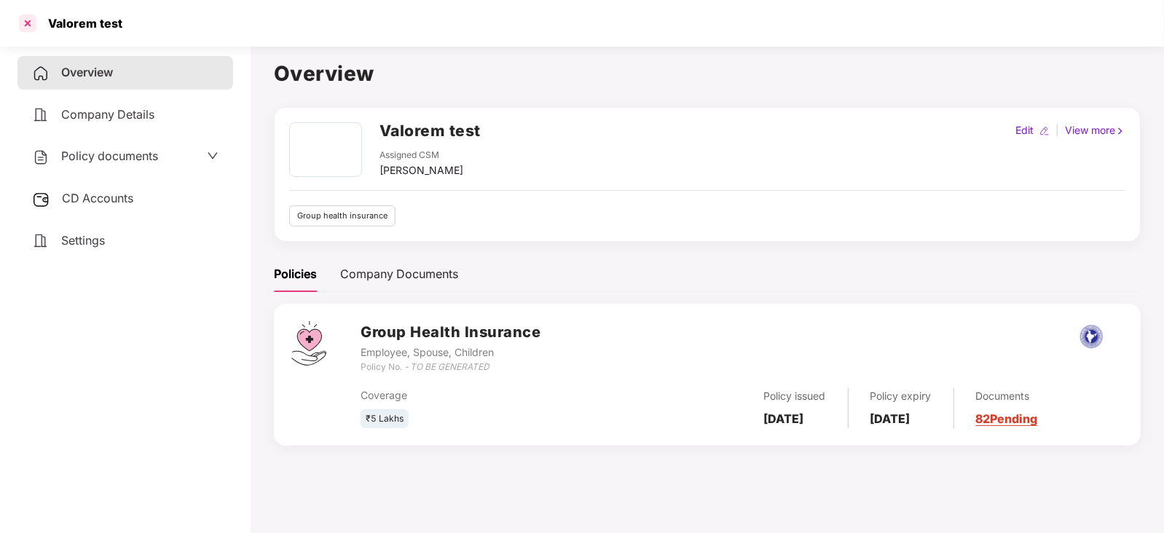
click at [26, 25] on div at bounding box center [27, 23] width 23 height 23
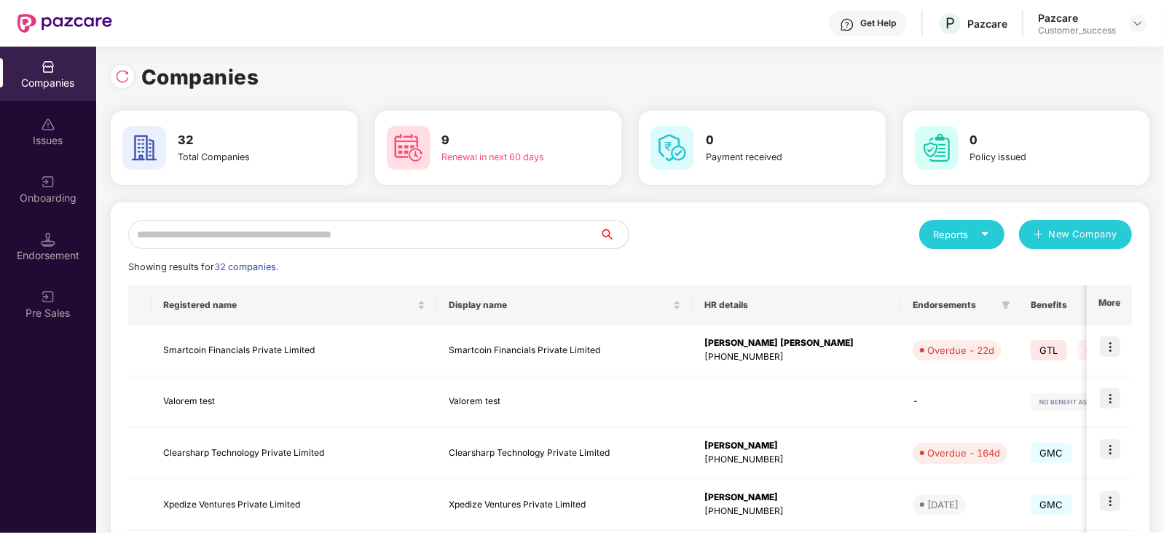
click at [428, 236] on input "text" at bounding box center [363, 234] width 471 height 29
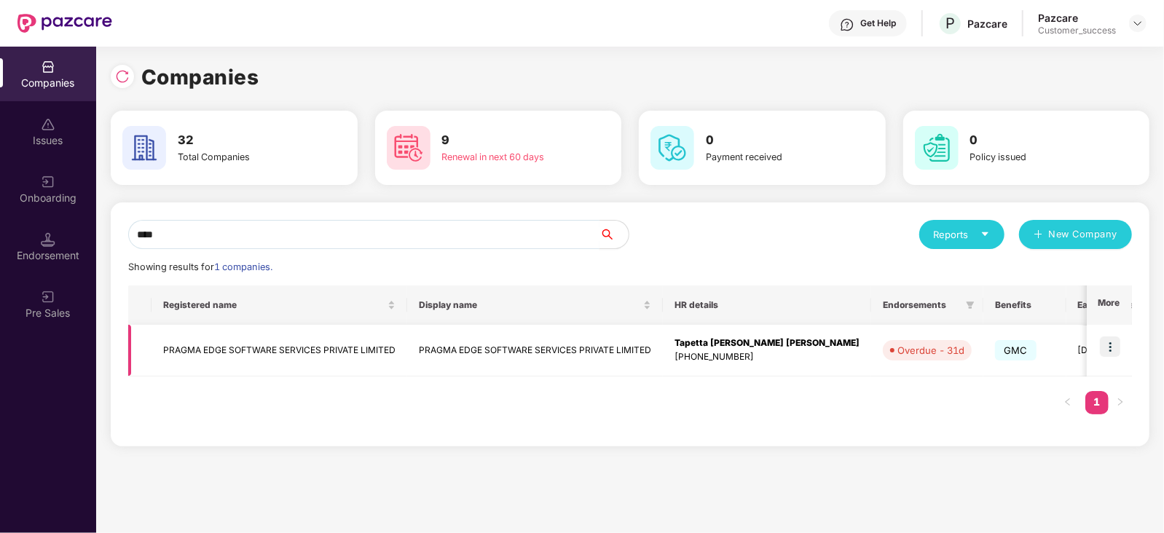
type input "****"
click at [1109, 349] on img at bounding box center [1110, 346] width 20 height 20
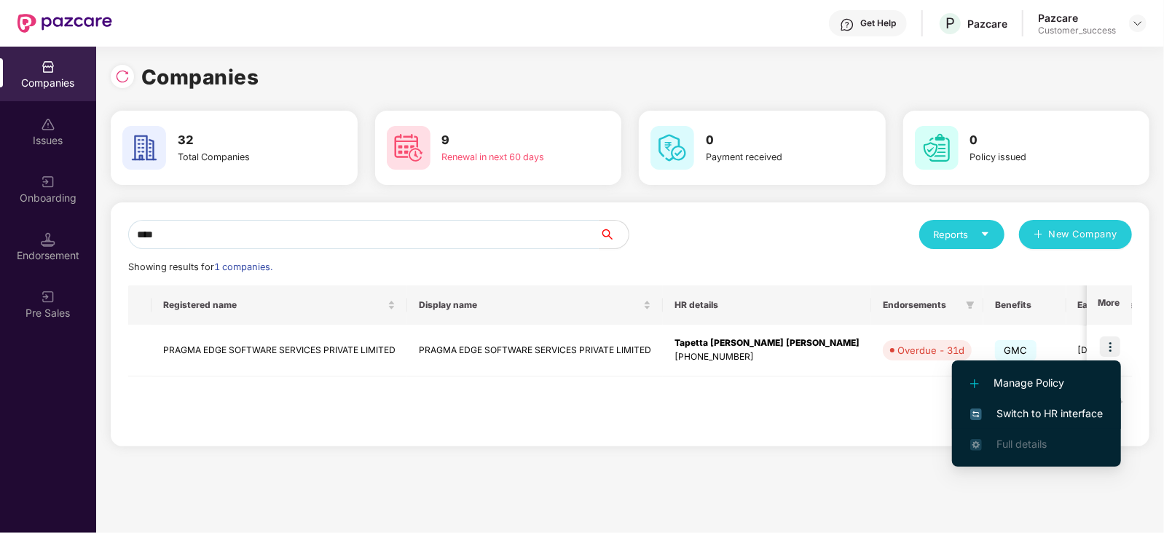
click at [1039, 406] on span "Switch to HR interface" at bounding box center [1036, 414] width 133 height 16
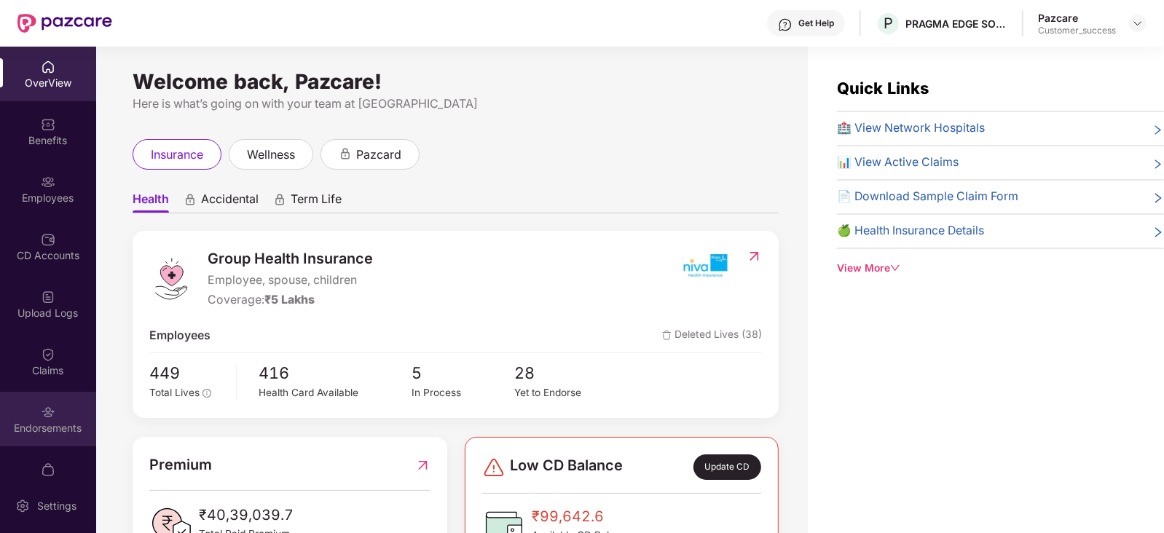
click at [16, 431] on div "Endorsements" at bounding box center [48, 428] width 96 height 15
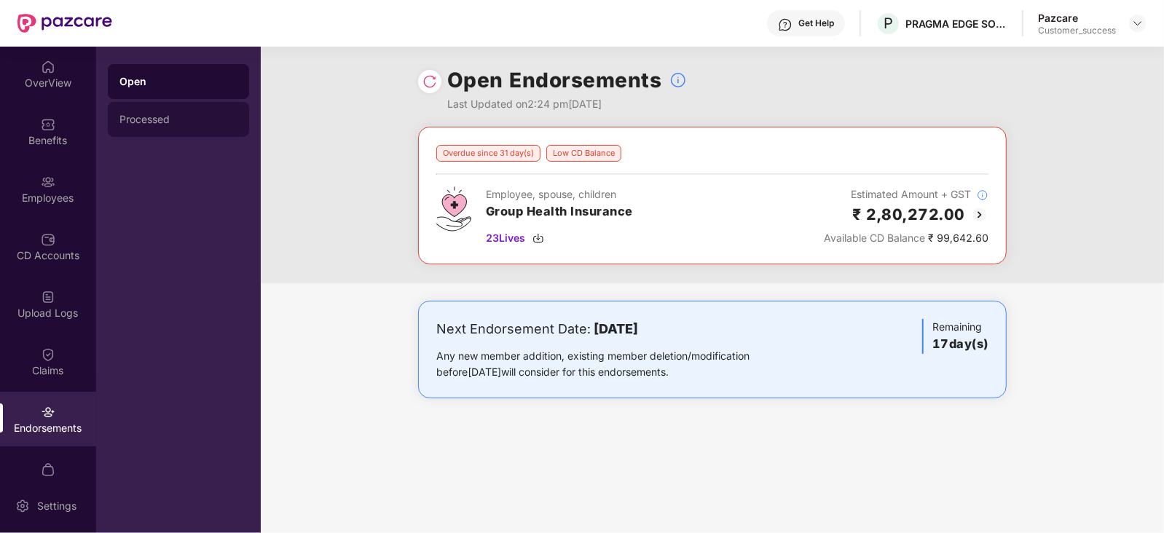
click at [203, 111] on div "Processed" at bounding box center [178, 119] width 141 height 35
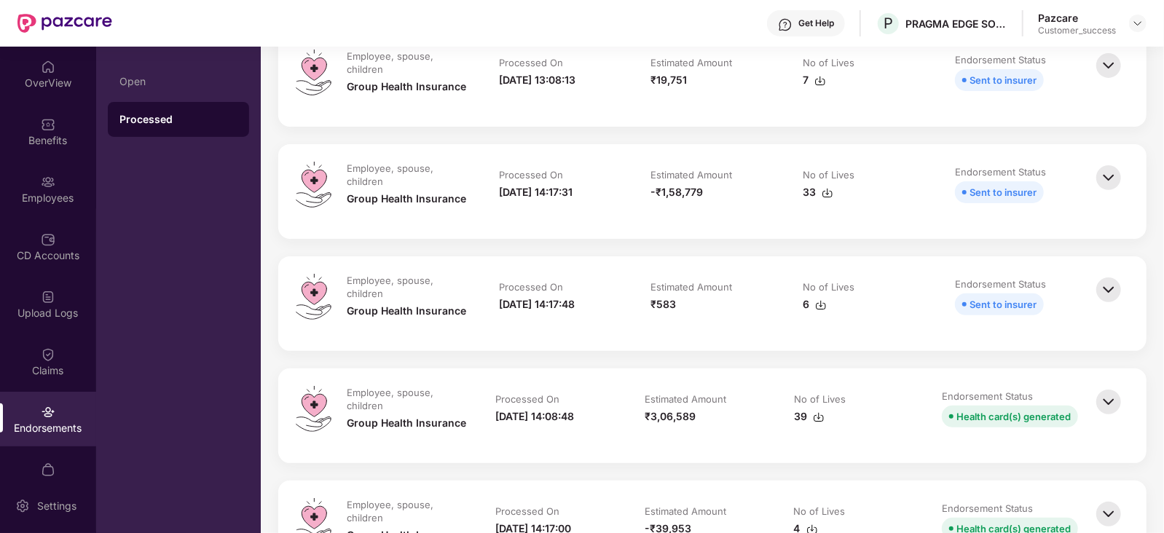
scroll to position [204, 0]
click at [44, 247] on div "CD Accounts" at bounding box center [48, 246] width 96 height 55
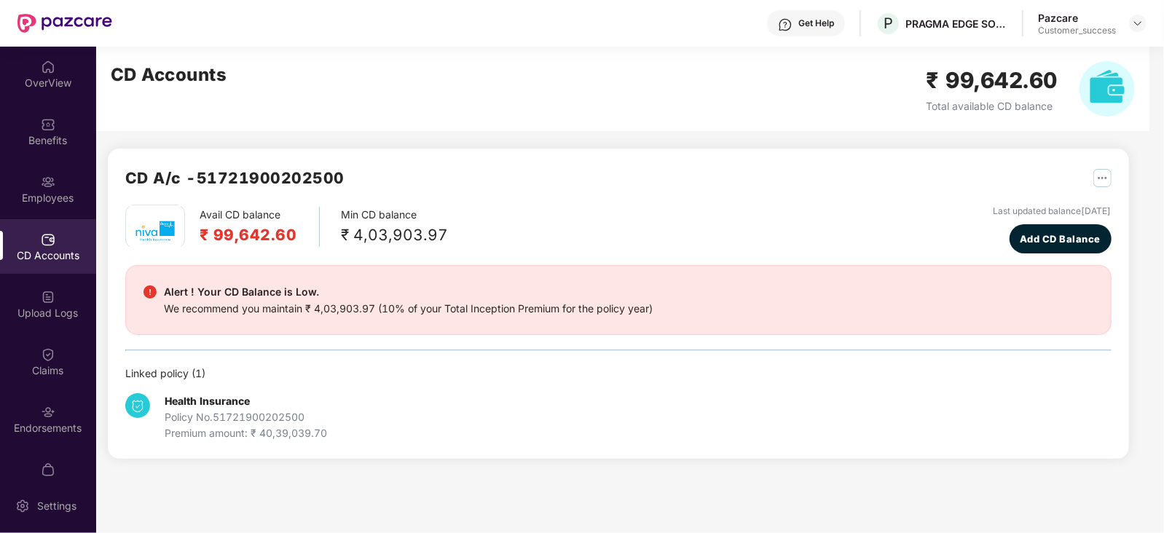
scroll to position [0, 0]
click at [28, 423] on div "Endorsements" at bounding box center [48, 428] width 96 height 15
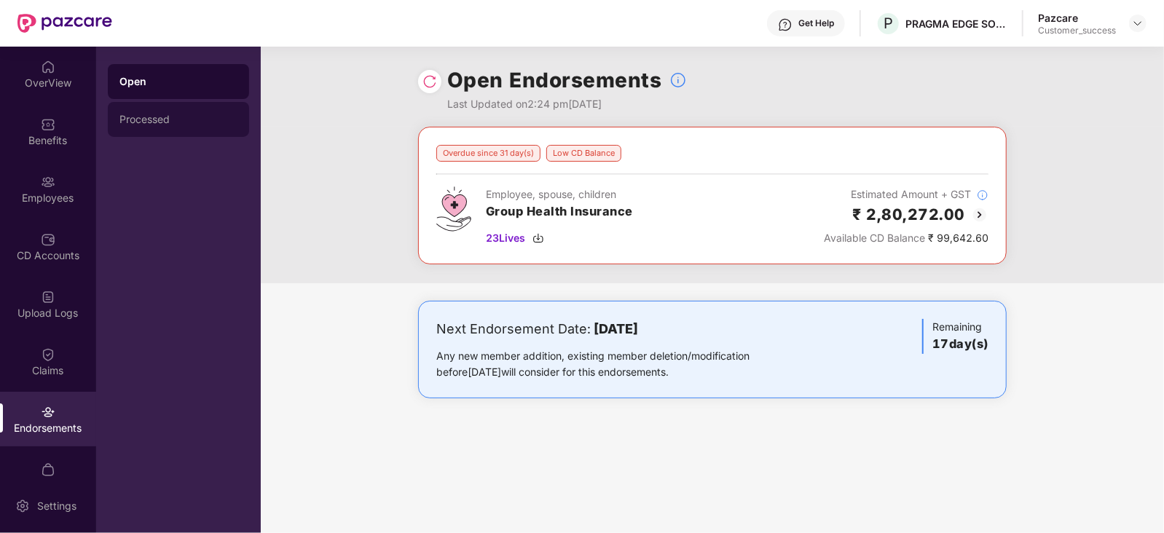
click at [165, 136] on div "Processed" at bounding box center [178, 119] width 141 height 35
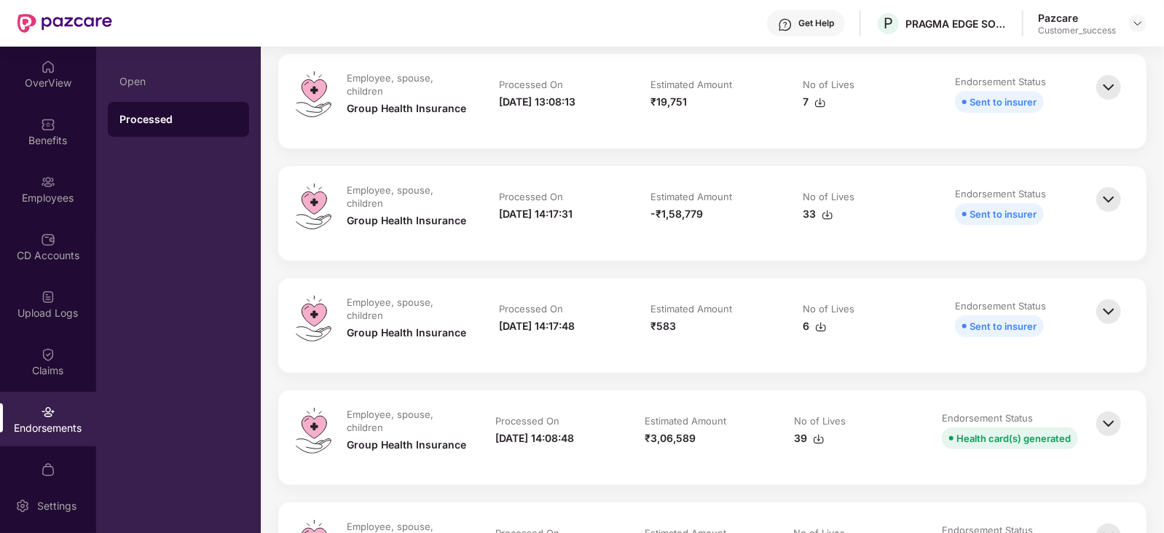
scroll to position [85, 0]
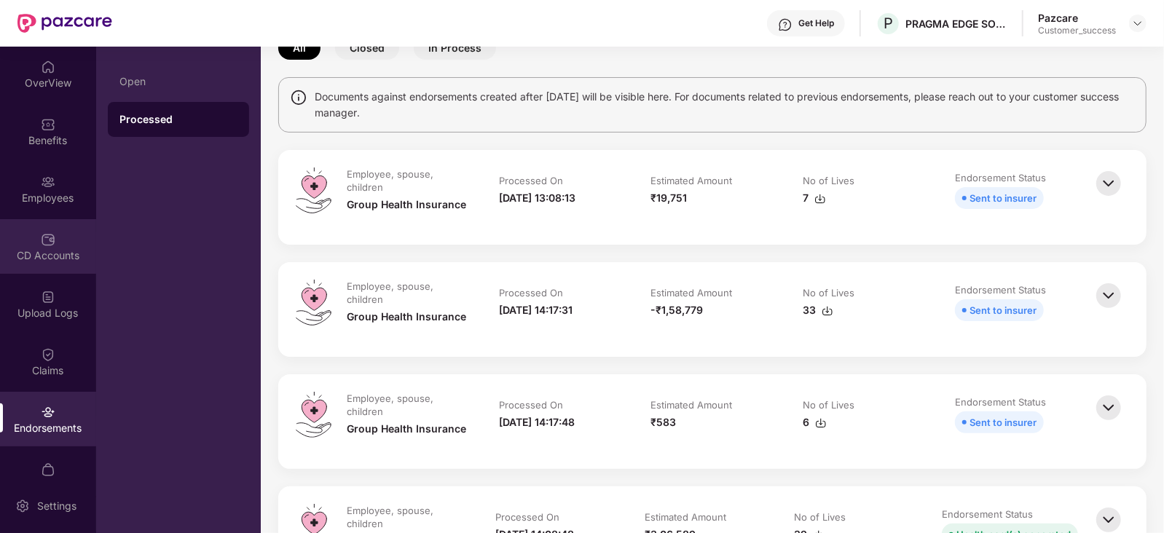
click at [36, 251] on div "CD Accounts" at bounding box center [48, 255] width 96 height 15
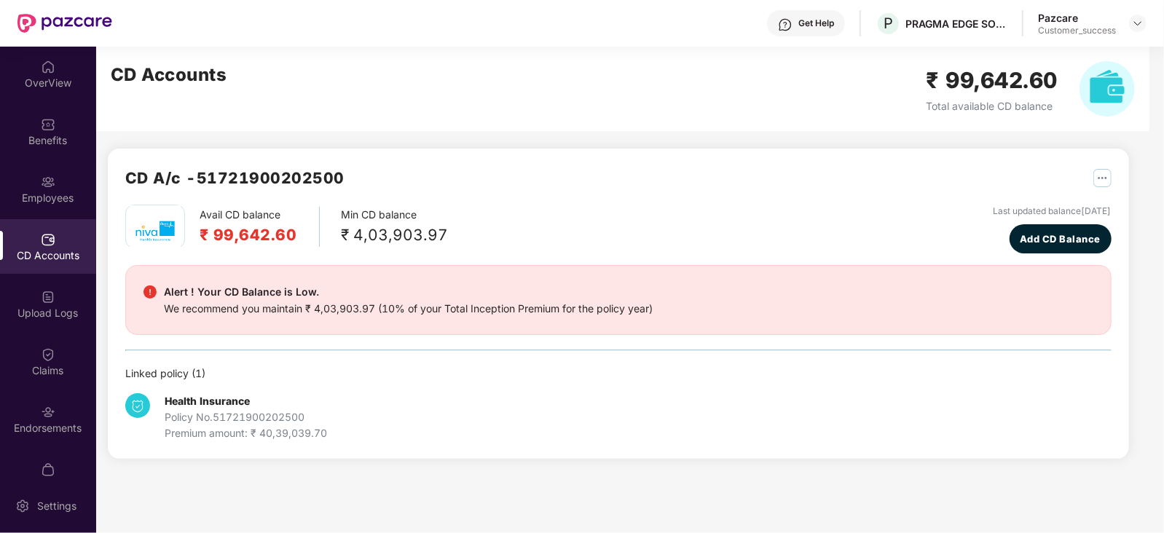
scroll to position [0, 0]
click at [36, 186] on div "Employees" at bounding box center [48, 189] width 96 height 55
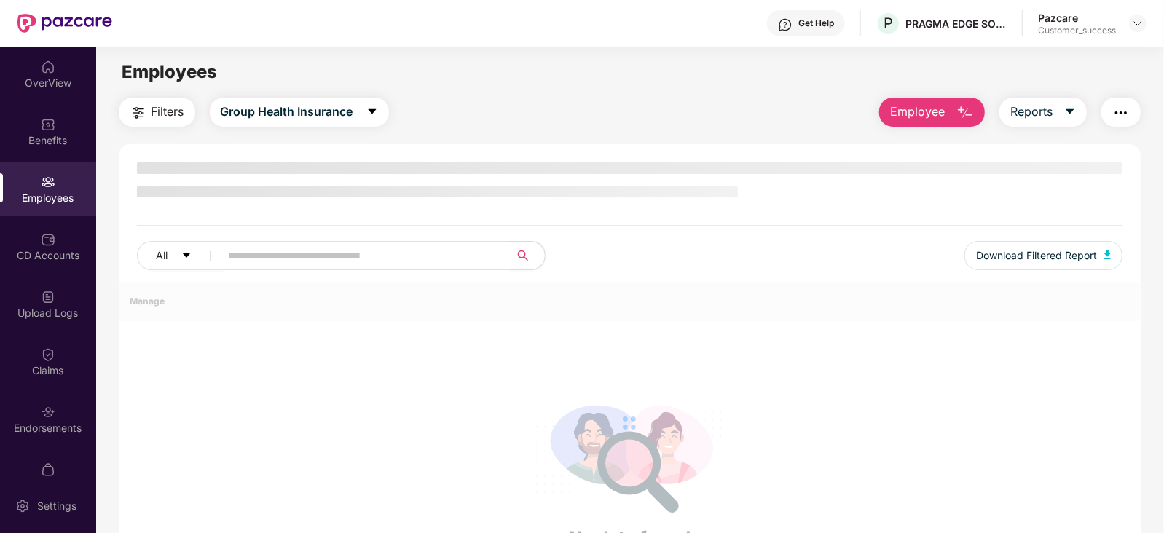
click at [36, 186] on div "Employees" at bounding box center [48, 189] width 96 height 55
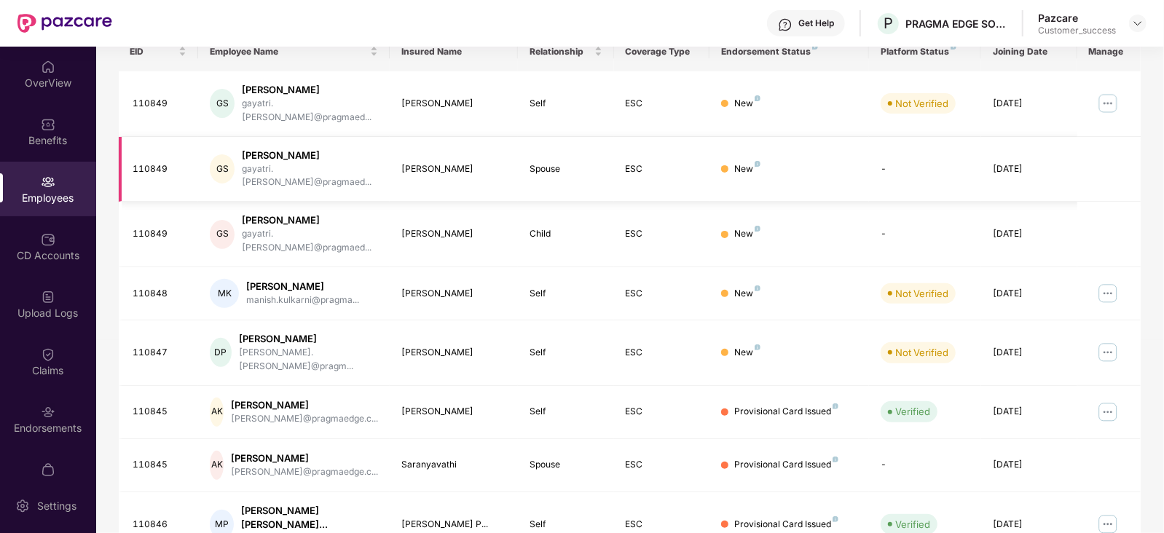
scroll to position [360, 0]
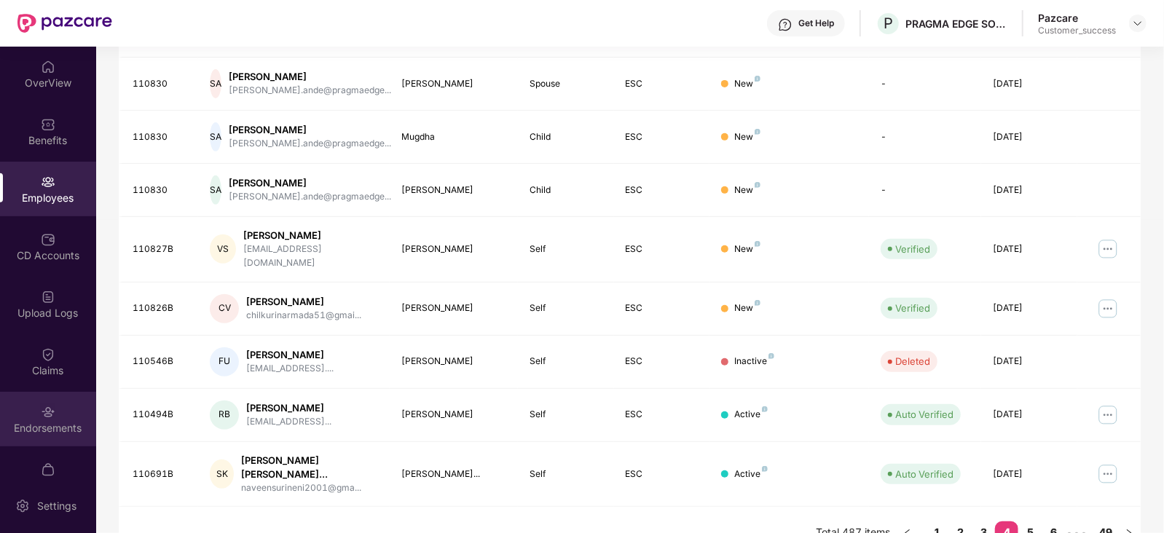
click at [58, 393] on div "Endorsements" at bounding box center [48, 419] width 96 height 55
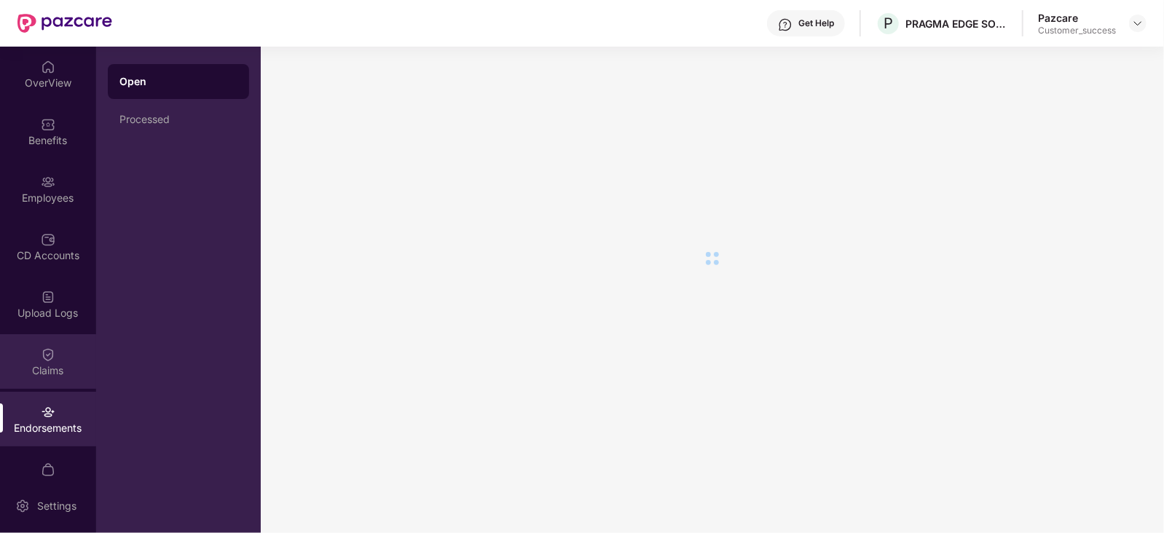
scroll to position [0, 0]
click at [58, 371] on div "Claims" at bounding box center [48, 370] width 96 height 15
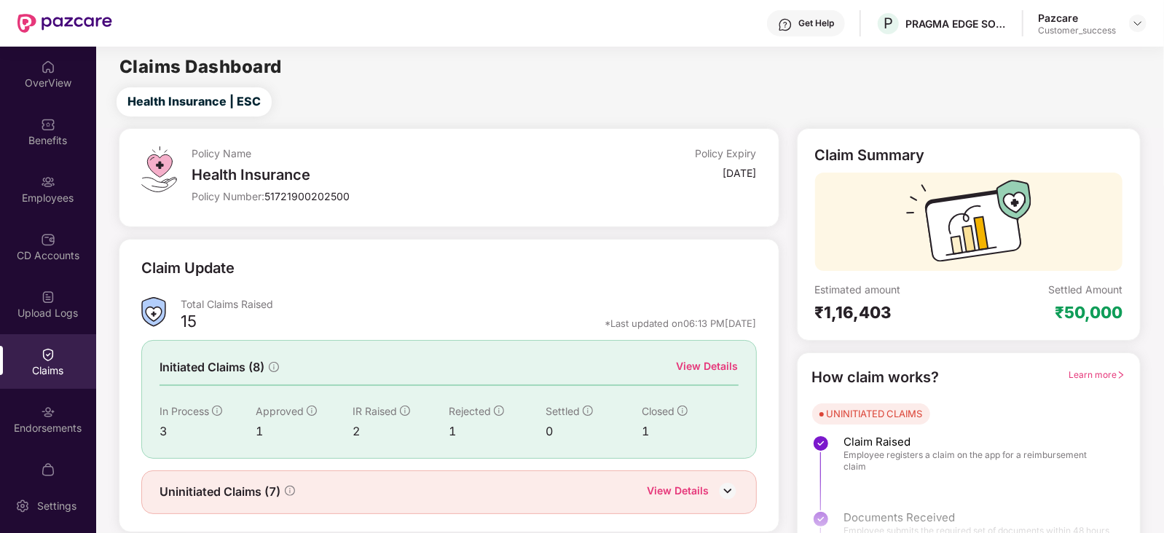
click at [709, 371] on div "View Details" at bounding box center [708, 366] width 62 height 16
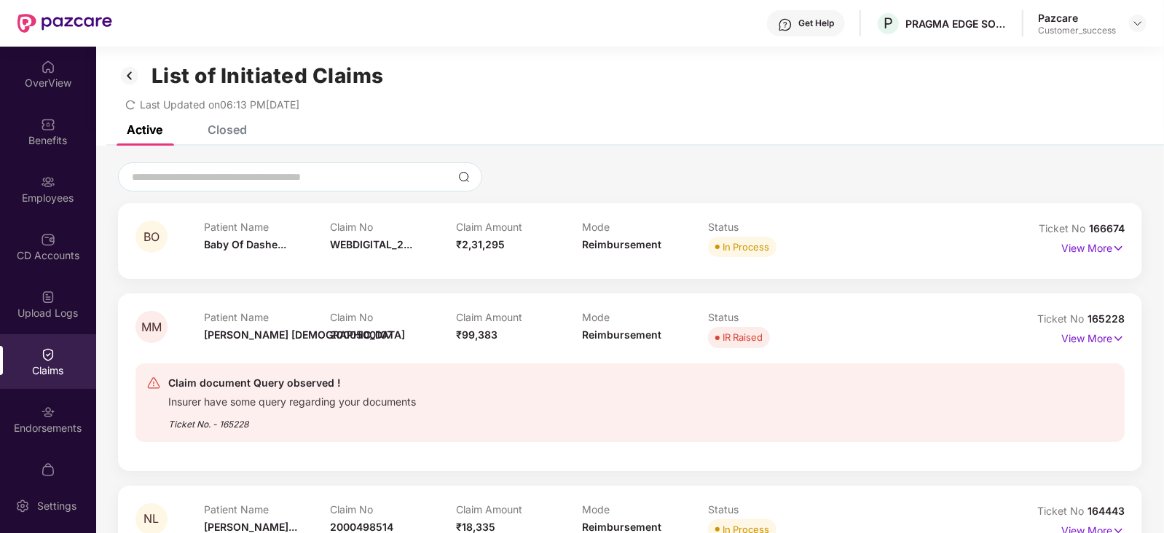
scroll to position [4, 0]
click at [1112, 342] on img at bounding box center [1118, 339] width 12 height 16
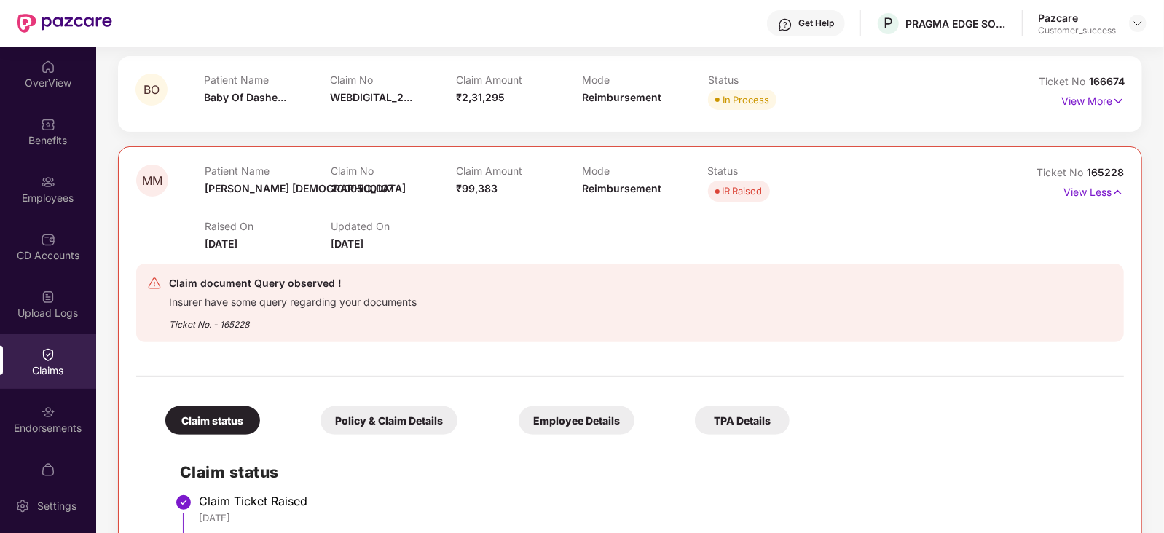
scroll to position [156, 0]
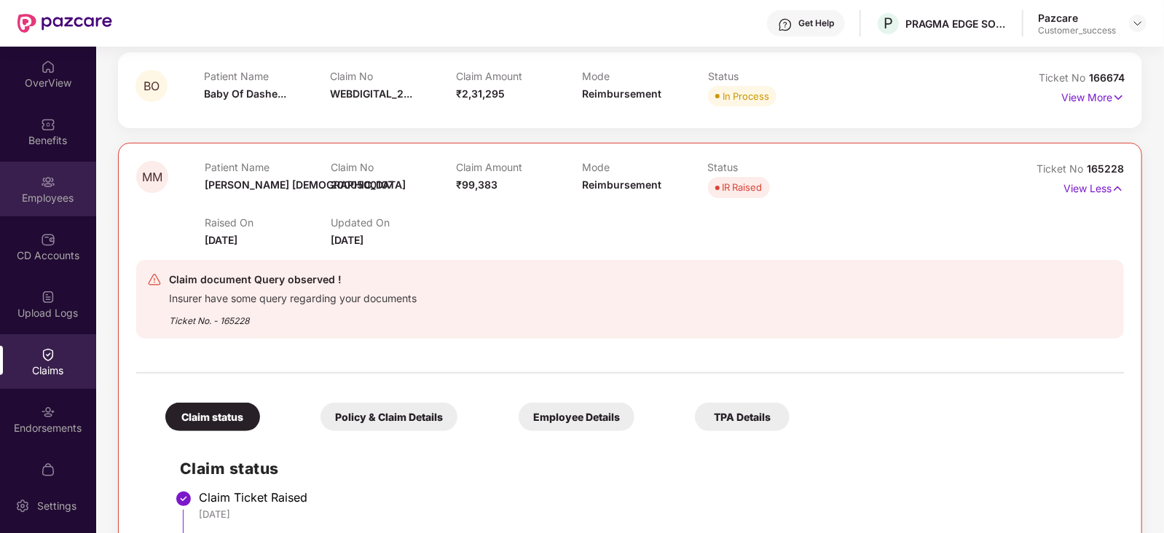
click at [36, 166] on div "Employees" at bounding box center [48, 189] width 96 height 55
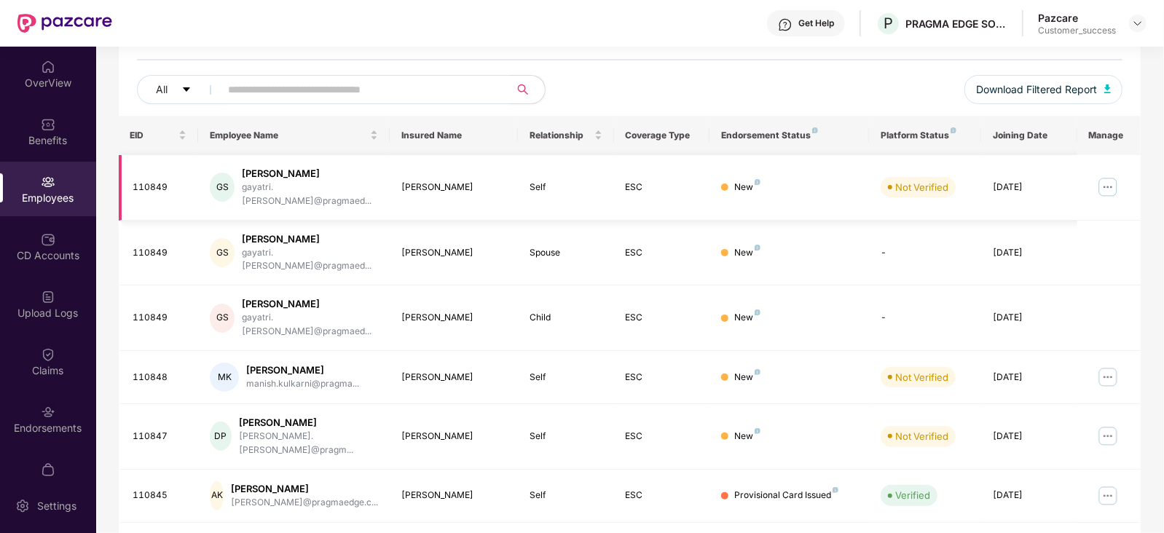
click at [366, 169] on div "GS [PERSON_NAME] gayatri.[PERSON_NAME]@pragmaed..." at bounding box center [294, 188] width 168 height 42
click at [353, 79] on input "text" at bounding box center [359, 90] width 261 height 22
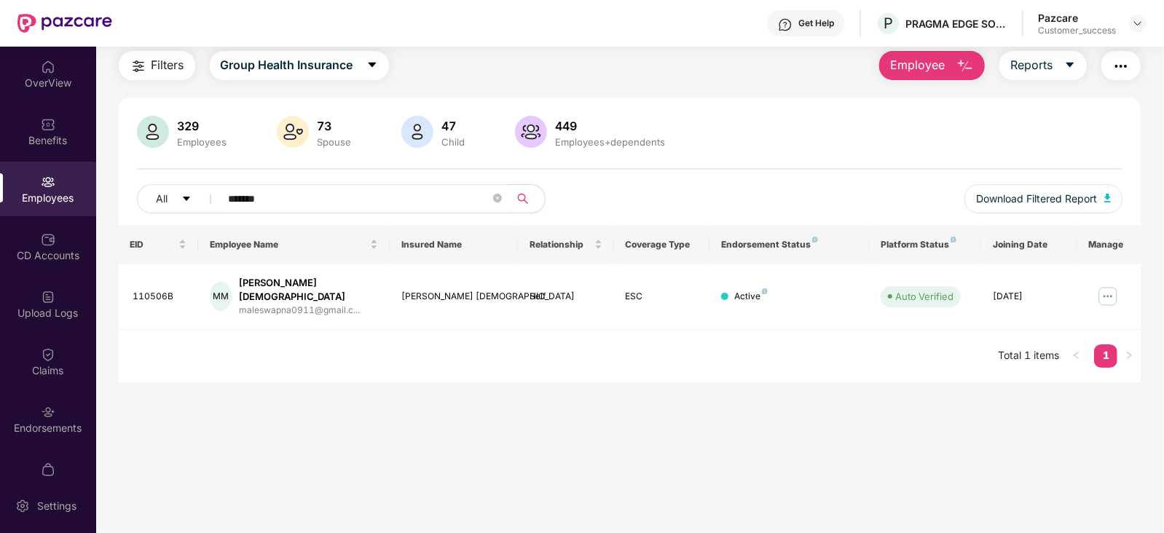
scroll to position [47, 0]
type input "*******"
click at [1101, 291] on img at bounding box center [1107, 296] width 23 height 23
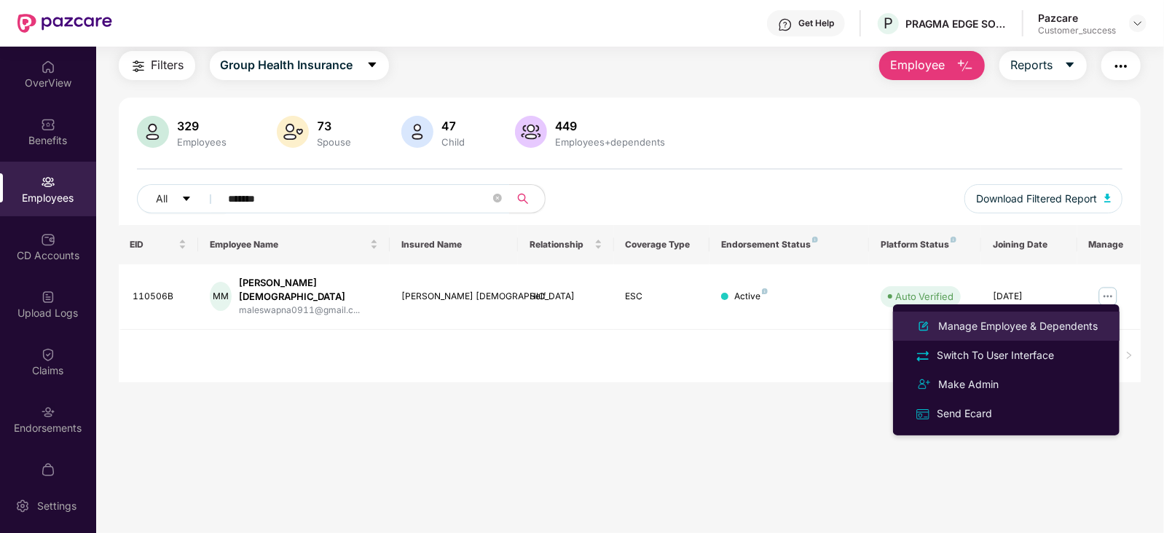
click at [1020, 323] on div "Manage Employee & Dependents" at bounding box center [1017, 326] width 165 height 16
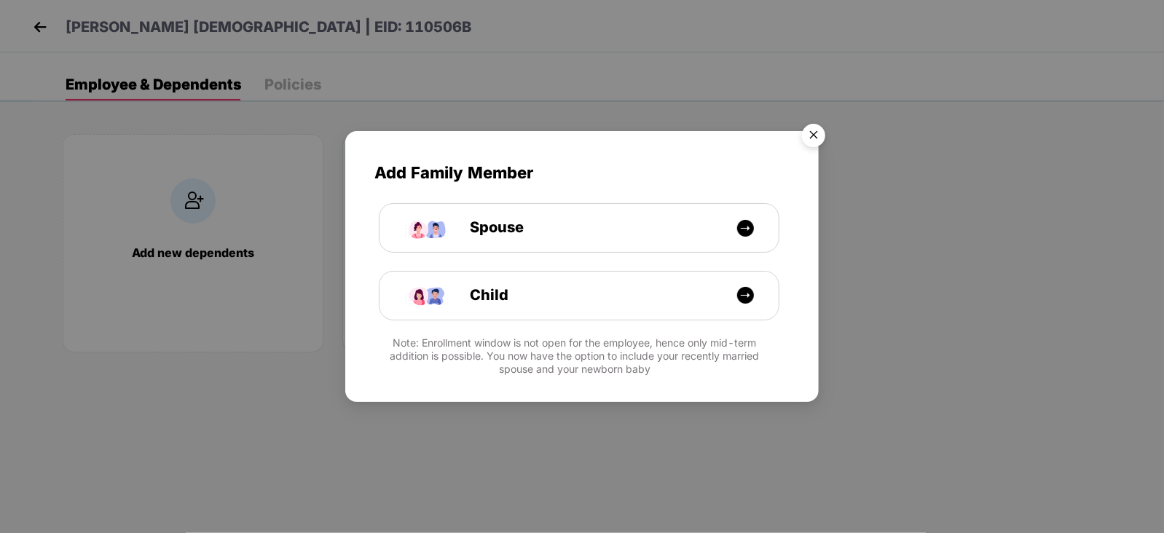
click at [816, 132] on img "Close" at bounding box center [813, 137] width 41 height 41
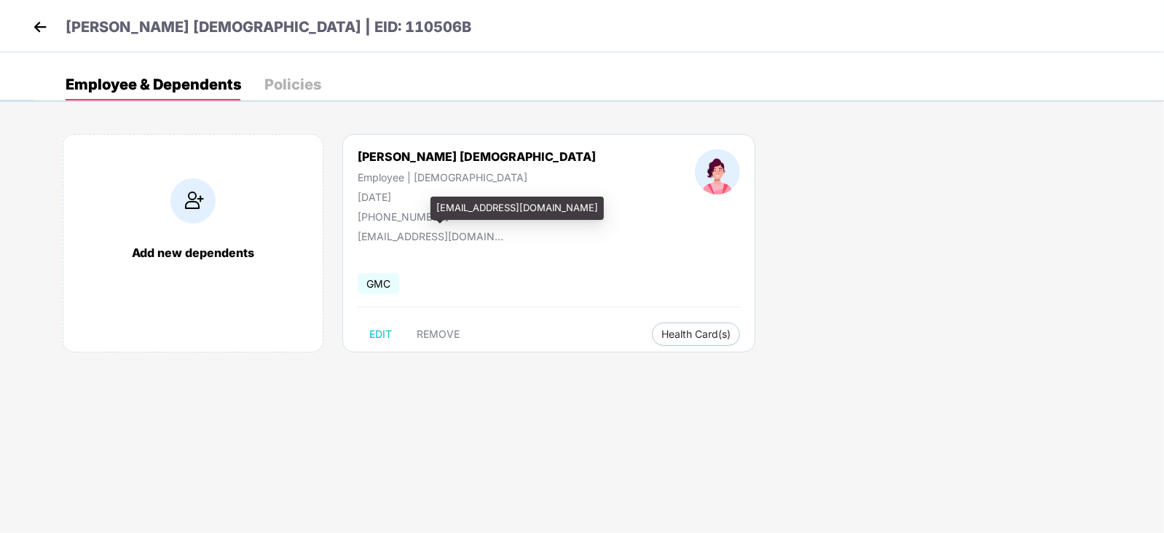
click at [398, 235] on div "[EMAIL_ADDRESS][DOMAIN_NAME]" at bounding box center [431, 236] width 146 height 12
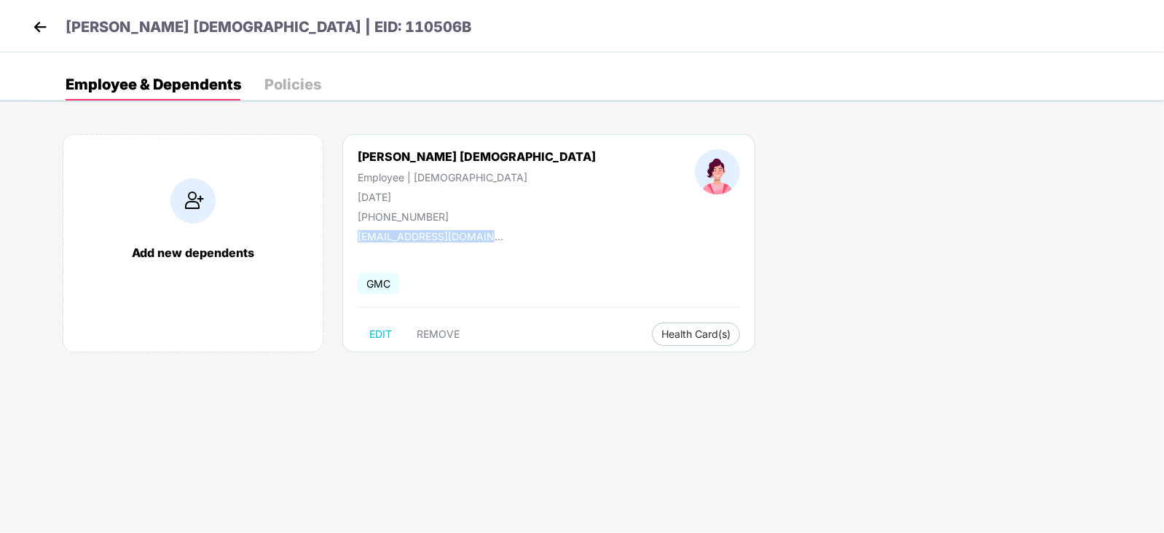
click at [38, 23] on img at bounding box center [40, 27] width 22 height 22
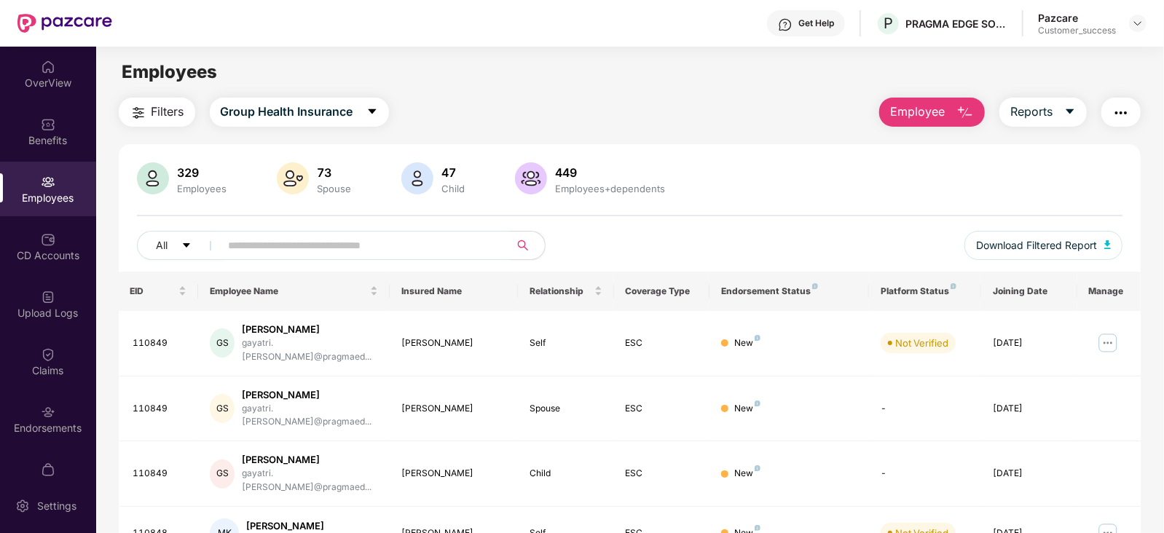
click at [307, 231] on span at bounding box center [360, 245] width 299 height 29
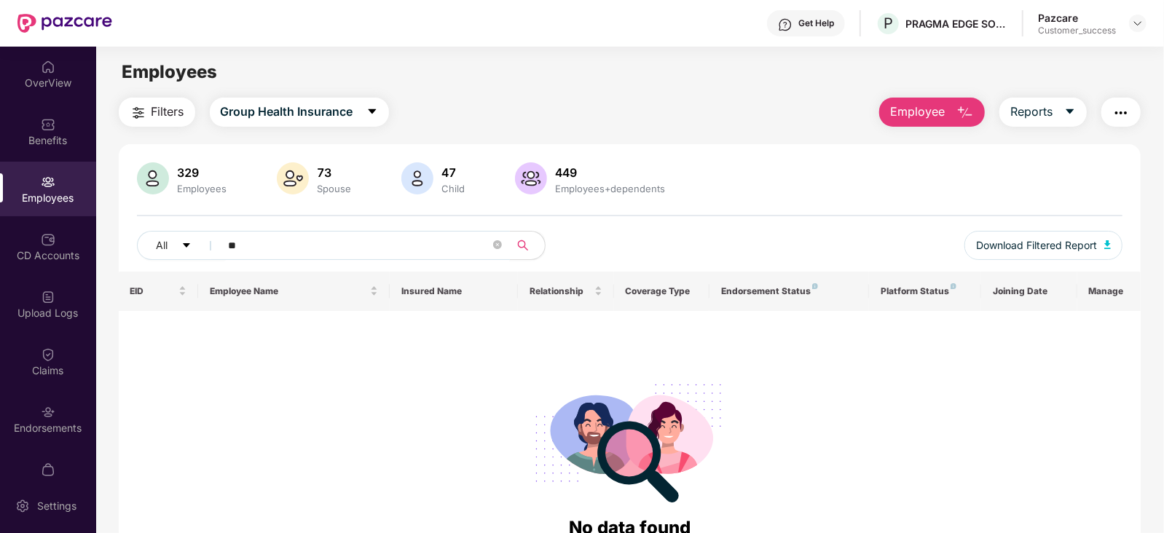
type input "*"
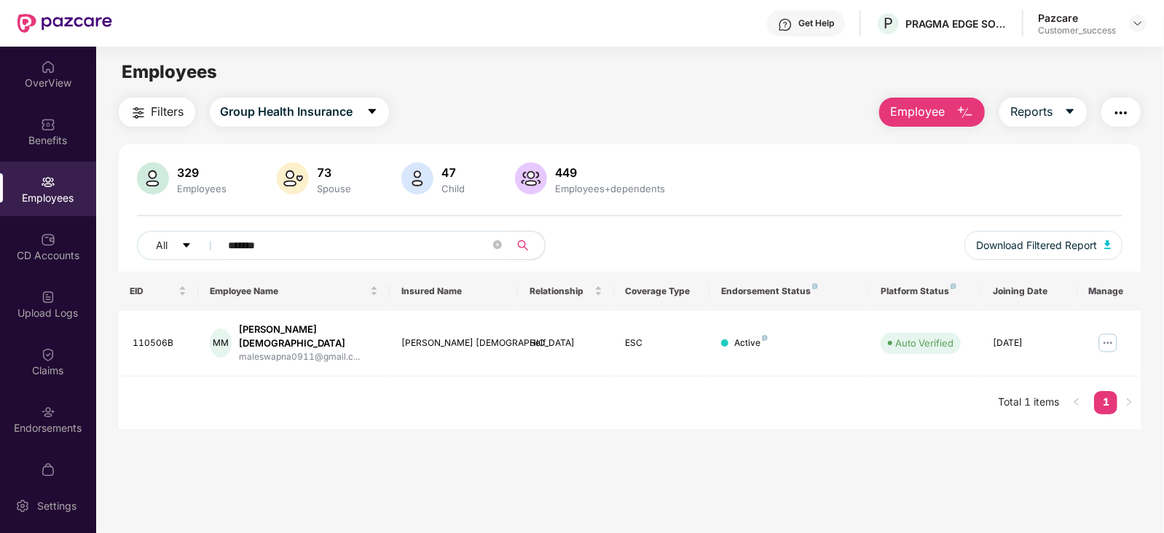
click at [428, 259] on span "*******" at bounding box center [360, 245] width 299 height 29
type input "*"
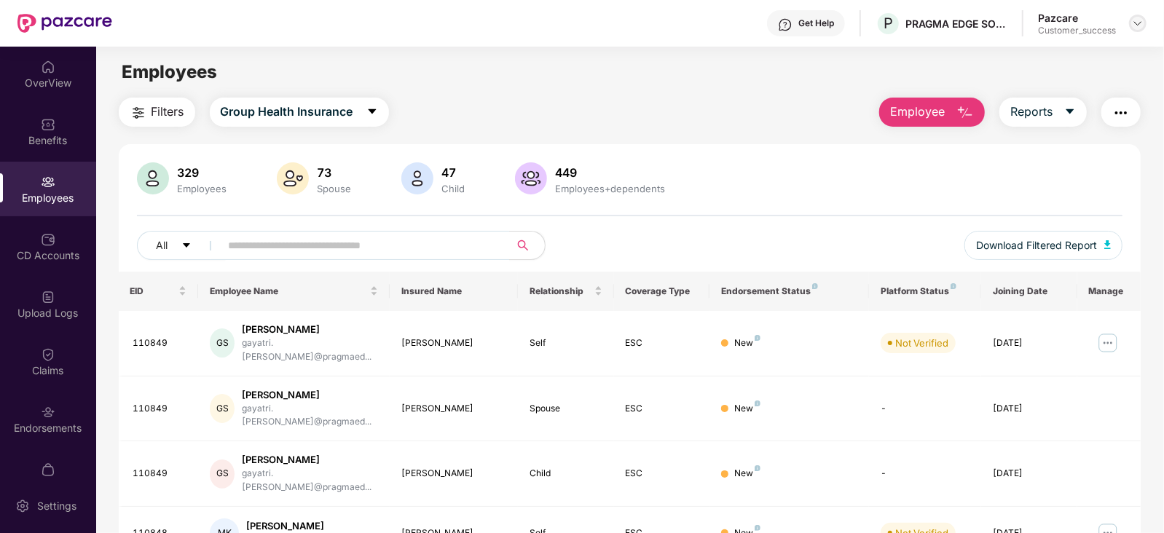
click at [1140, 23] on img at bounding box center [1138, 23] width 12 height 12
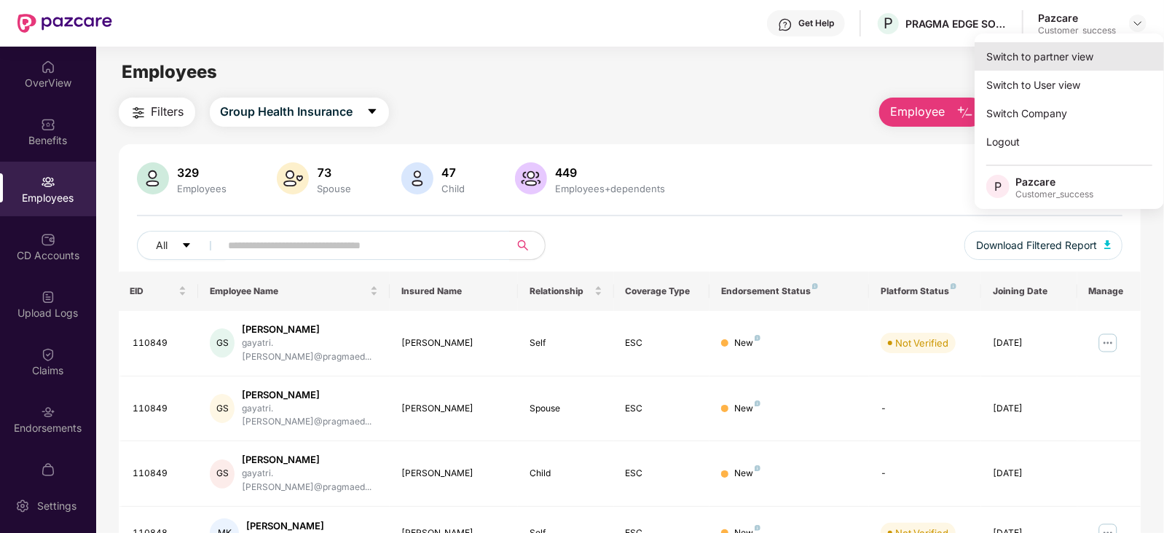
click at [1068, 62] on div "Switch to partner view" at bounding box center [1069, 56] width 189 height 28
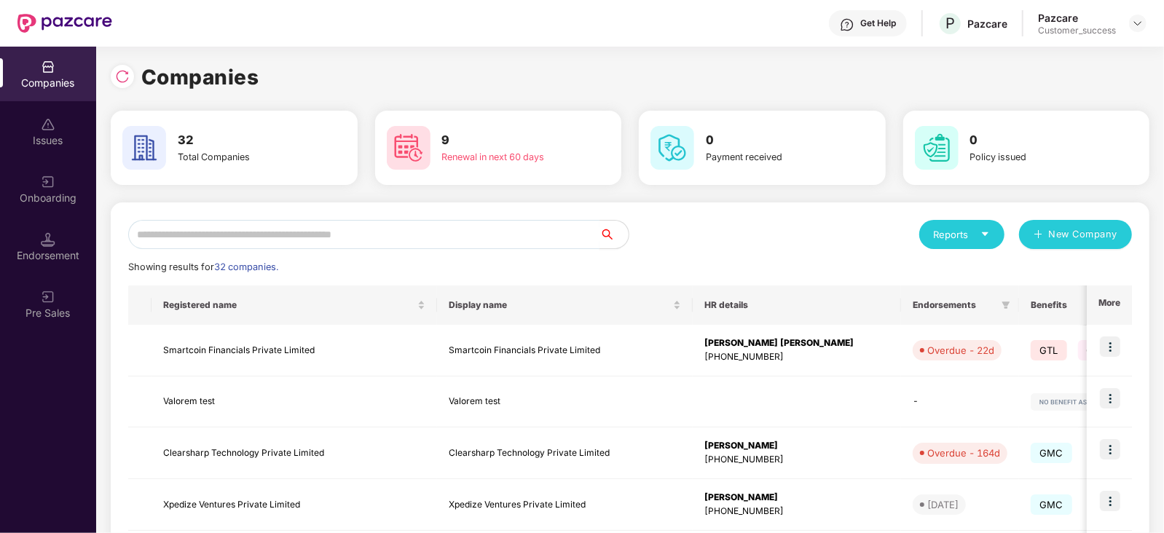
click at [533, 236] on input "text" at bounding box center [363, 234] width 471 height 29
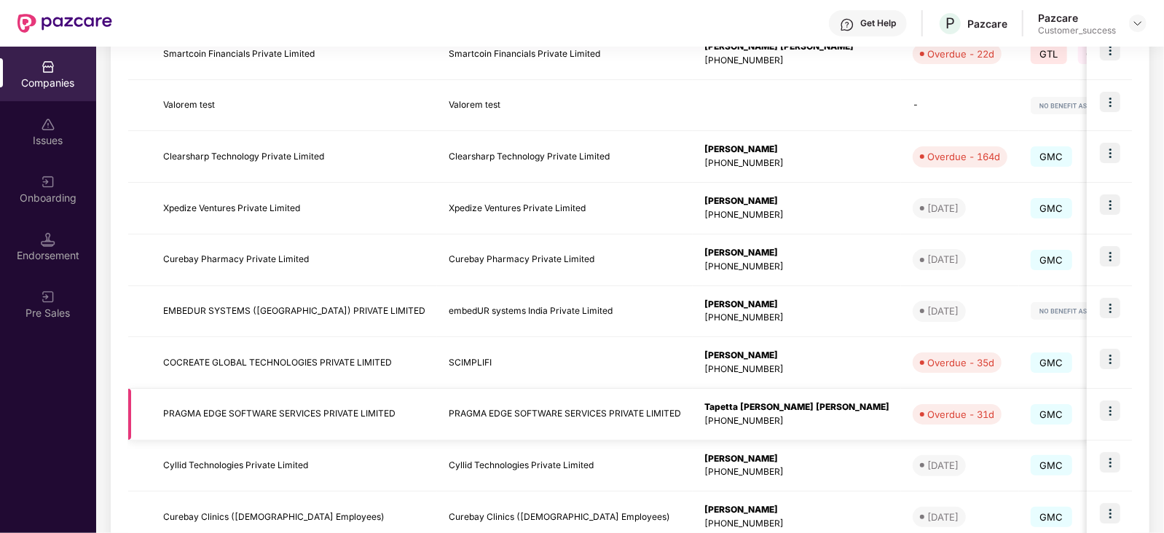
scroll to position [0, 0]
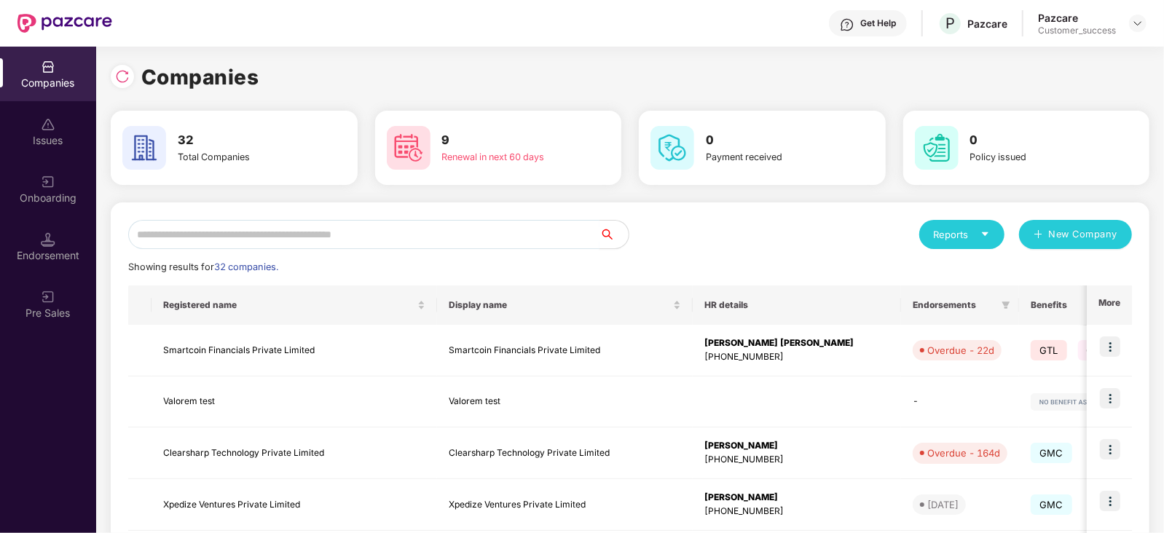
click at [320, 237] on input "text" at bounding box center [363, 234] width 471 height 29
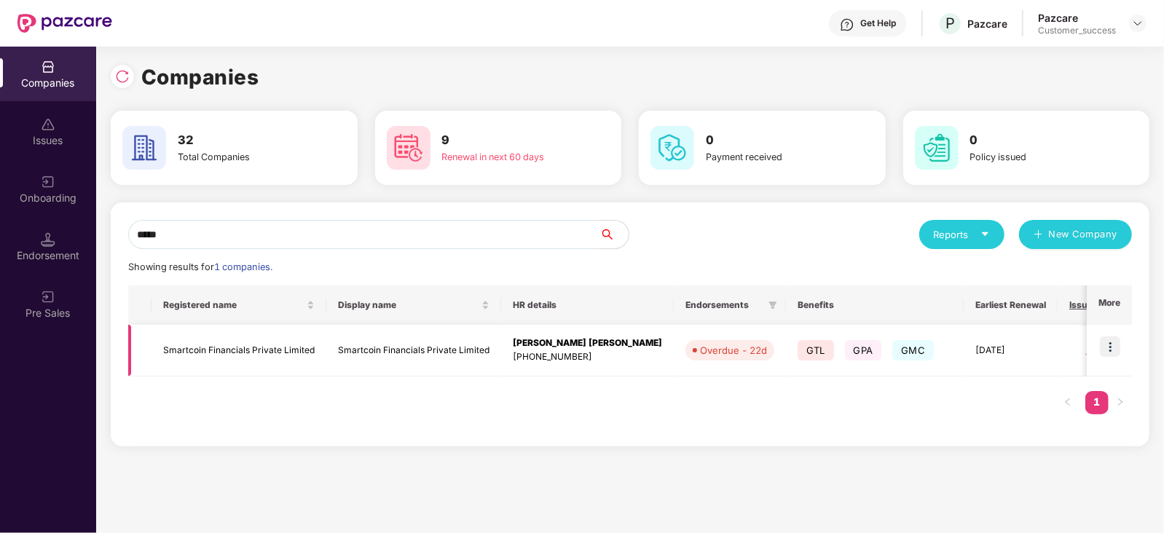
type input "*****"
click at [1110, 346] on img at bounding box center [1110, 346] width 20 height 20
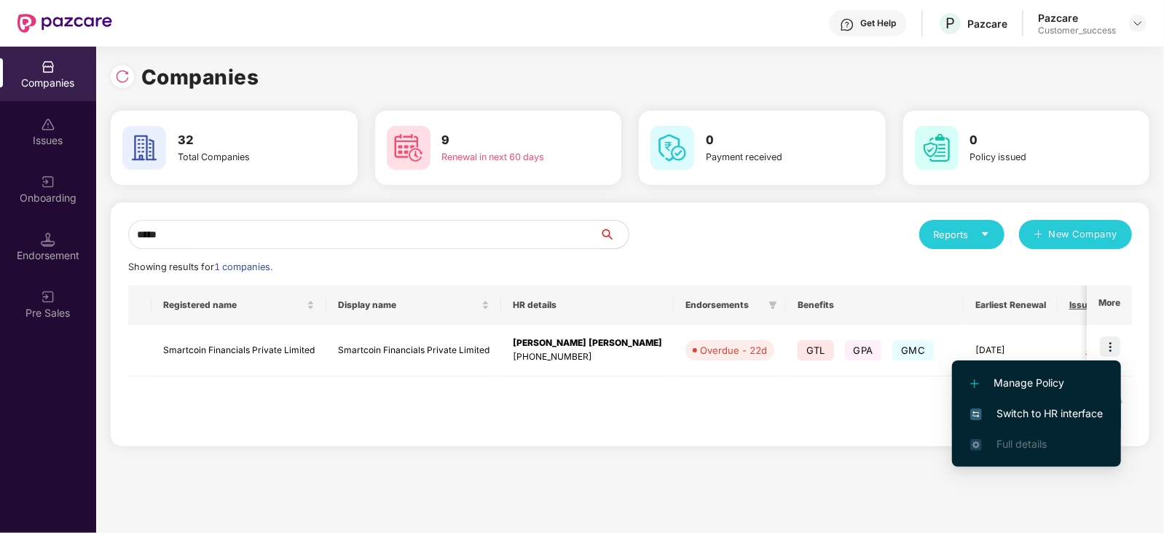
click at [1031, 406] on span "Switch to HR interface" at bounding box center [1036, 414] width 133 height 16
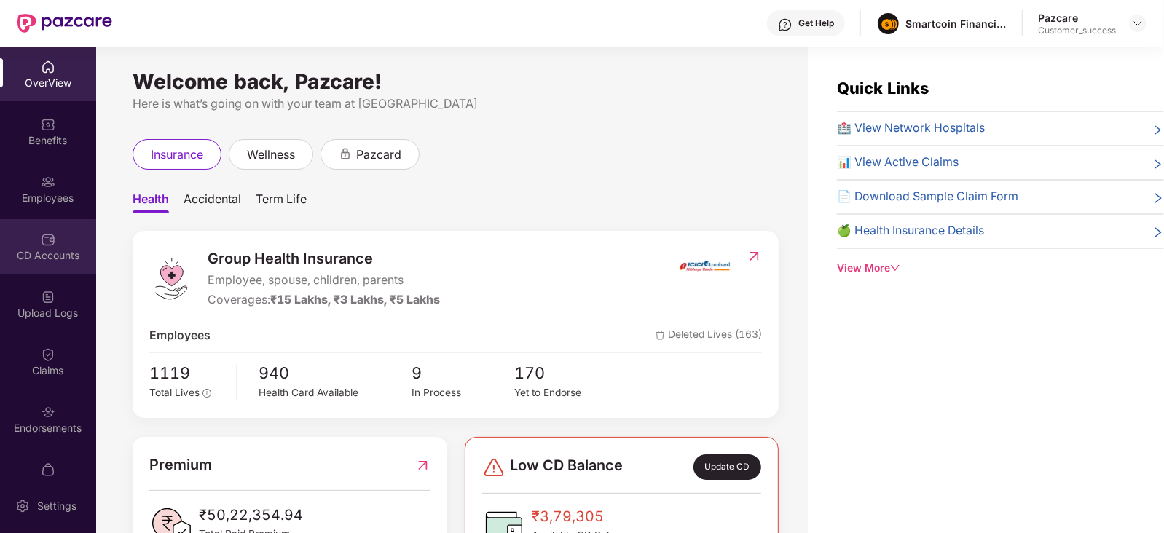
click at [33, 231] on div "CD Accounts" at bounding box center [48, 246] width 96 height 55
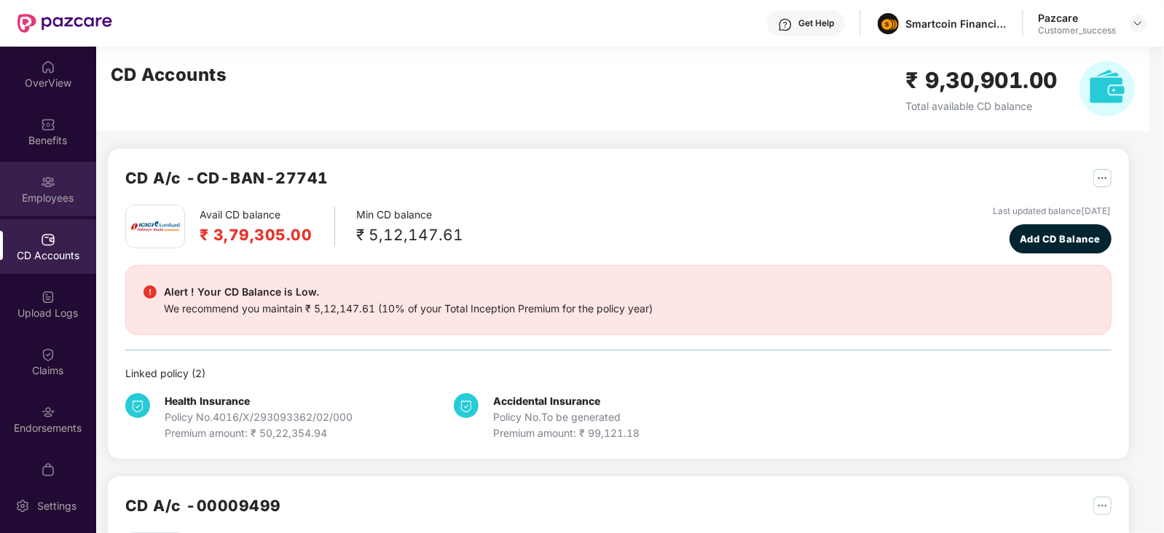
click at [18, 205] on div "Employees" at bounding box center [48, 189] width 96 height 55
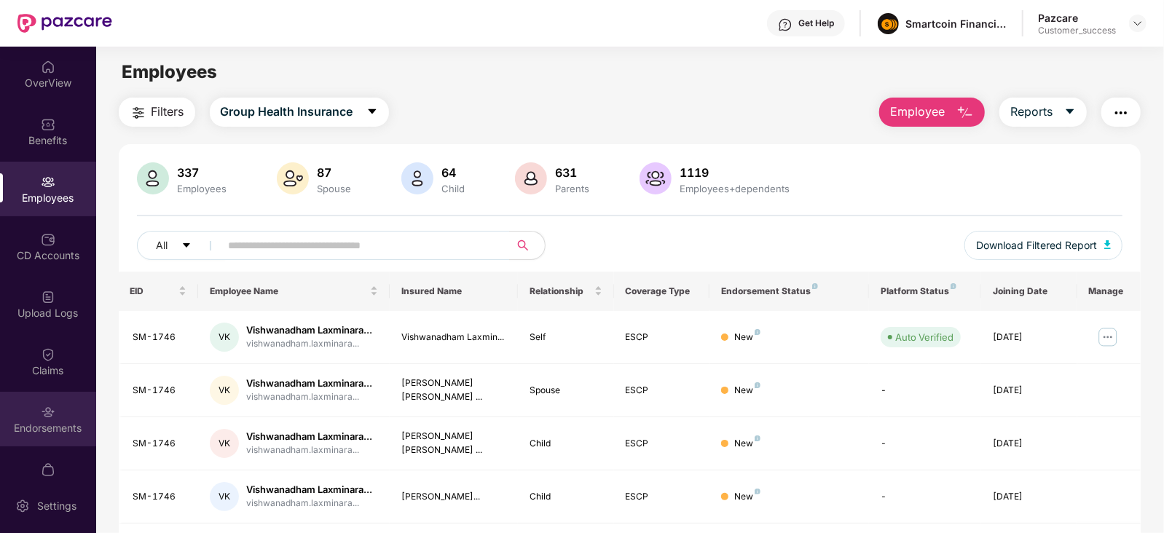
scroll to position [28, 0]
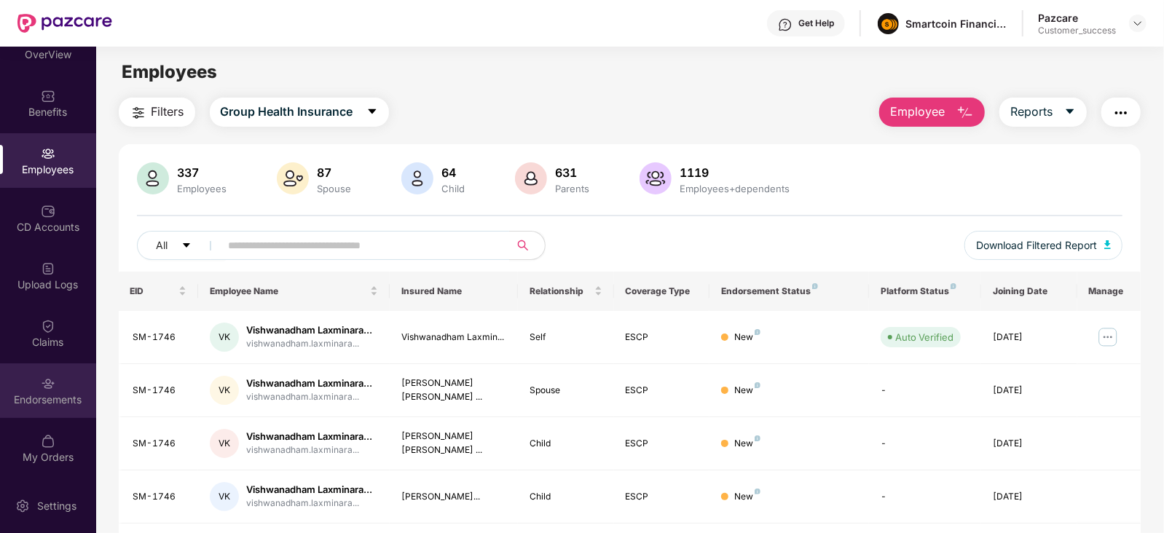
click at [42, 366] on div "Endorsements" at bounding box center [48, 390] width 96 height 55
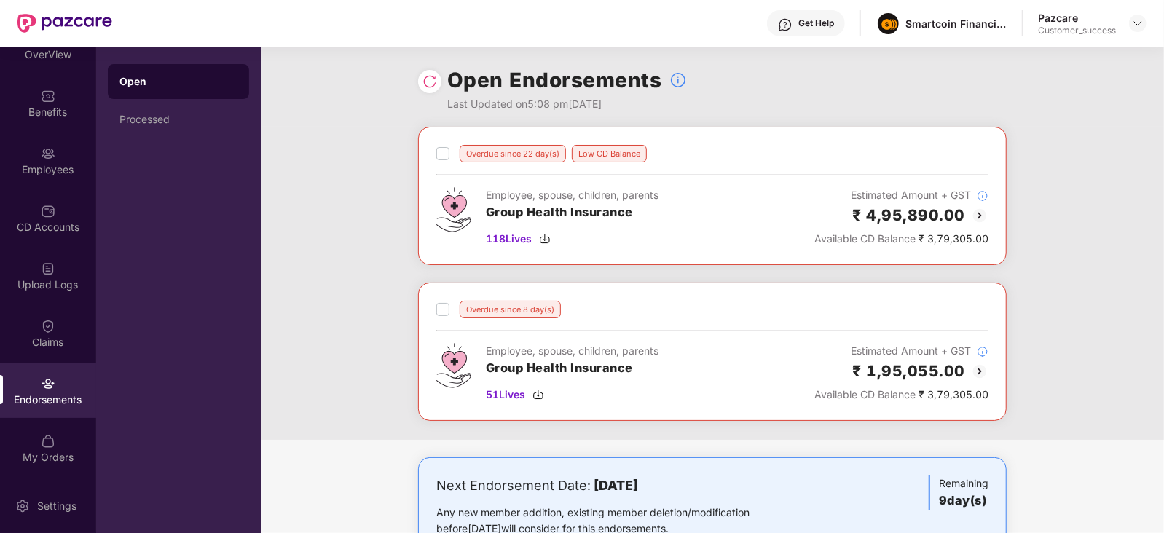
click at [157, 95] on div "Open" at bounding box center [178, 81] width 141 height 35
click at [153, 110] on div "Processed" at bounding box center [178, 119] width 141 height 35
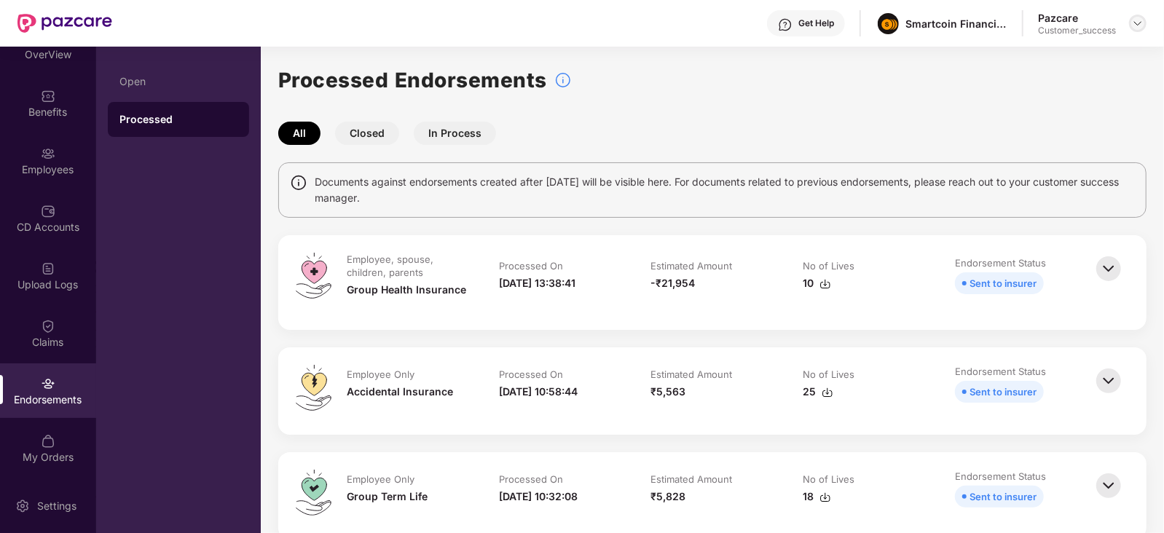
click at [1139, 28] on img at bounding box center [1138, 23] width 12 height 12
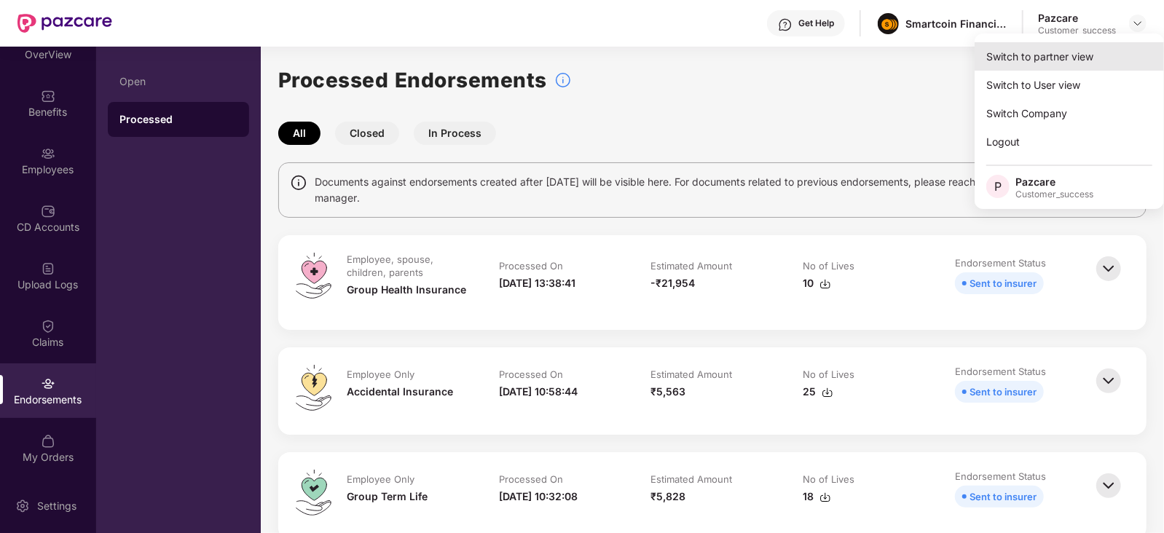
click at [1085, 58] on div "Switch to partner view" at bounding box center [1069, 56] width 189 height 28
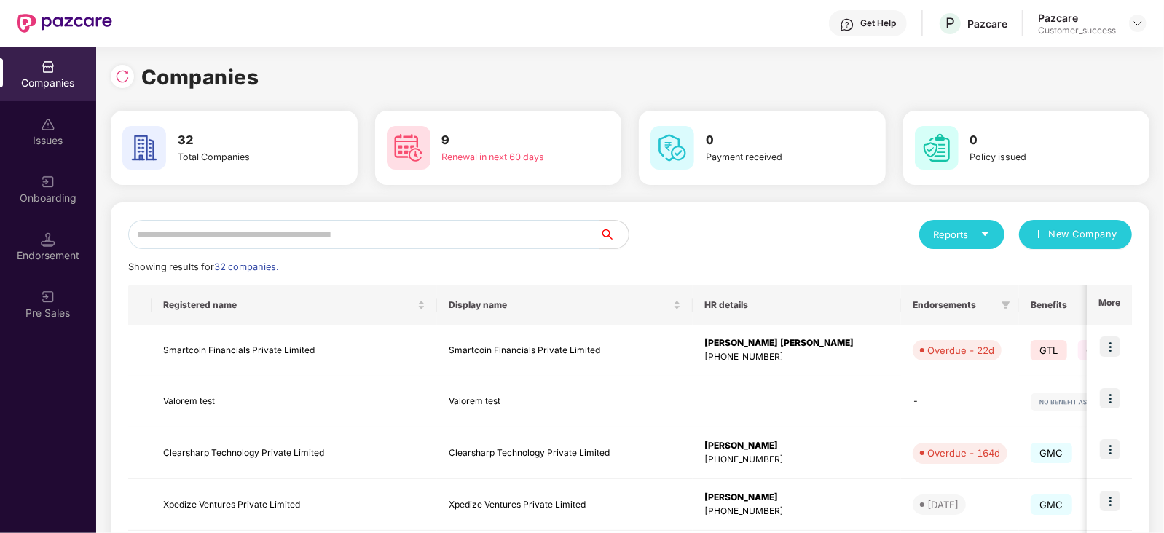
click at [302, 233] on input "text" at bounding box center [363, 234] width 471 height 29
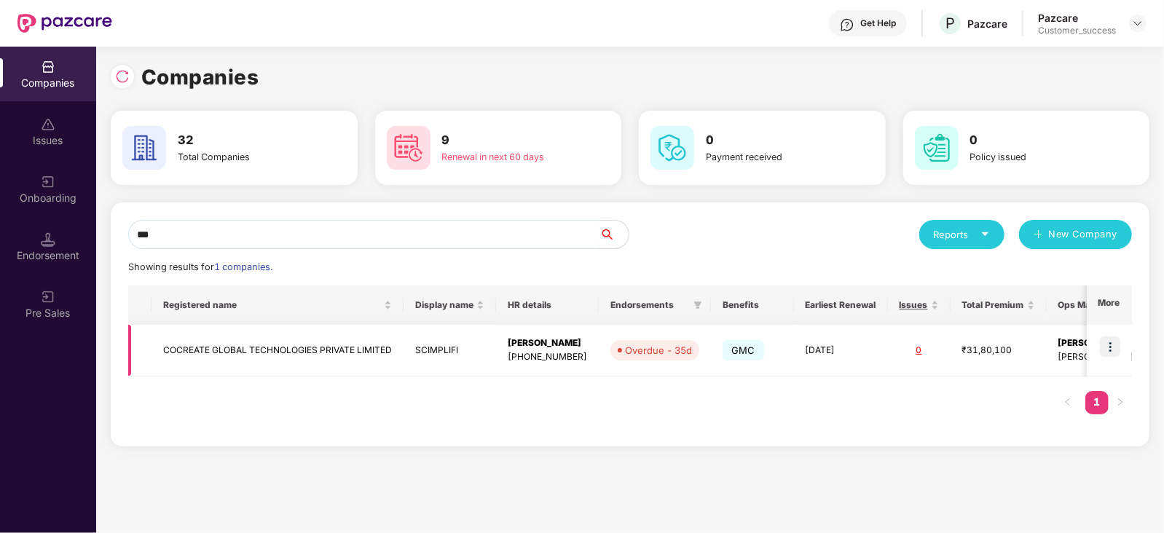
type input "***"
click at [1113, 353] on img at bounding box center [1110, 346] width 20 height 20
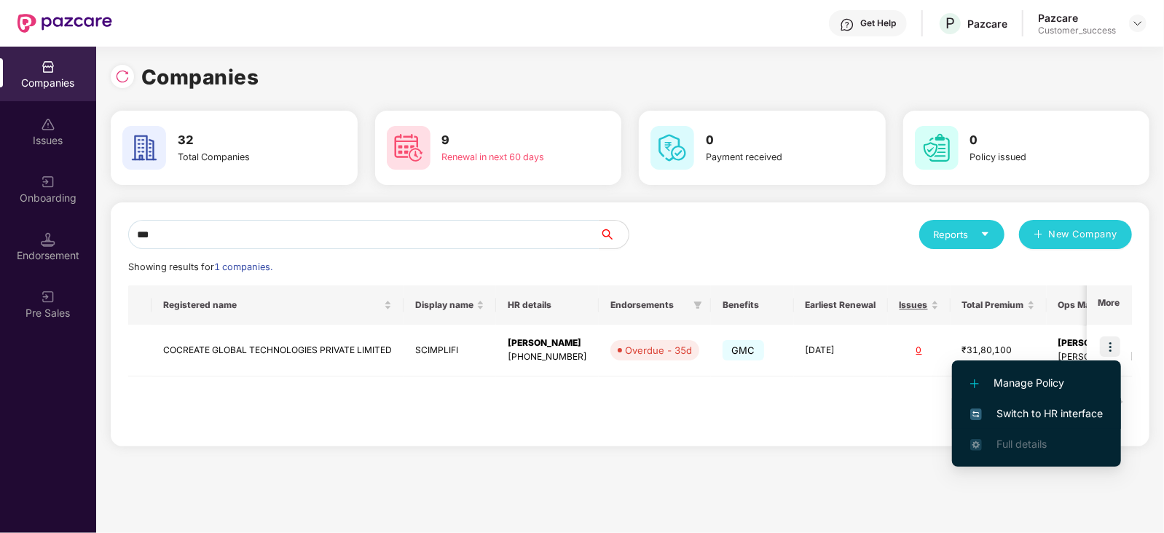
click at [1029, 406] on span "Switch to HR interface" at bounding box center [1036, 414] width 133 height 16
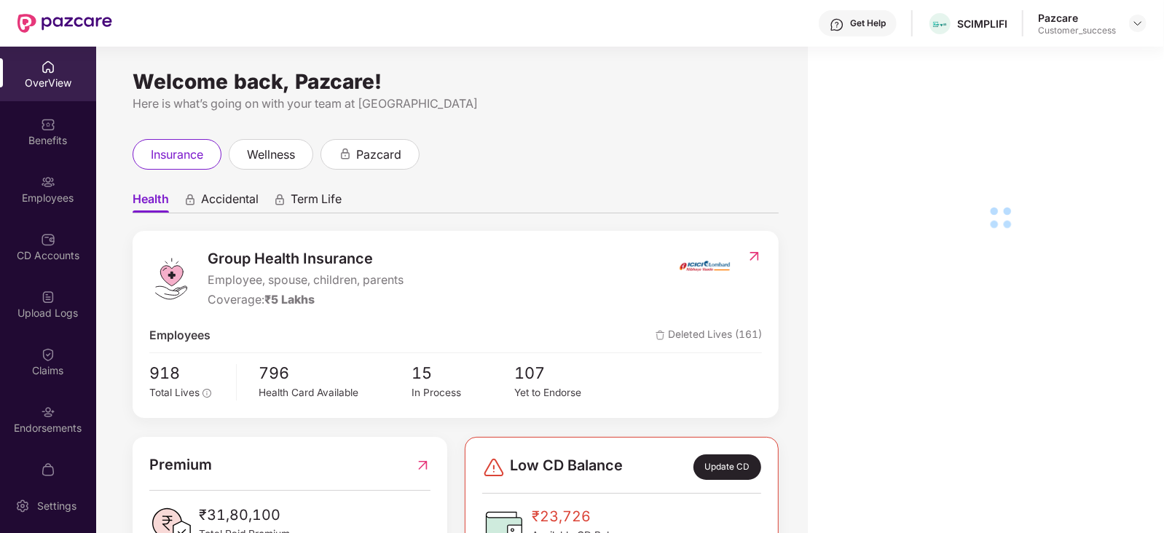
click at [47, 202] on div "Employees" at bounding box center [48, 198] width 96 height 15
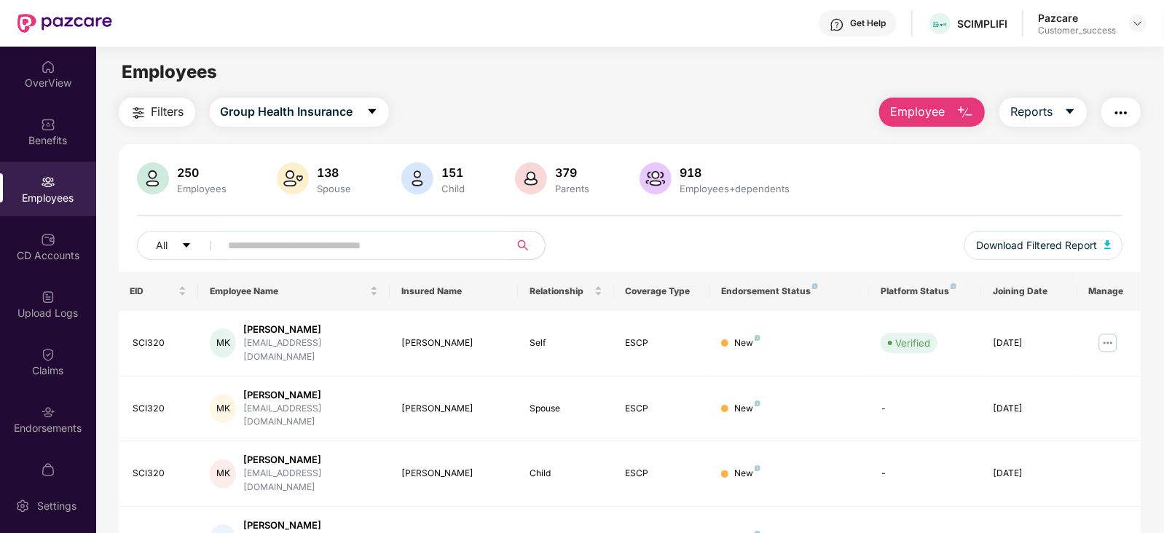
click at [269, 245] on input "text" at bounding box center [359, 246] width 261 height 22
type input "*"
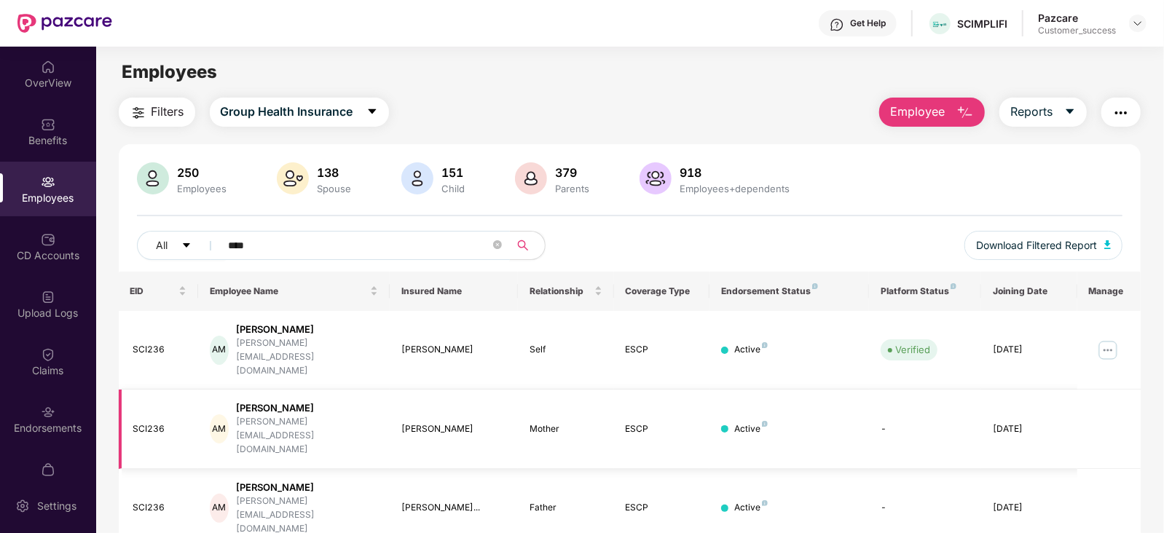
scroll to position [149, 0]
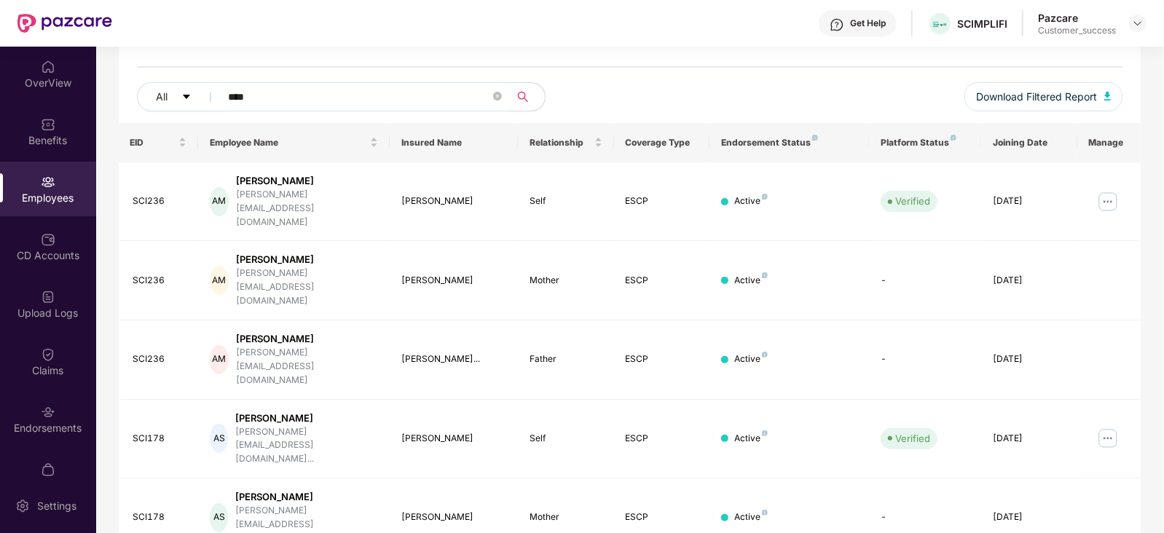
type input "****"
click at [1136, 20] on img at bounding box center [1138, 23] width 12 height 12
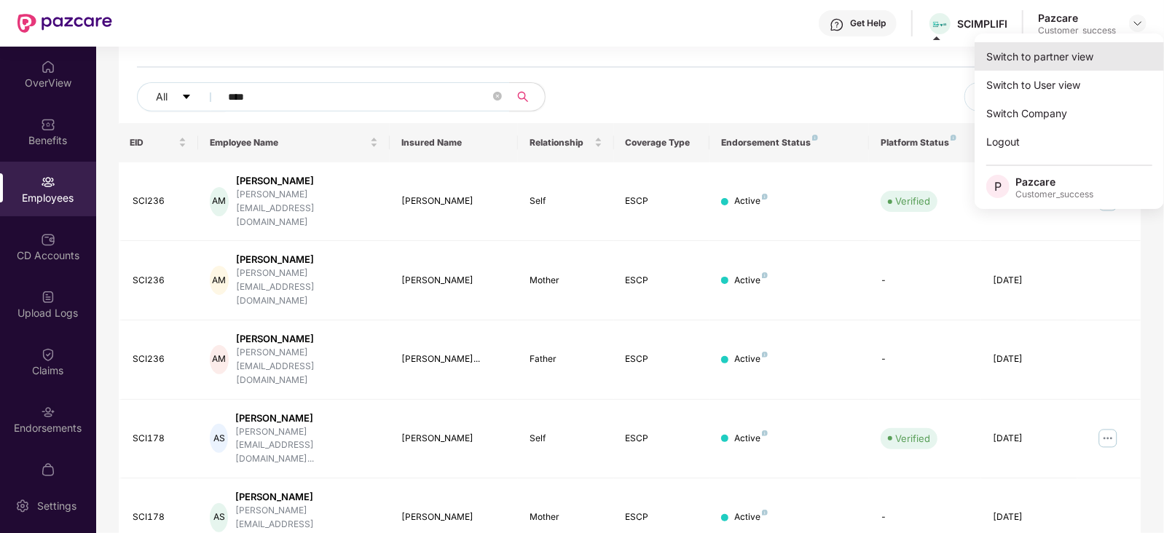
click at [1051, 63] on div "Switch to partner view" at bounding box center [1069, 56] width 189 height 28
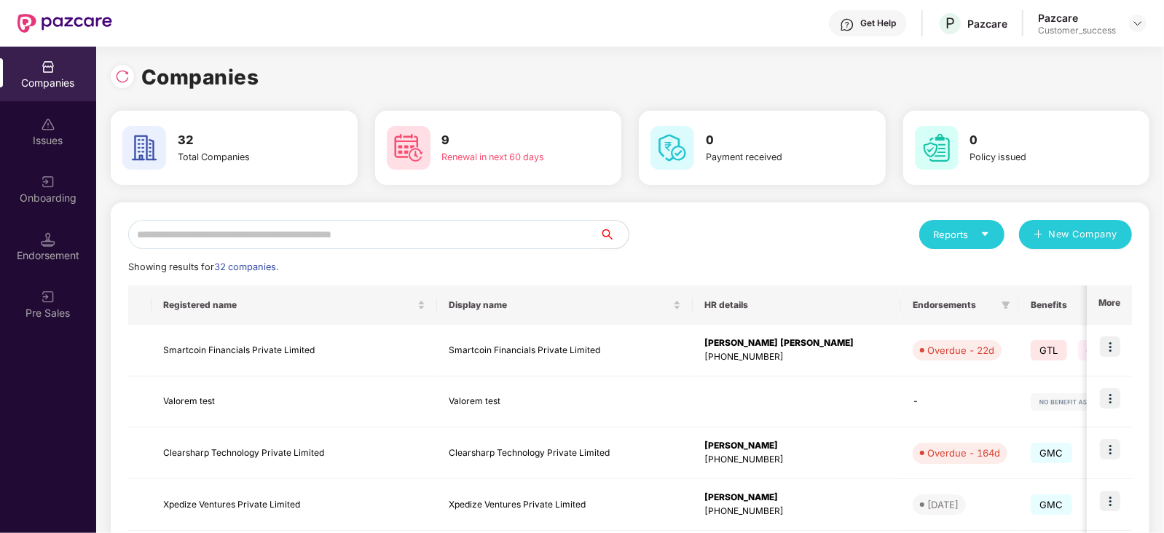
click at [315, 229] on input "text" at bounding box center [363, 234] width 471 height 29
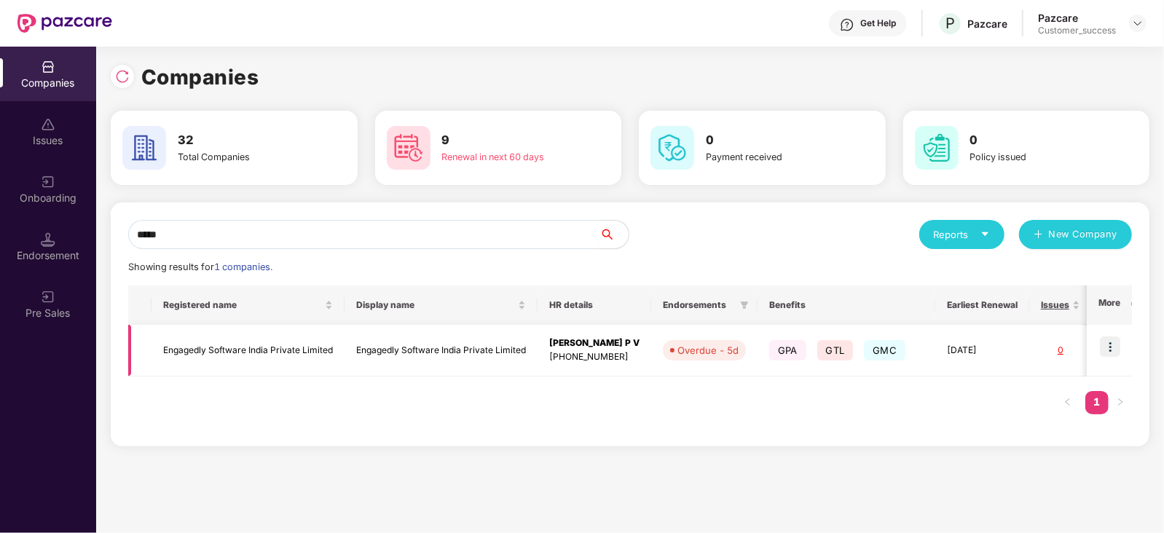
type input "*****"
click at [1103, 347] on img at bounding box center [1110, 346] width 20 height 20
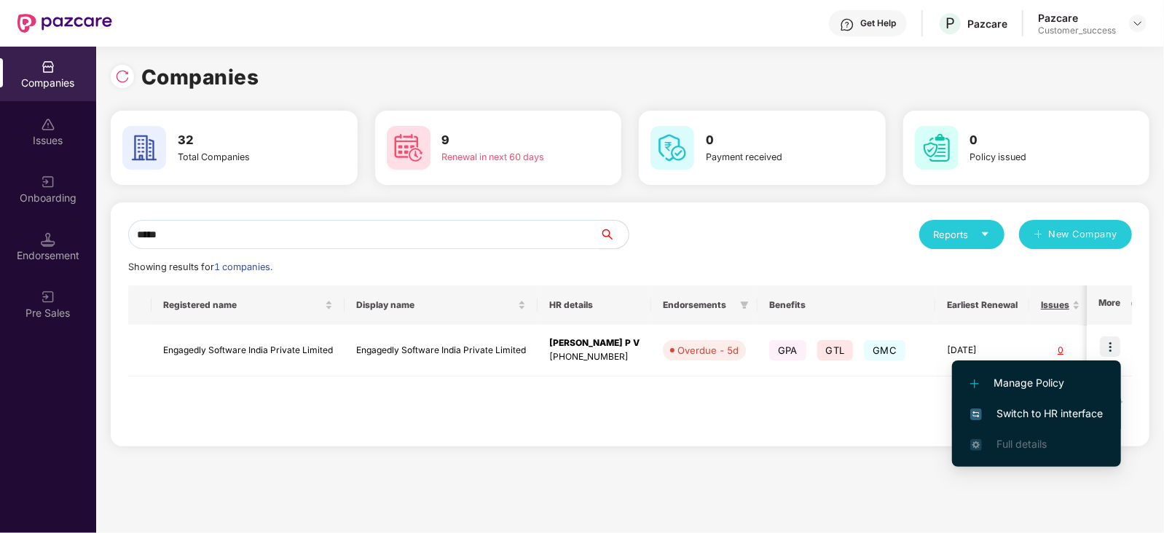
click at [1020, 422] on li "Switch to HR interface" at bounding box center [1036, 413] width 169 height 31
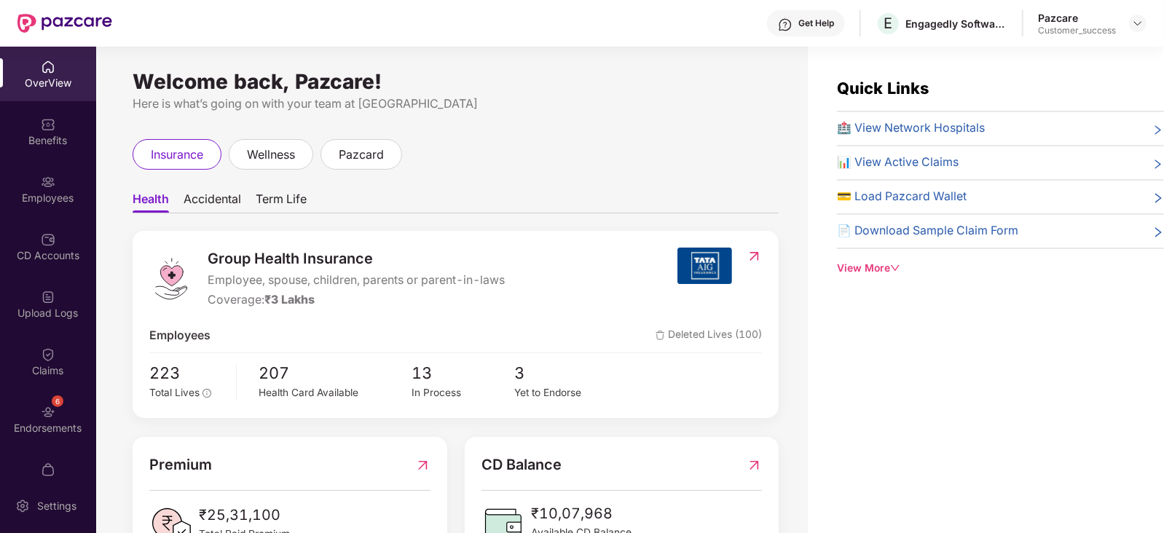
click at [45, 189] on div "Employees" at bounding box center [48, 189] width 96 height 55
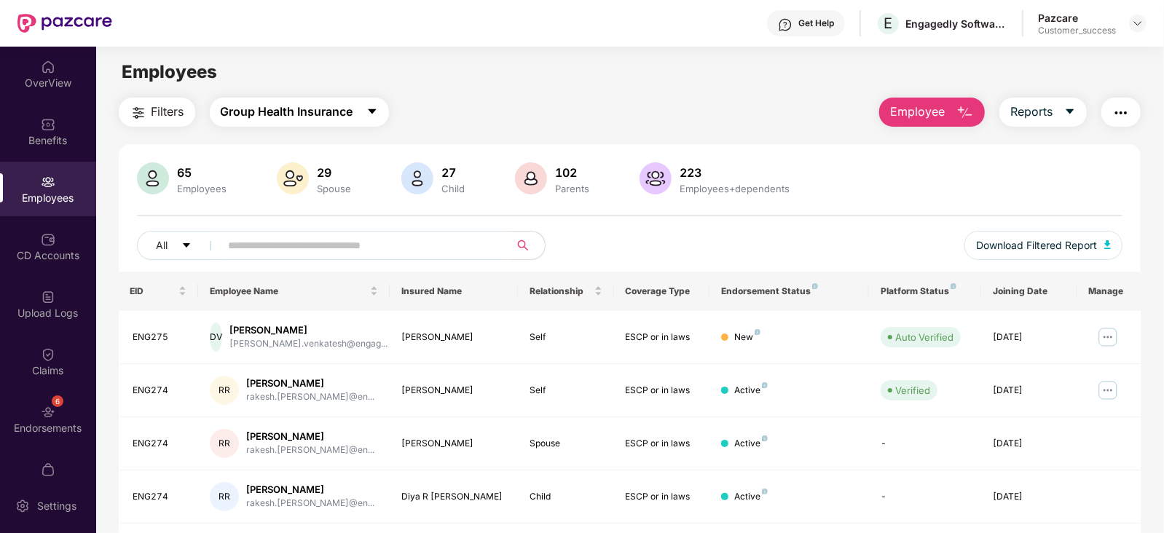
click at [331, 109] on span "Group Health Insurance" at bounding box center [287, 112] width 133 height 18
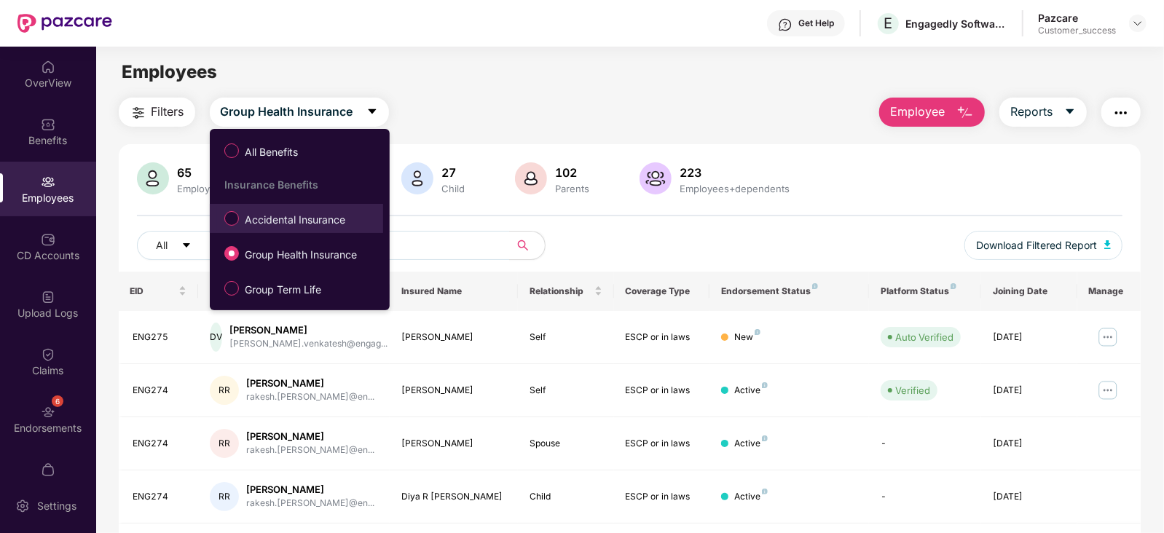
click at [280, 227] on span "Accidental Insurance" at bounding box center [295, 220] width 112 height 16
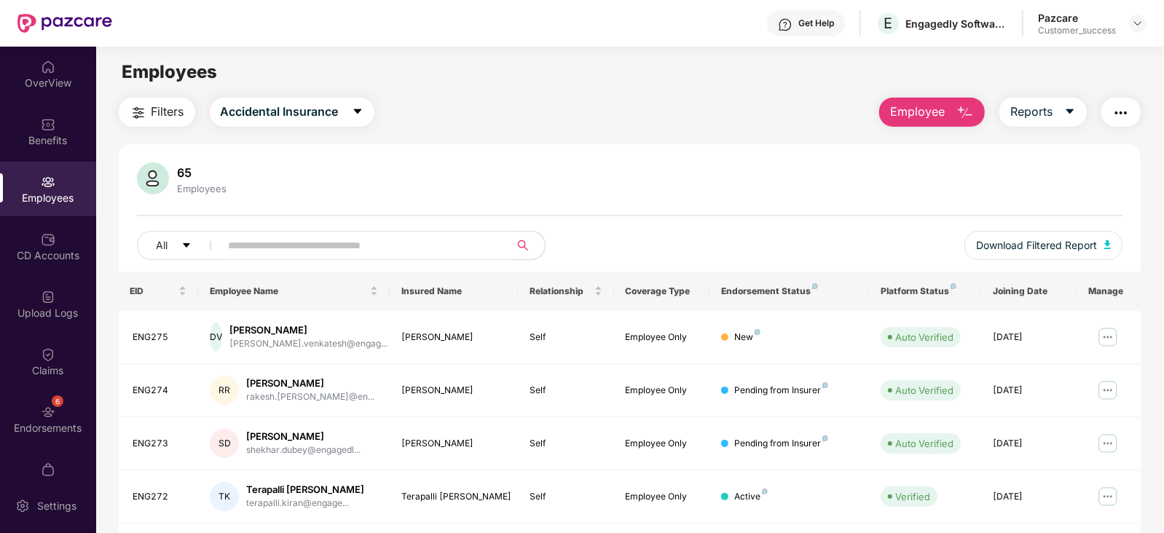
click at [1114, 107] on img "button" at bounding box center [1120, 112] width 17 height 17
click at [653, 224] on div "65 Employees All Download Filtered Report" at bounding box center [630, 216] width 1023 height 109
click at [1026, 240] on span "Download Filtered Report" at bounding box center [1036, 245] width 121 height 16
